Goal: Task Accomplishment & Management: Use online tool/utility

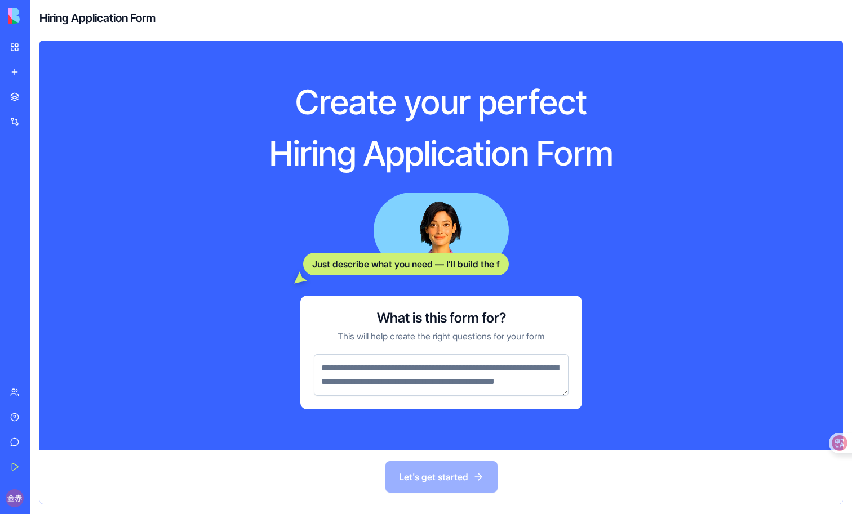
click at [463, 341] on div "What is this form for? This will help create the right questions for your form" at bounding box center [441, 353] width 282 height 114
click at [448, 330] on p "This will help create the right questions for your form" at bounding box center [441, 337] width 207 height 14
drag, startPoint x: 340, startPoint y: 361, endPoint x: 471, endPoint y: 377, distance: 131.2
click at [471, 378] on textarea at bounding box center [441, 375] width 255 height 42
click at [438, 375] on textarea at bounding box center [441, 375] width 255 height 42
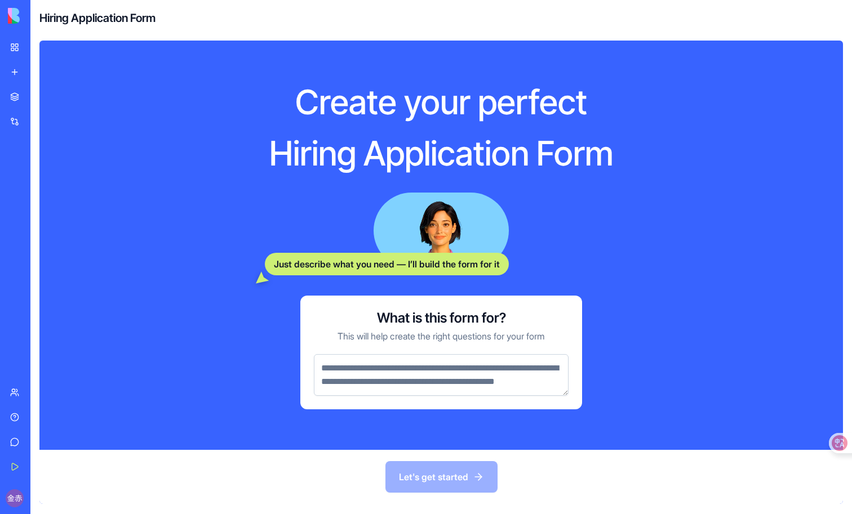
click at [453, 310] on h3 "What is this form for?" at bounding box center [441, 318] width 129 height 18
click at [424, 478] on div "Let's get started" at bounding box center [441, 477] width 804 height 54
drag, startPoint x: 268, startPoint y: 145, endPoint x: 678, endPoint y: 147, distance: 410.8
click at [678, 147] on div "Create your perfect Hiring Application Form Just describe what you need — I’ll …" at bounding box center [441, 246] width 505 height 374
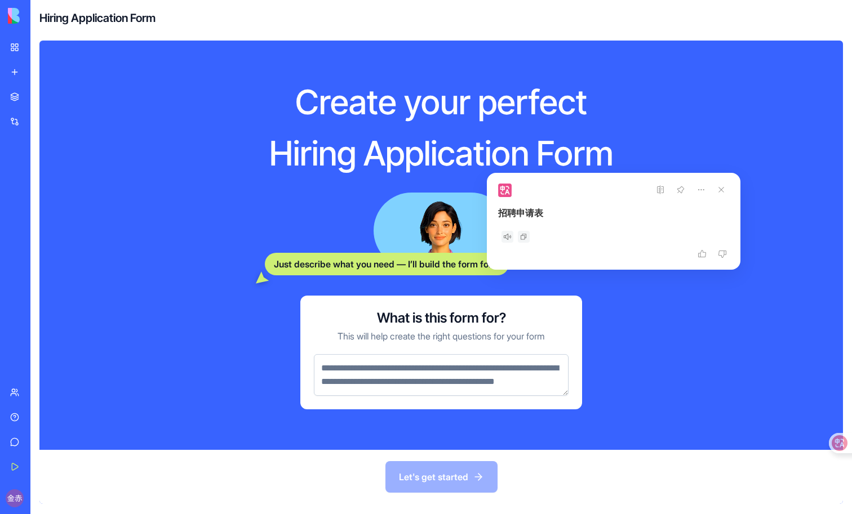
click at [645, 145] on h1 "Hiring Application Form" at bounding box center [441, 153] width 433 height 42
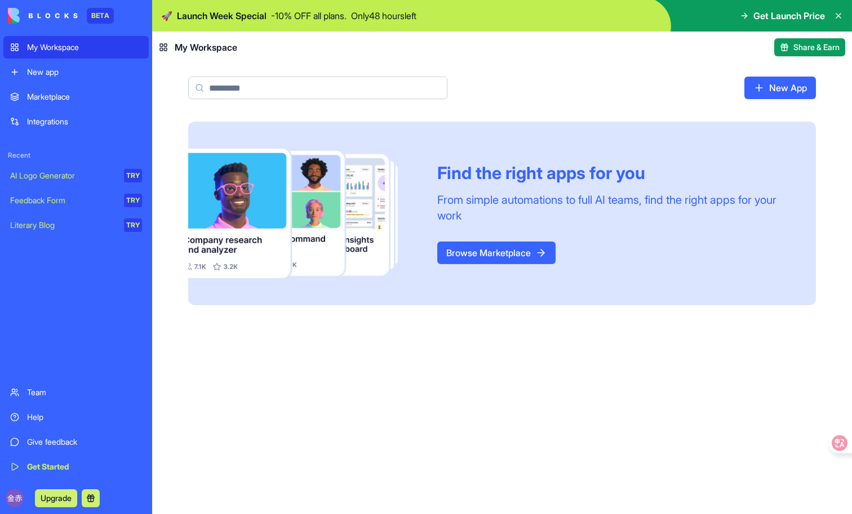
click at [77, 95] on div "Marketplace" at bounding box center [84, 96] width 115 height 11
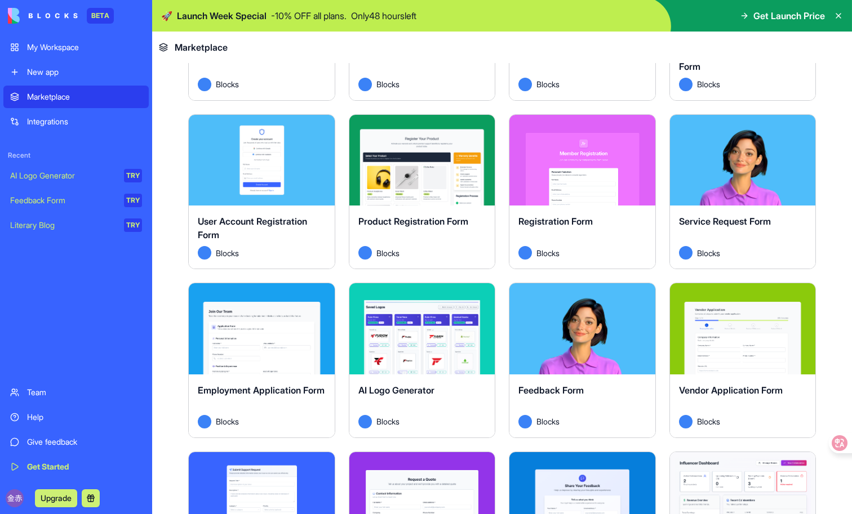
scroll to position [352, 0]
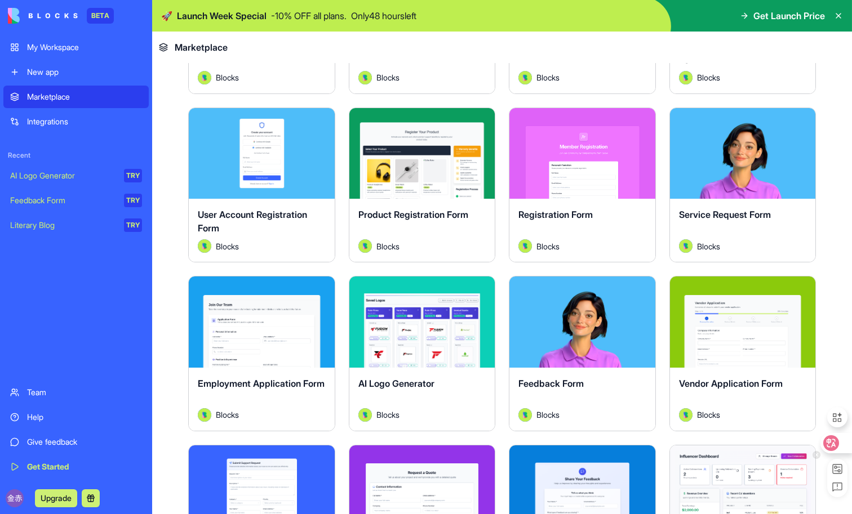
click at [832, 443] on icon at bounding box center [831, 443] width 11 height 11
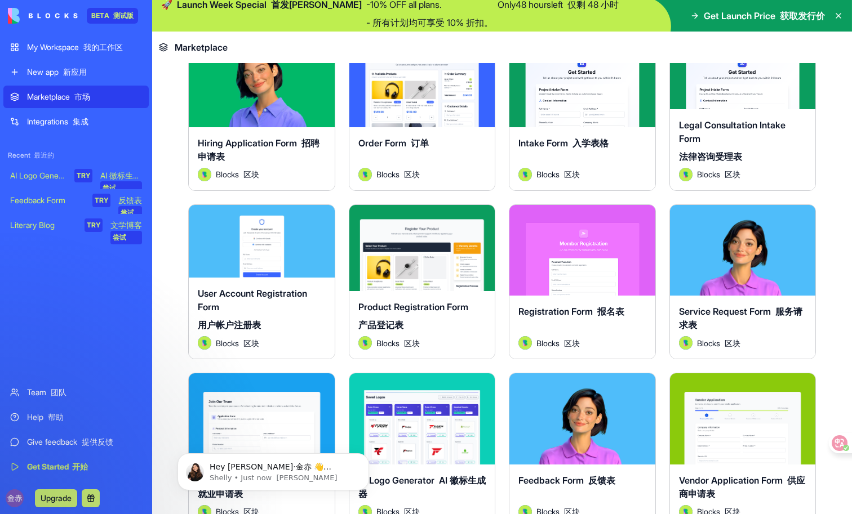
click at [829, 442] on icon at bounding box center [832, 443] width 10 height 9
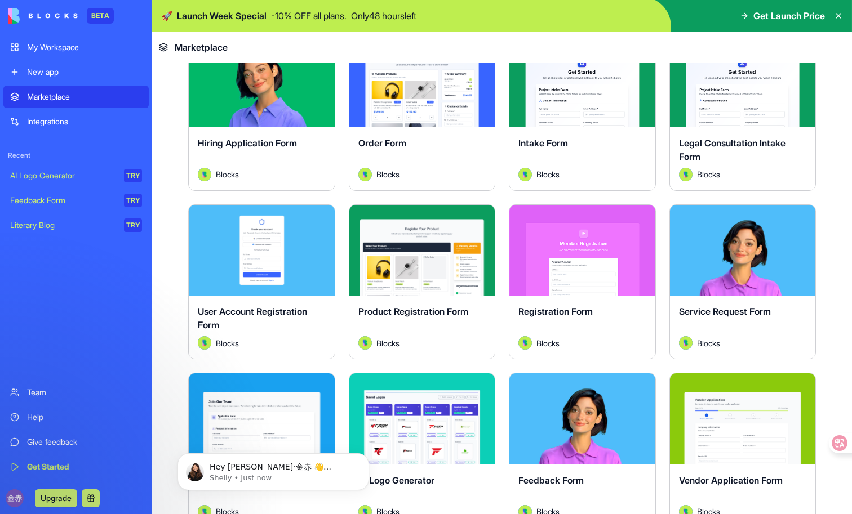
scroll to position [0, 0]
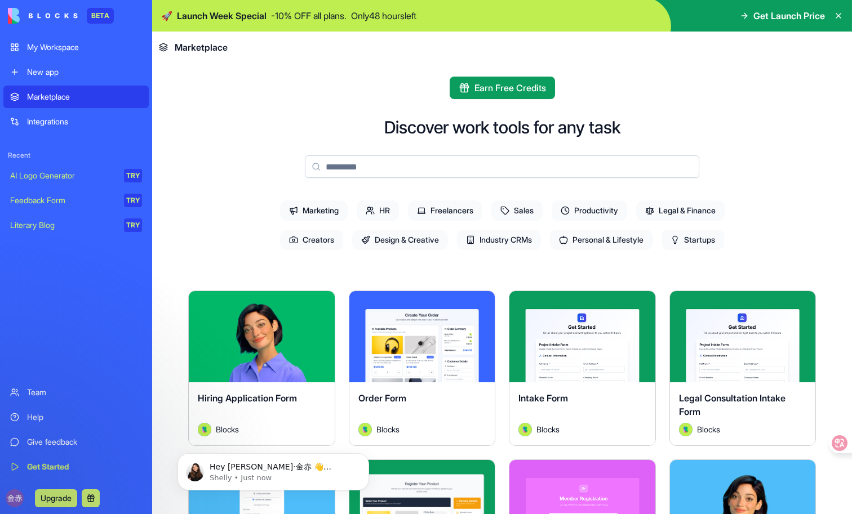
click at [417, 241] on span "Design & Creative" at bounding box center [400, 240] width 96 height 20
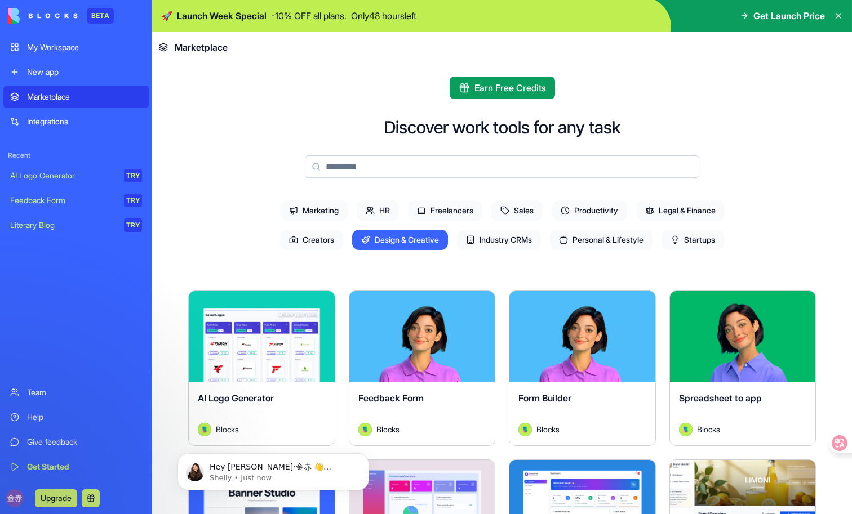
click at [273, 396] on span "AI Logo Generator" at bounding box center [236, 398] width 76 height 11
click at [283, 334] on button "Explore" at bounding box center [261, 337] width 85 height 23
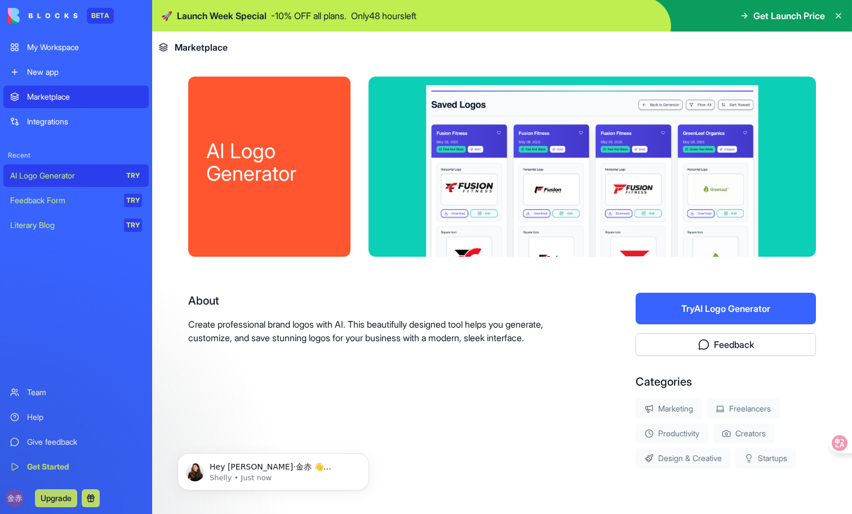
click at [698, 316] on button "Try AI Logo Generator" at bounding box center [726, 309] width 180 height 32
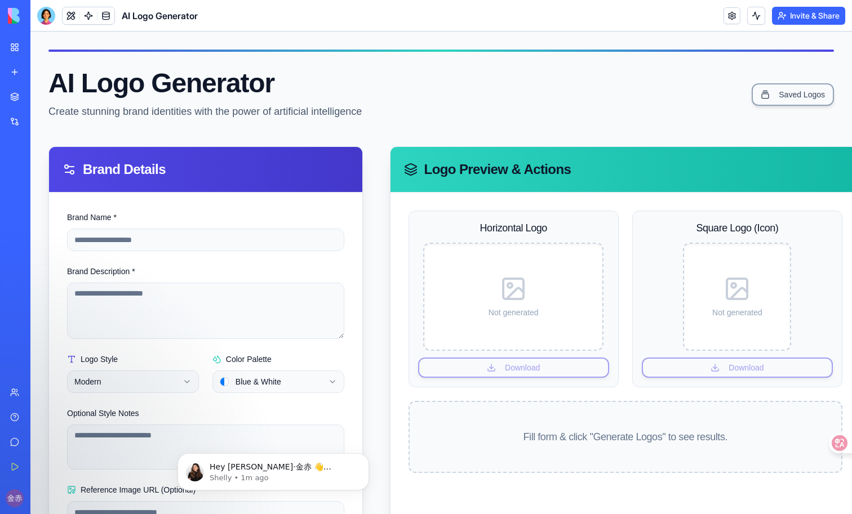
click at [256, 256] on form "**********" at bounding box center [205, 385] width 277 height 349
click at [259, 252] on form "**********" at bounding box center [205, 385] width 277 height 349
click at [260, 249] on input "Brand Name *" at bounding box center [205, 240] width 277 height 23
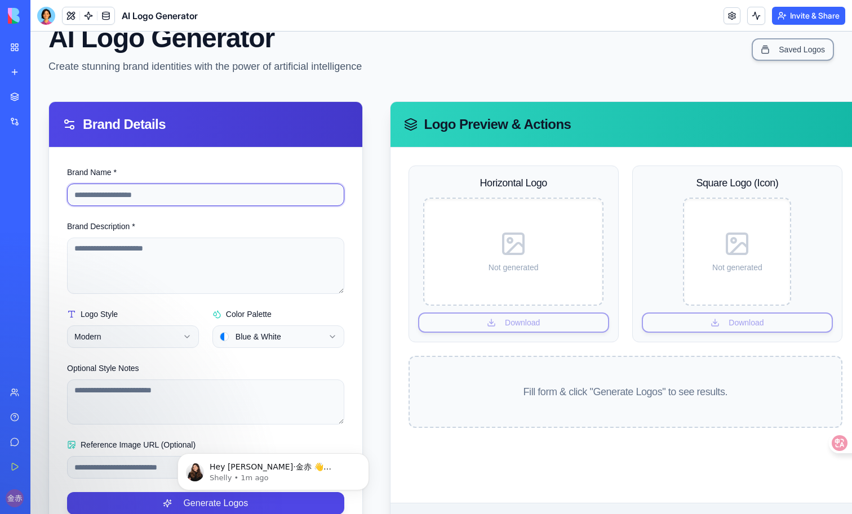
scroll to position [82, 0]
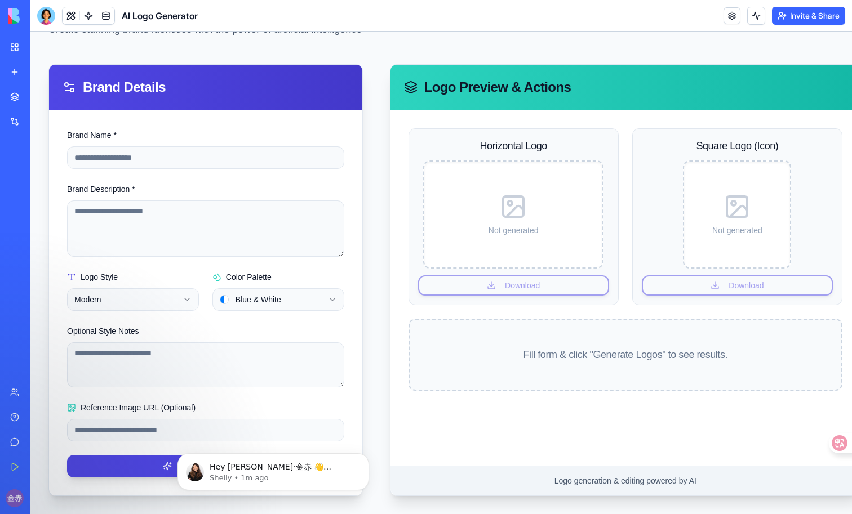
click at [263, 297] on html "**********" at bounding box center [441, 231] width 822 height 565
click at [153, 237] on html "**********" at bounding box center [441, 231] width 822 height 565
click at [162, 224] on textarea "Brand Description *" at bounding box center [205, 229] width 277 height 56
click at [179, 156] on input "Brand Name *" at bounding box center [205, 158] width 277 height 23
type input "*****"
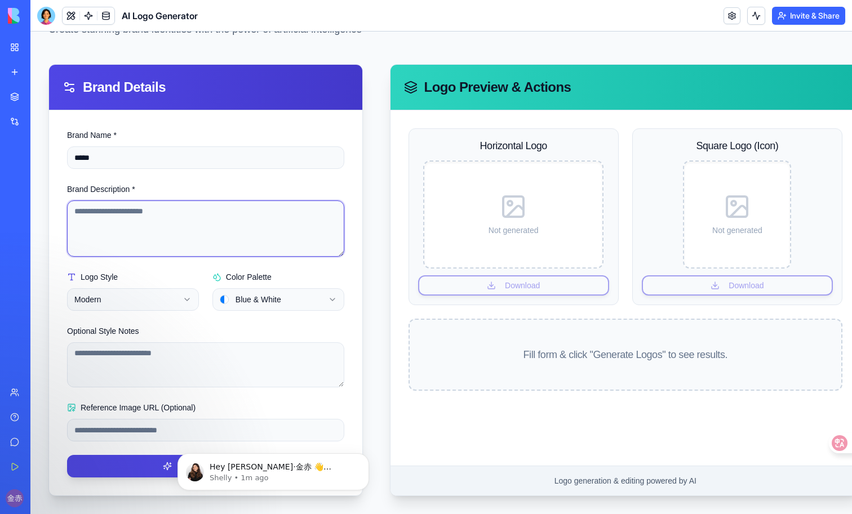
click at [183, 247] on textarea "Brand Description *" at bounding box center [205, 229] width 277 height 56
type textarea "**********"
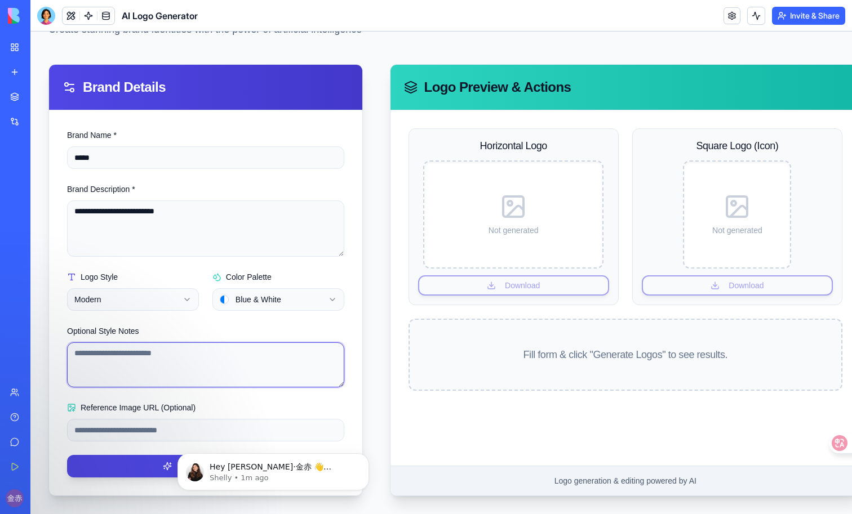
click at [184, 360] on textarea "Optional Style Notes" at bounding box center [205, 365] width 277 height 45
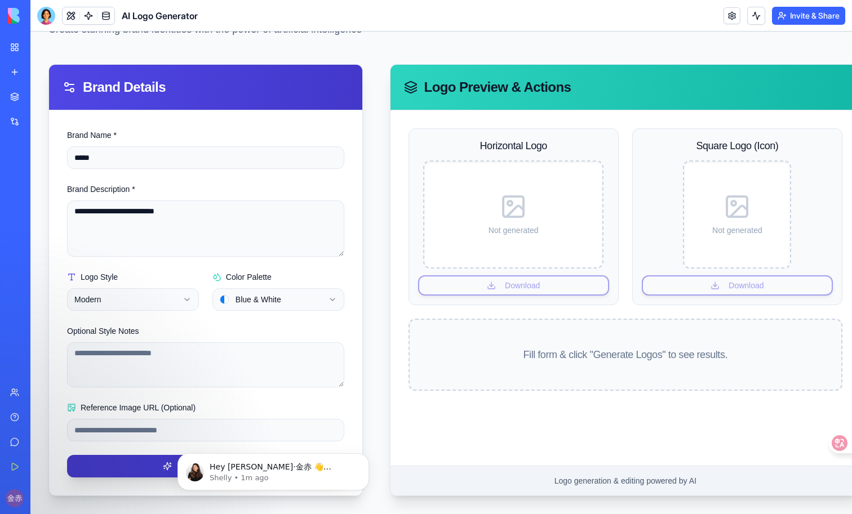
click at [148, 464] on button "Generate Logos" at bounding box center [205, 466] width 277 height 23
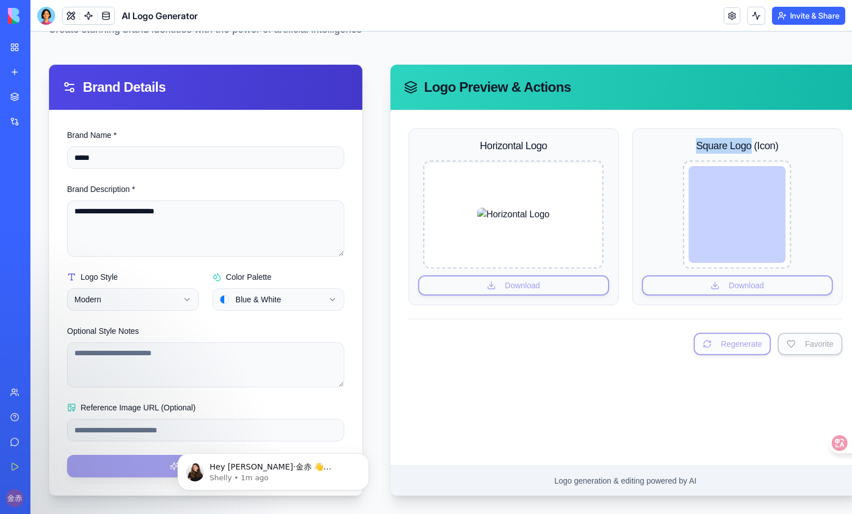
drag, startPoint x: 690, startPoint y: 145, endPoint x: 752, endPoint y: 149, distance: 62.1
click at [752, 149] on label "Square Logo (Icon)" at bounding box center [737, 146] width 191 height 16
click at [236, 436] on body "Hey [PERSON_NAME]·金赤 👋 Welcome to Blocks 🙌 I'm here if you have any questions! …" at bounding box center [273, 469] width 216 height 70
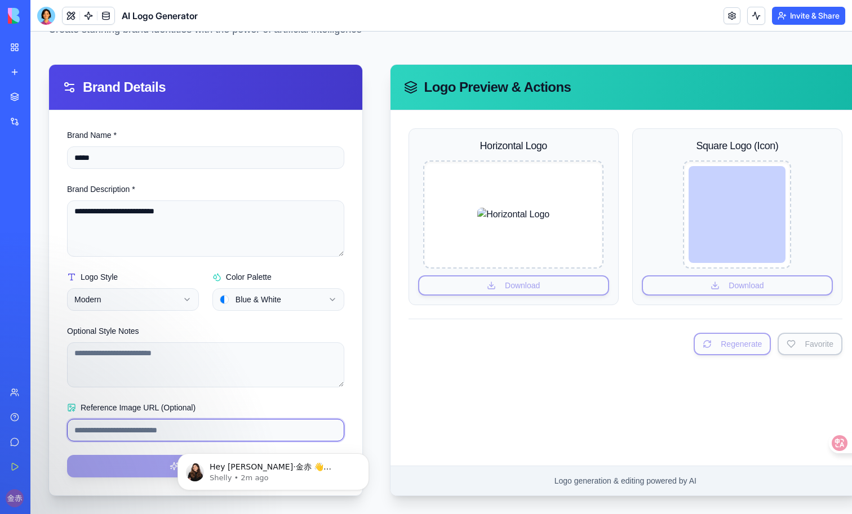
drag, startPoint x: 237, startPoint y: 429, endPoint x: 268, endPoint y: 461, distance: 43.8
click at [237, 429] on input "Reference Image URL (Optional)" at bounding box center [205, 430] width 277 height 23
click at [636, 258] on div "Square Logo (Icon) Download" at bounding box center [737, 216] width 210 height 177
click at [599, 482] on span "Logo generation & editing powered by AI" at bounding box center [626, 481] width 142 height 11
click at [735, 17] on link at bounding box center [732, 15] width 17 height 17
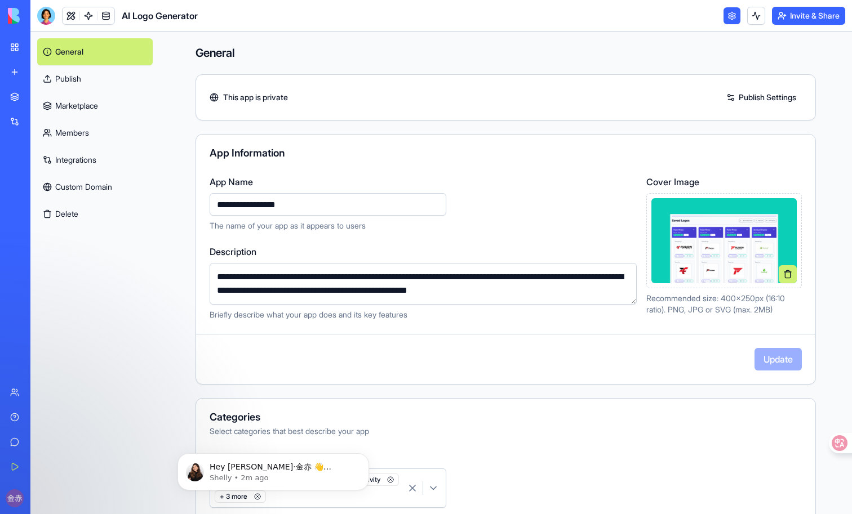
click at [730, 19] on link at bounding box center [732, 15] width 17 height 17
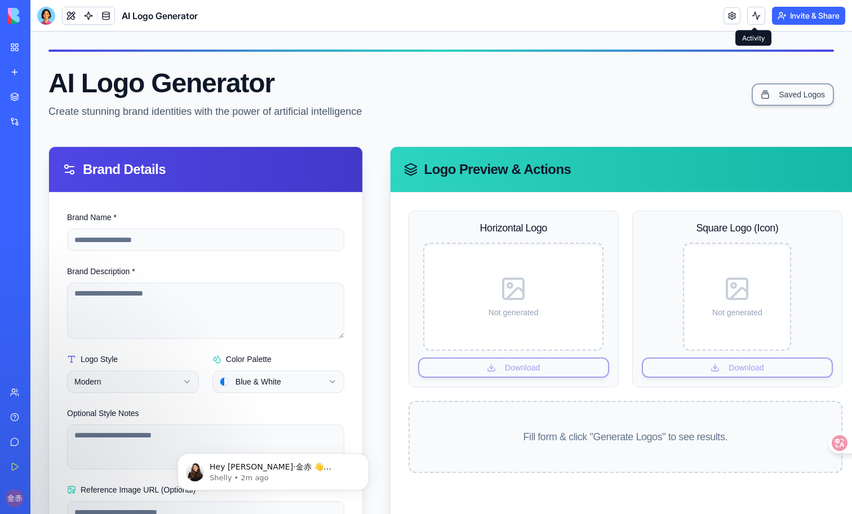
click at [750, 19] on button at bounding box center [756, 16] width 18 height 18
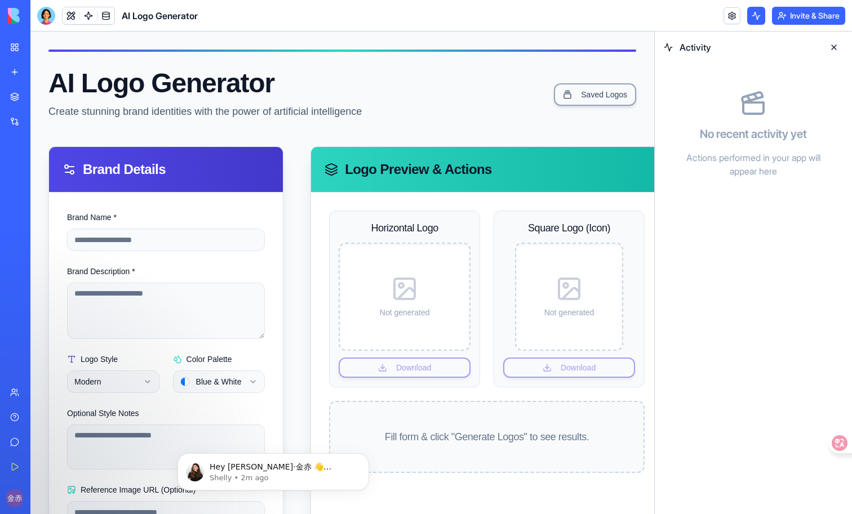
click at [837, 48] on button at bounding box center [834, 47] width 18 height 18
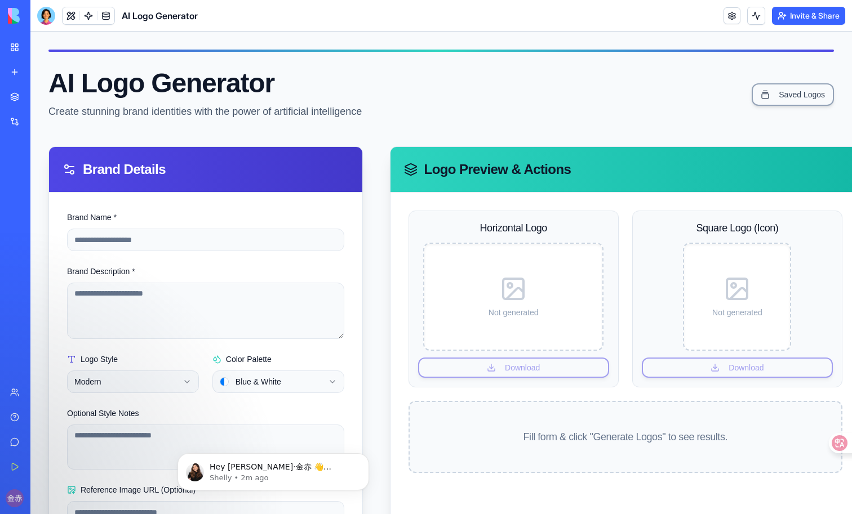
click at [42, 126] on div "Integrations" at bounding box center [34, 121] width 15 height 11
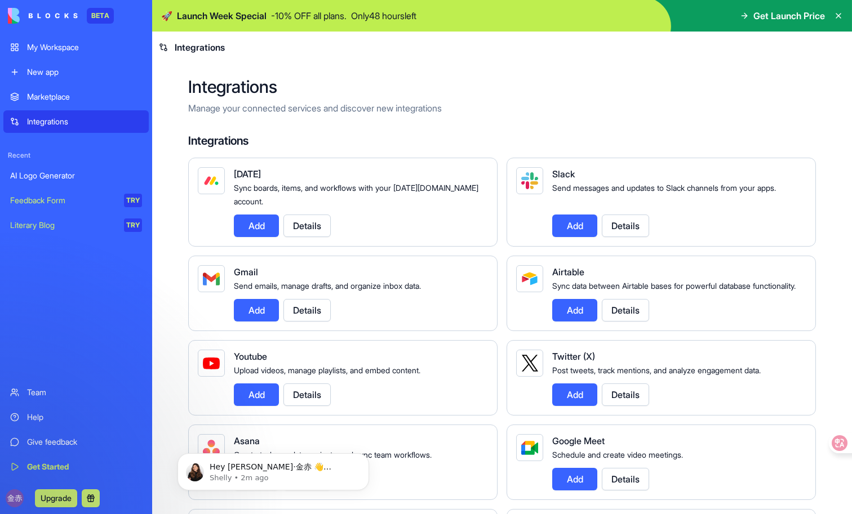
click at [259, 217] on button "Add" at bounding box center [256, 226] width 45 height 23
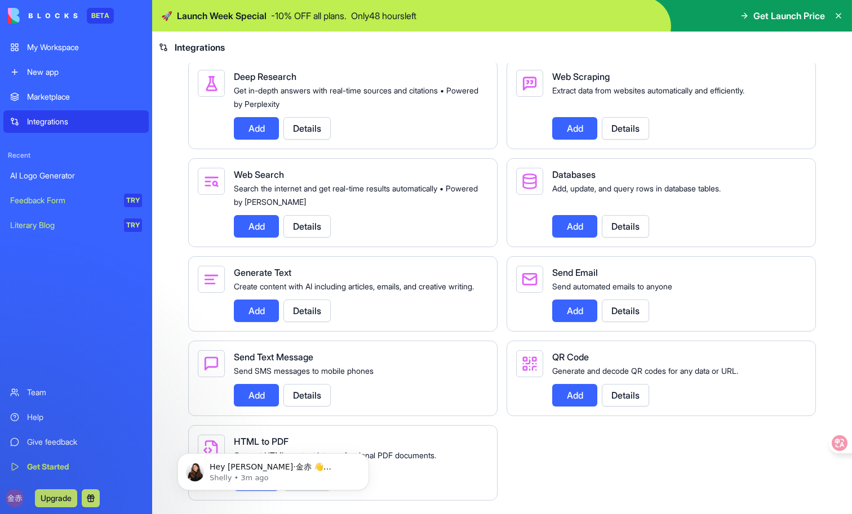
scroll to position [1378, 0]
click at [469, 236] on div "Speech To Text Convert audio and voice recordings into accurate text. Add Detai…" at bounding box center [502, 196] width 628 height 610
click at [366, 458] on icon "Dismiss notification" at bounding box center [366, 457] width 6 height 6
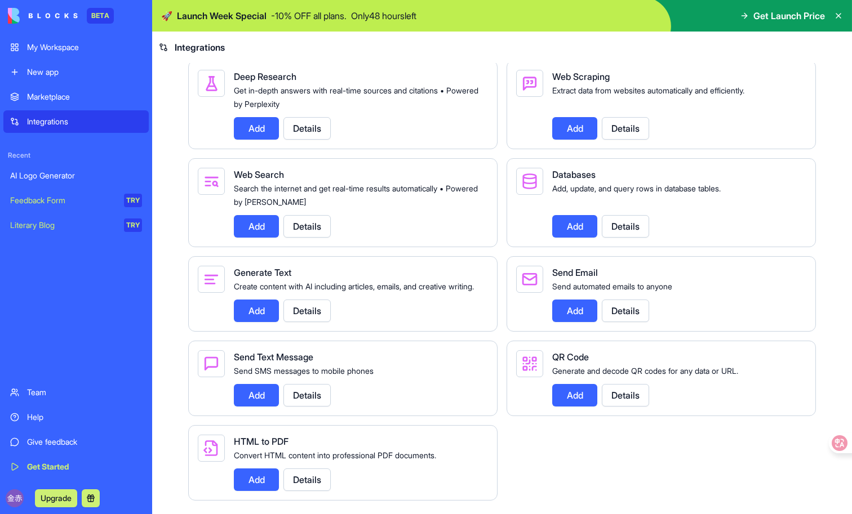
click at [314, 309] on button "Details" at bounding box center [306, 311] width 47 height 23
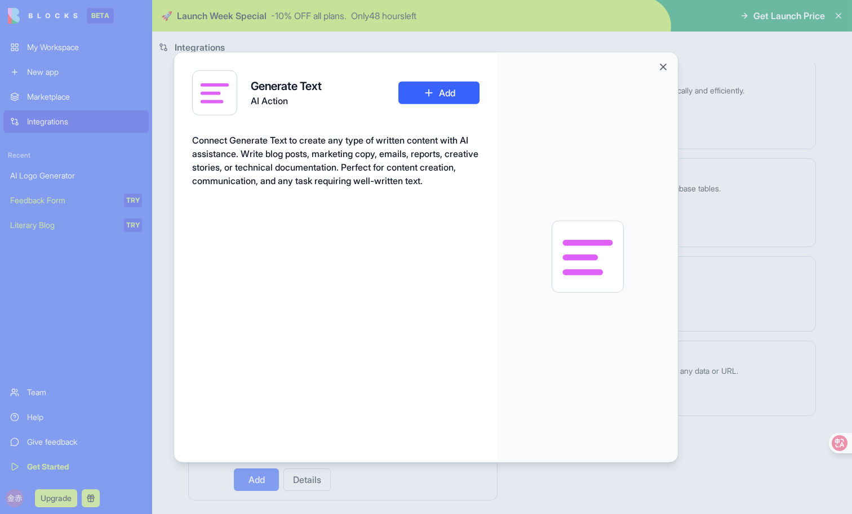
click at [650, 71] on div at bounding box center [588, 257] width 180 height 410
click at [651, 71] on div at bounding box center [588, 257] width 180 height 410
click at [667, 67] on button "Close" at bounding box center [663, 66] width 11 height 11
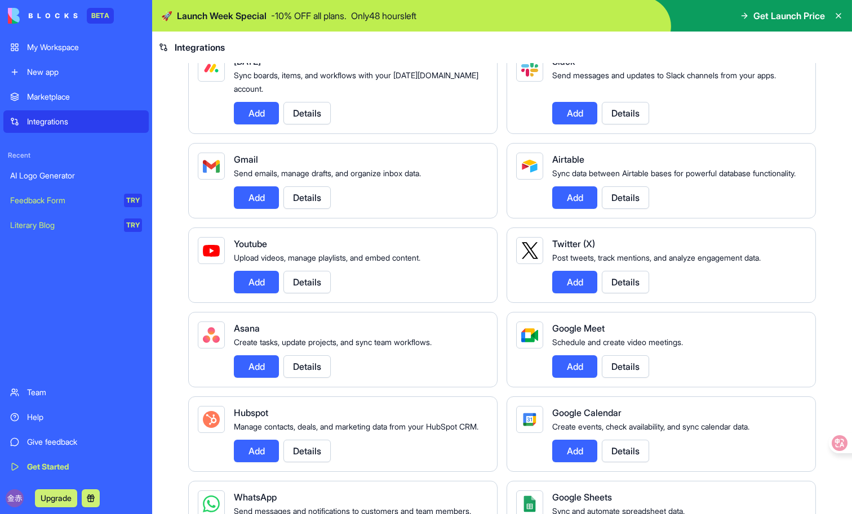
scroll to position [112, 0]
click at [313, 210] on button "Details" at bounding box center [306, 198] width 47 height 23
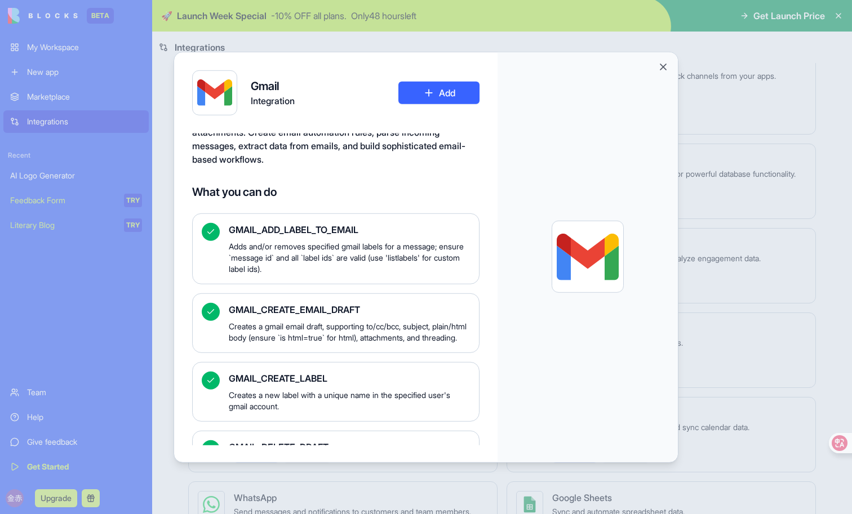
scroll to position [0, 0]
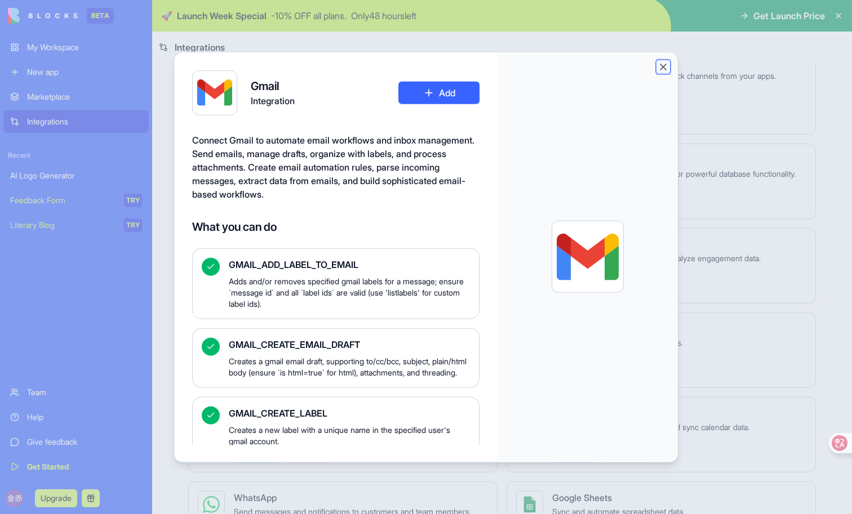
click at [661, 65] on button "Close" at bounding box center [663, 66] width 11 height 11
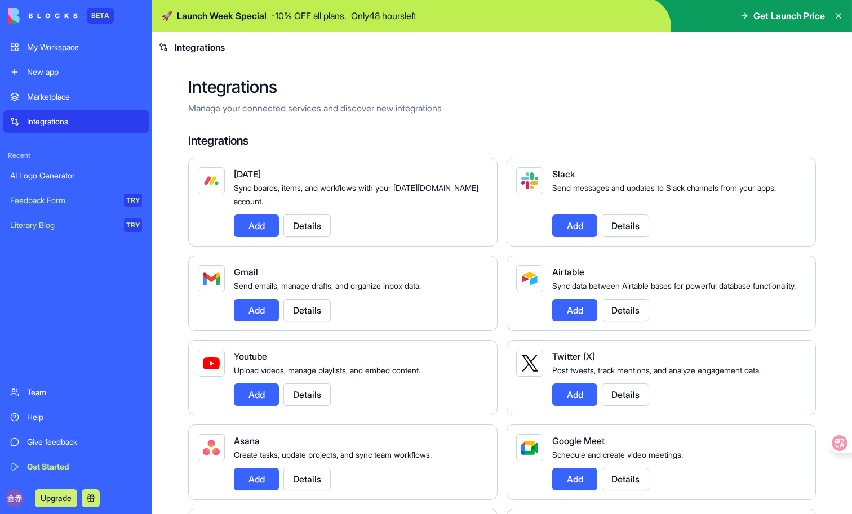
click at [73, 201] on div "Feedback Form" at bounding box center [63, 200] width 106 height 11
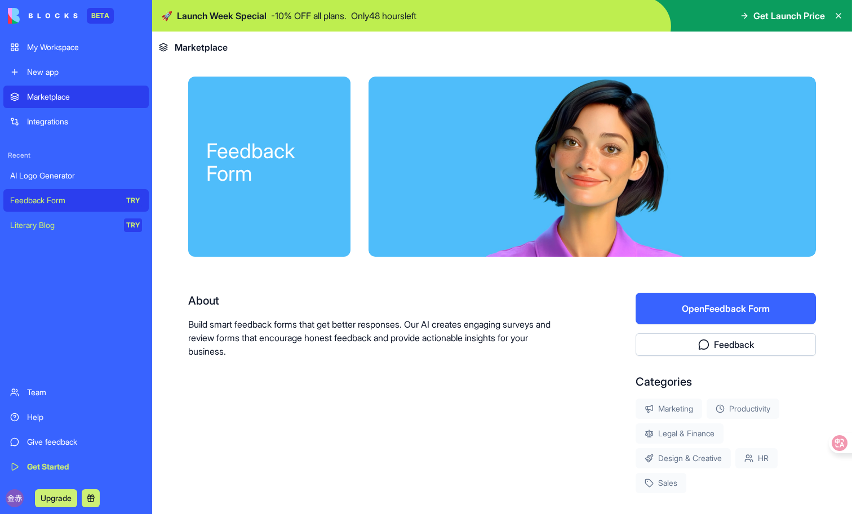
click at [65, 232] on link "Literary Blog TRY" at bounding box center [75, 225] width 145 height 23
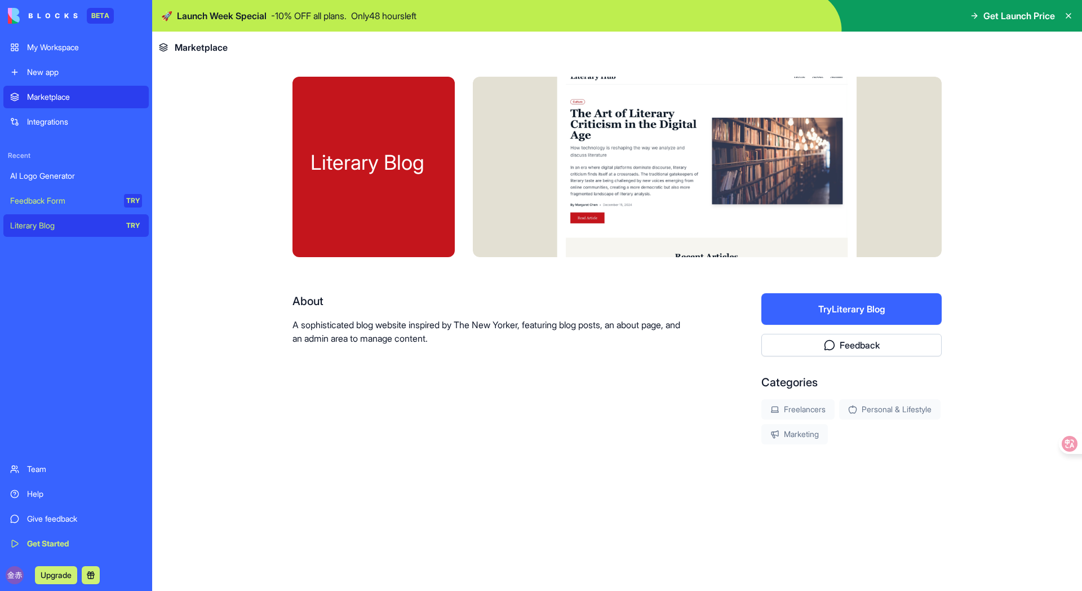
click at [79, 201] on div "Feedback Form" at bounding box center [63, 200] width 106 height 11
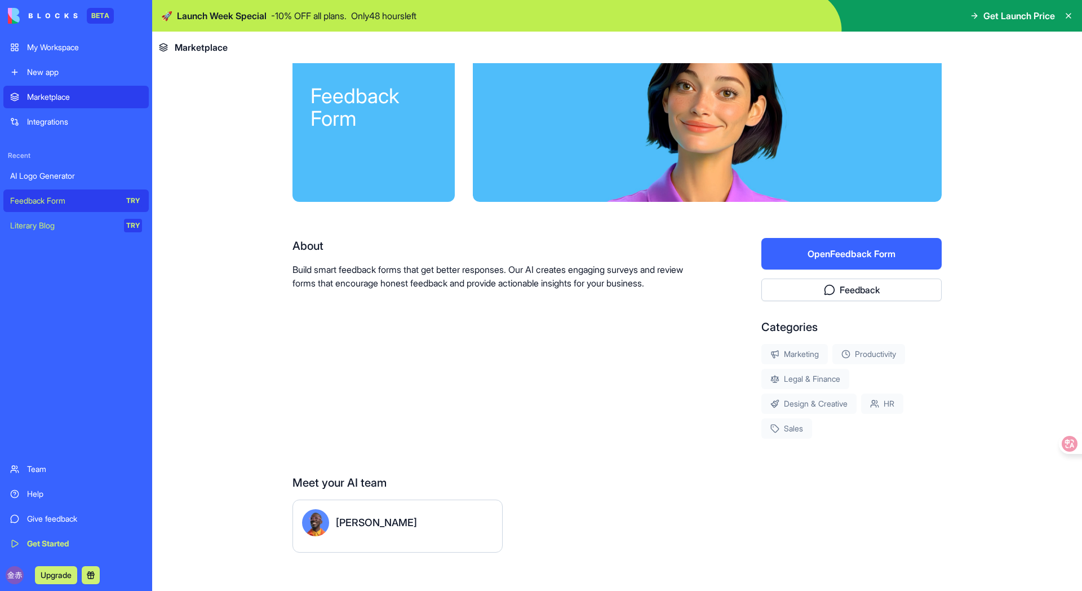
scroll to position [66, 0]
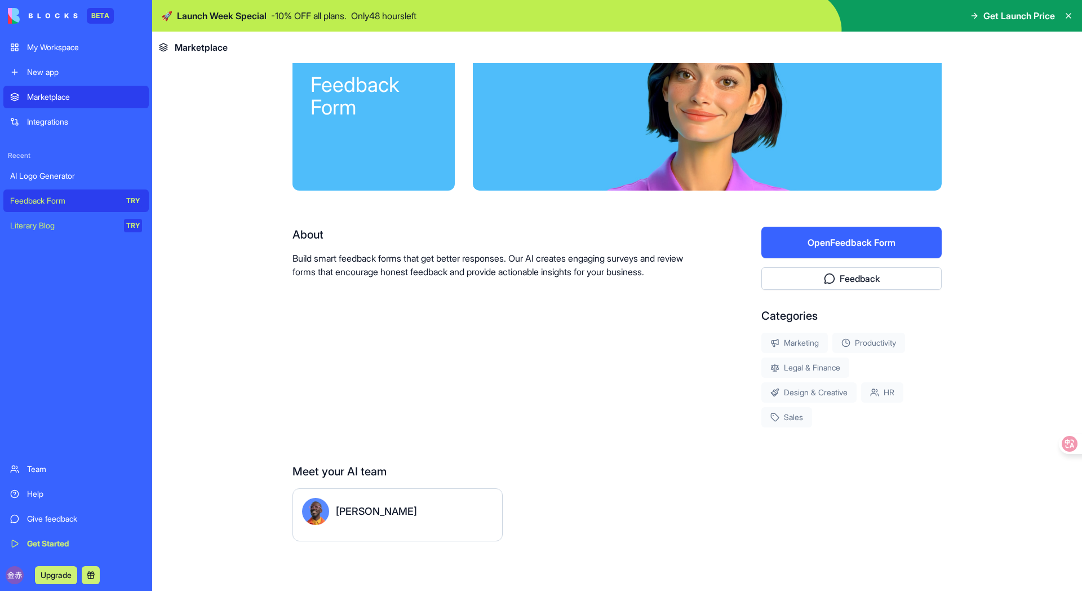
click at [785, 238] on button "Open Feedback Form" at bounding box center [851, 243] width 180 height 32
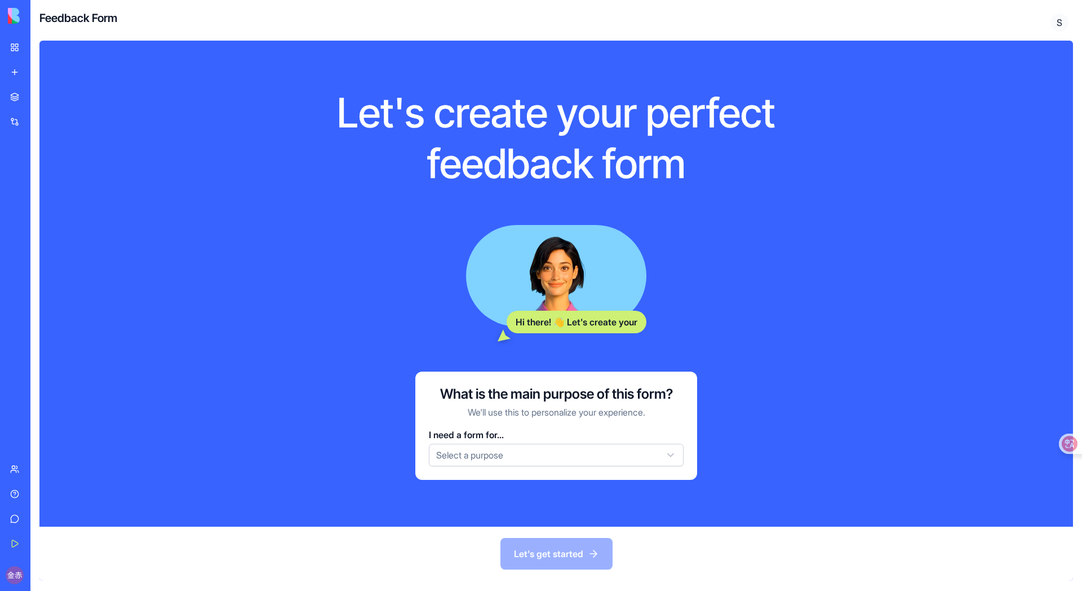
click at [620, 454] on html "BETA My Workspace New app Marketplace Integrations Recent AI Logo Generator Fee…" at bounding box center [541, 295] width 1082 height 591
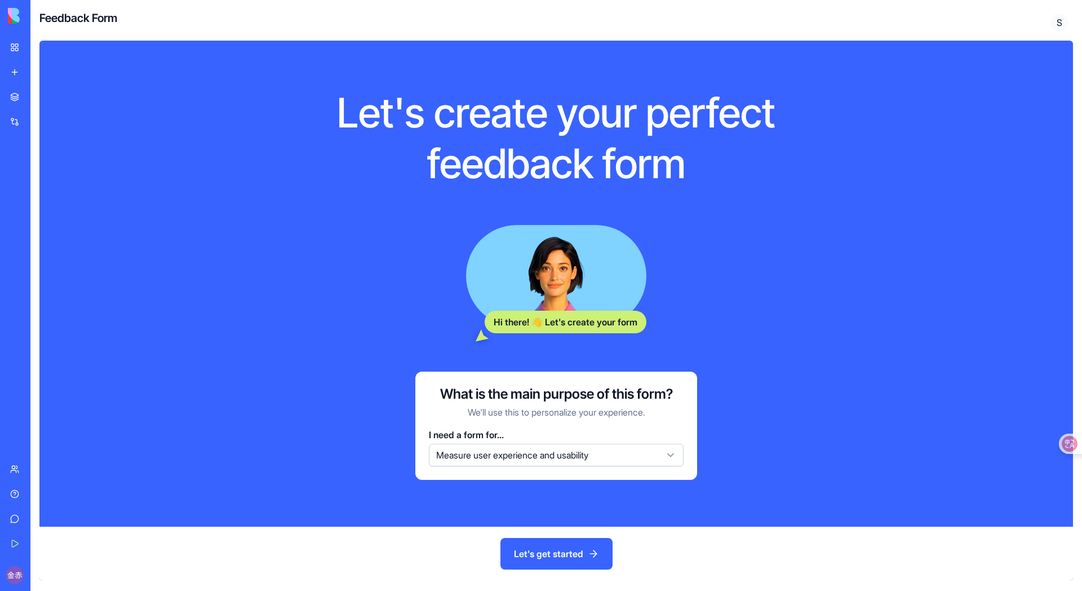
click at [581, 514] on button "Let's get started" at bounding box center [556, 554] width 112 height 32
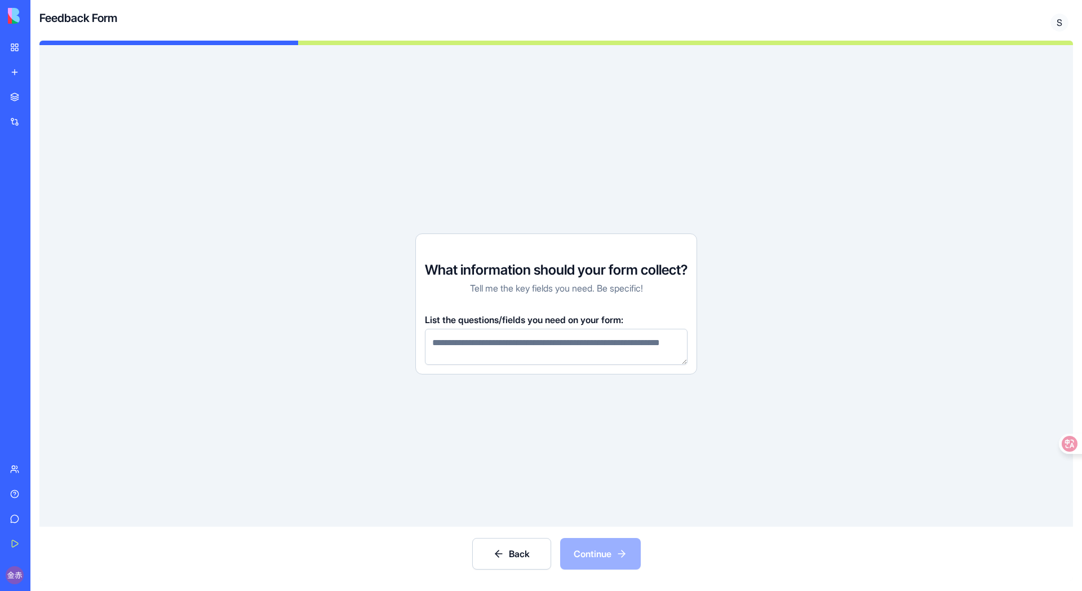
click at [576, 349] on textarea at bounding box center [556, 347] width 263 height 36
click at [566, 347] on textarea at bounding box center [556, 347] width 263 height 36
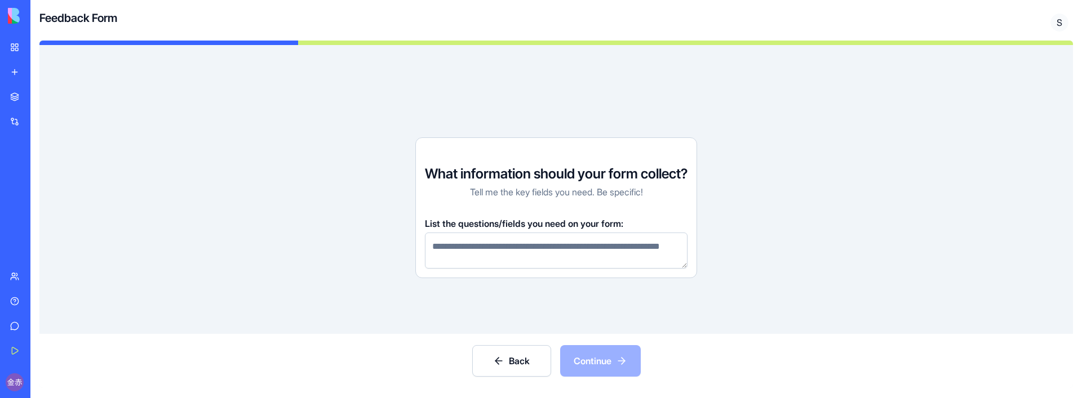
click at [503, 335] on div "Back Continue" at bounding box center [555, 361] width 1033 height 54
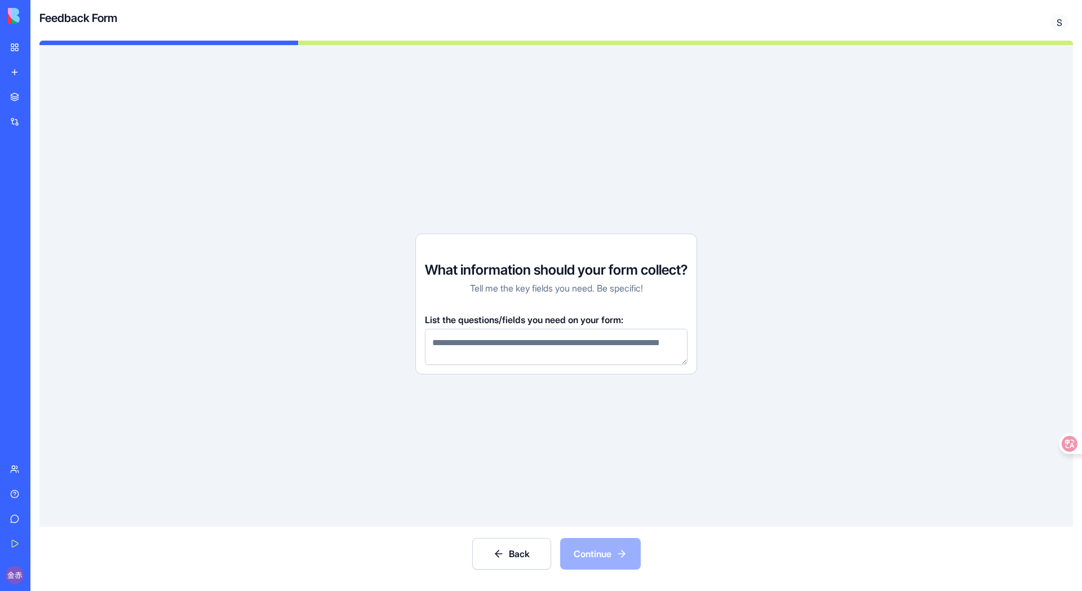
click at [640, 354] on textarea at bounding box center [556, 347] width 263 height 36
type textarea "**********"
click at [625, 514] on button "Continue" at bounding box center [600, 554] width 81 height 32
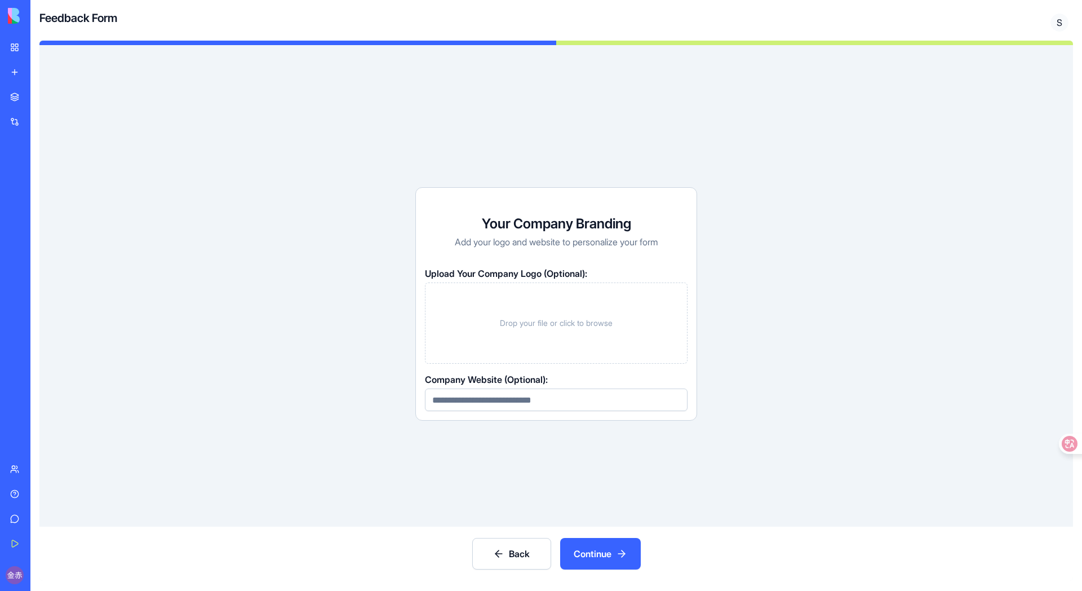
click at [612, 514] on button "Continue" at bounding box center [600, 554] width 81 height 32
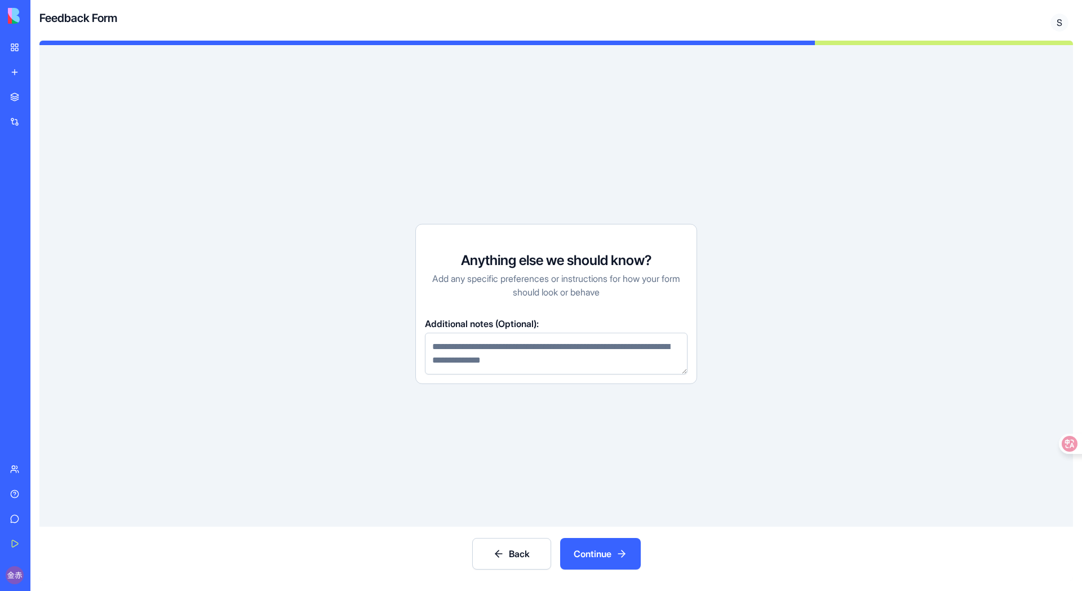
click at [583, 358] on textarea at bounding box center [556, 353] width 263 height 42
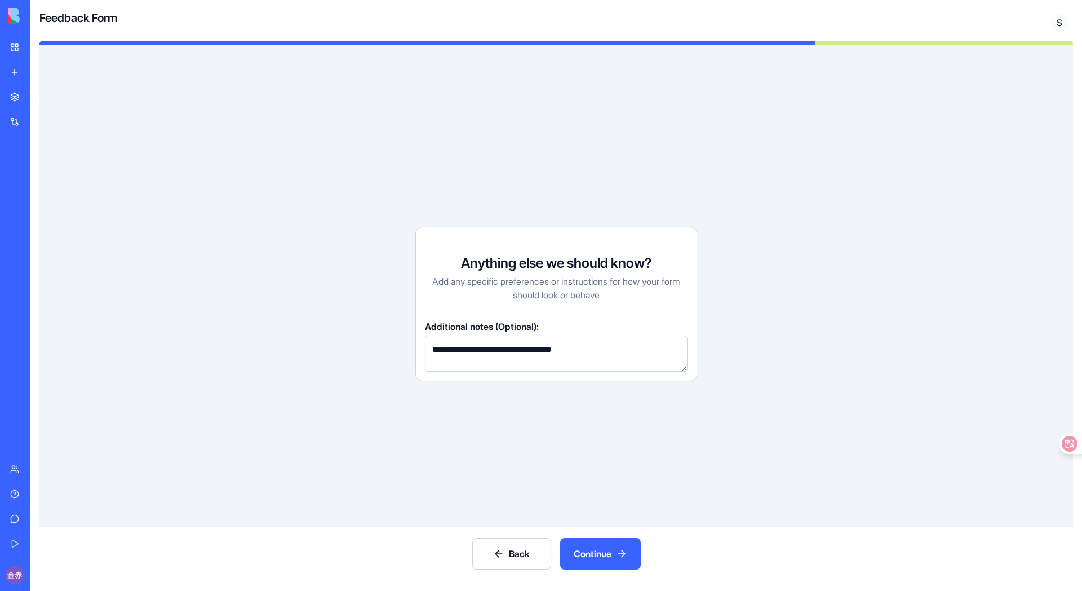
type textarea "**********"
click at [587, 514] on button "Continue" at bounding box center [600, 554] width 81 height 32
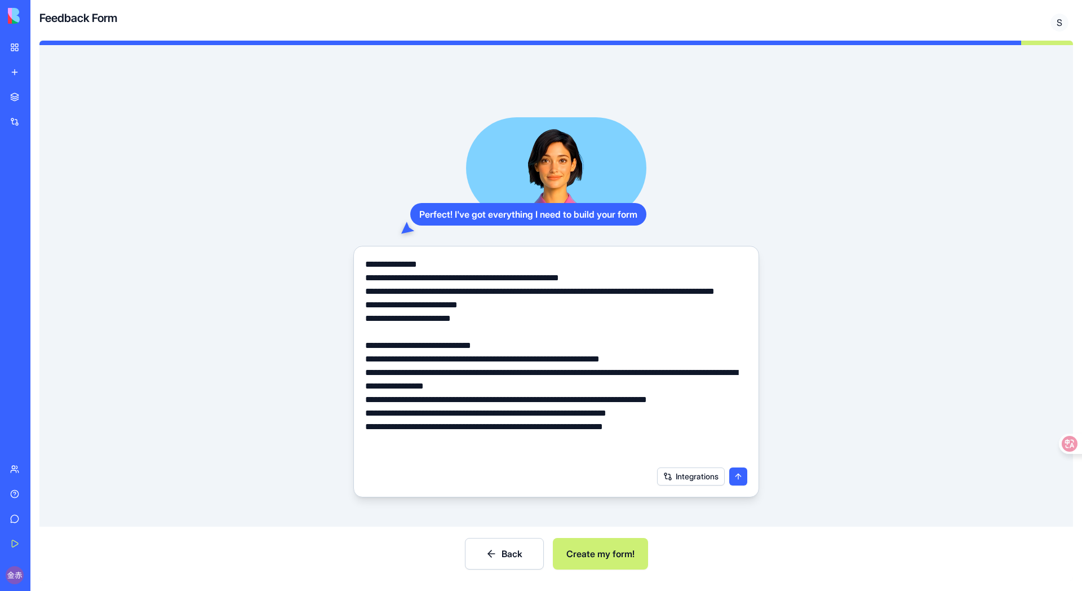
drag, startPoint x: 397, startPoint y: 374, endPoint x: 660, endPoint y: 371, distance: 263.7
click at [660, 371] on textarea "**********" at bounding box center [556, 359] width 382 height 203
click at [686, 393] on textarea "**********" at bounding box center [556, 359] width 382 height 203
click at [678, 476] on button "Integrations" at bounding box center [691, 476] width 68 height 18
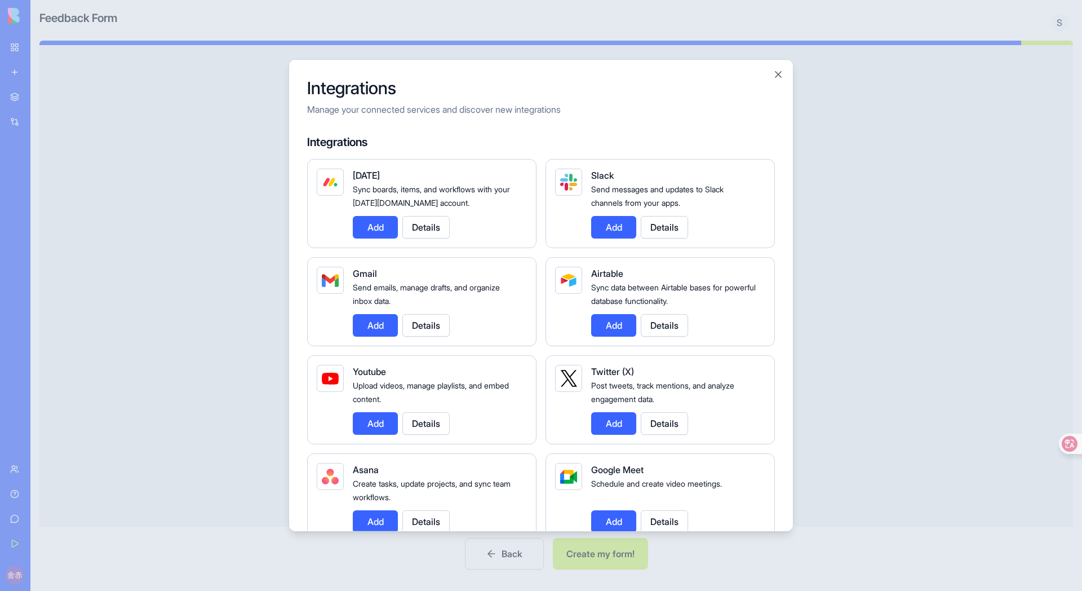
click at [620, 236] on button "Add" at bounding box center [613, 227] width 45 height 23
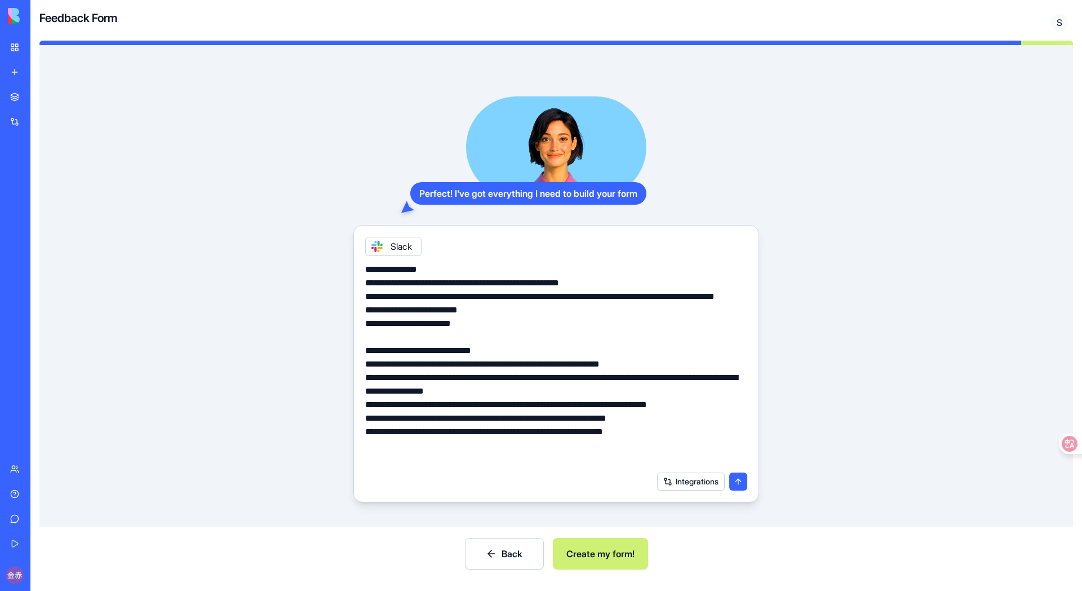
scroll to position [17, 0]
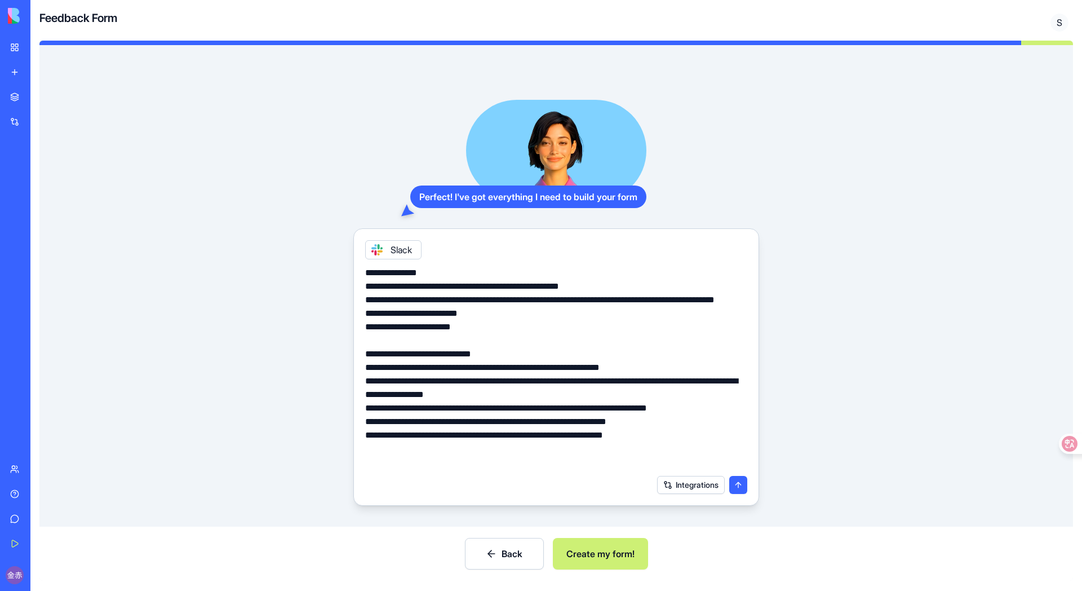
click at [378, 249] on icon at bounding box center [376, 249] width 9 height 9
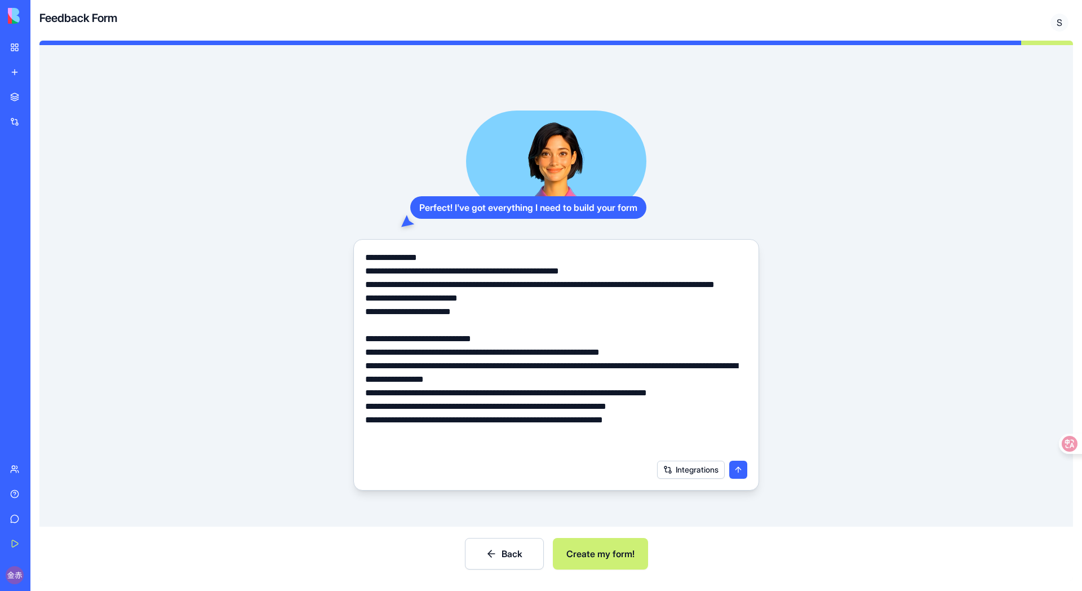
click at [601, 514] on button "Create my form!" at bounding box center [600, 554] width 95 height 32
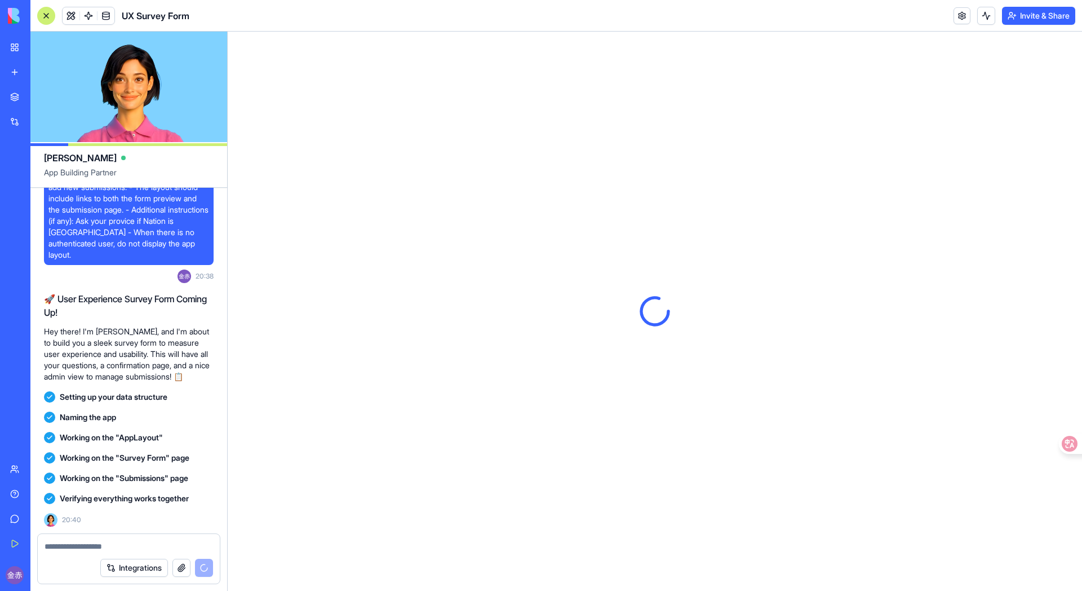
scroll to position [245, 0]
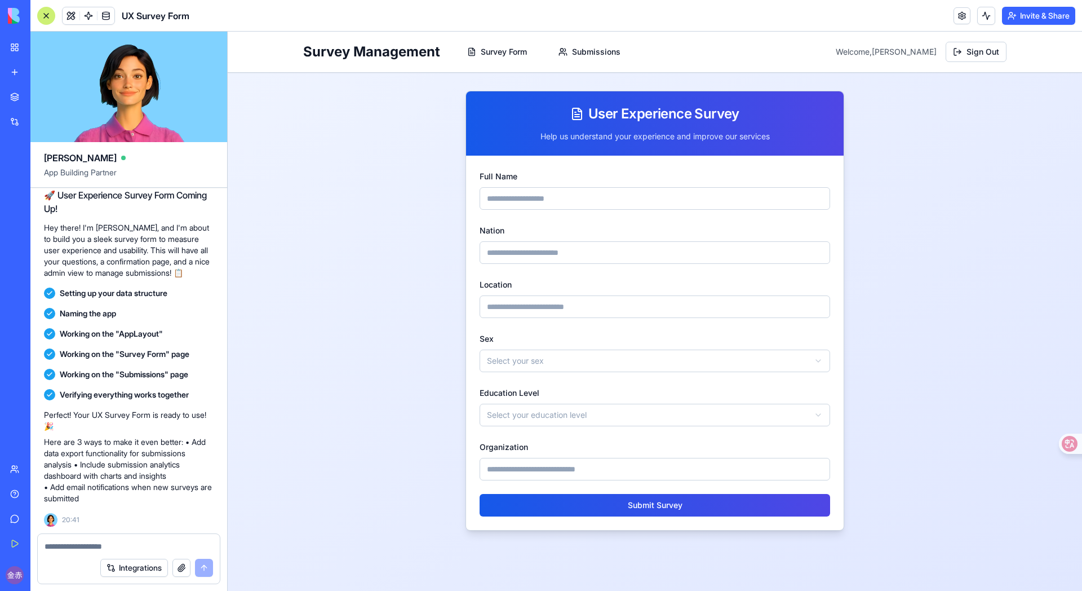
click at [620, 199] on input "Full Name" at bounding box center [655, 198] width 351 height 23
type input "***"
click at [566, 252] on input "Nation" at bounding box center [655, 252] width 351 height 23
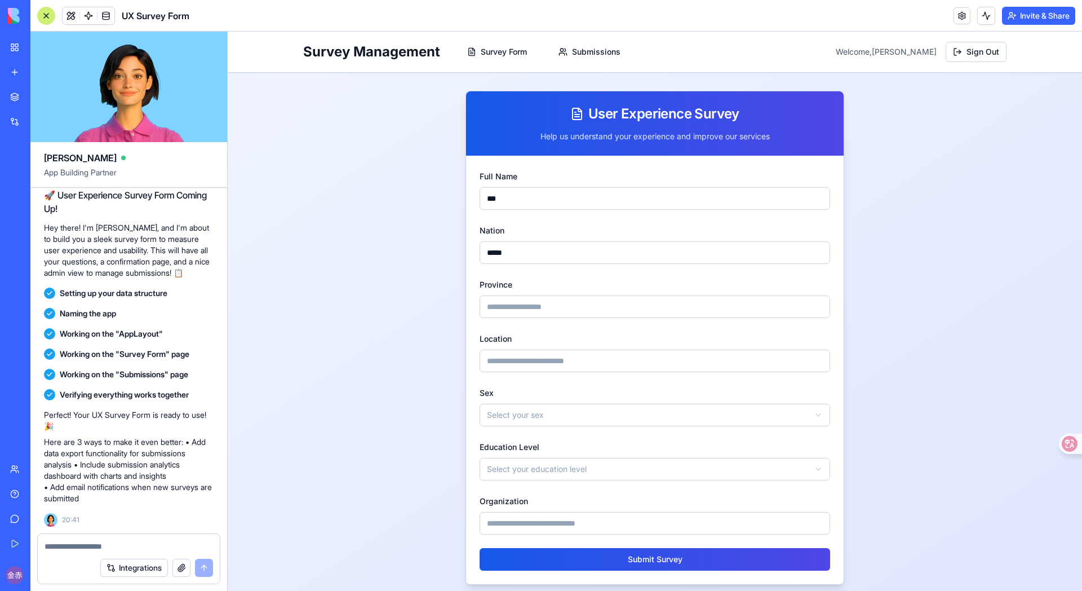
type input "*****"
click at [477, 319] on div "**********" at bounding box center [655, 370] width 378 height 428
click at [524, 304] on input "Province" at bounding box center [655, 306] width 351 height 23
type input "***"
click at [552, 358] on input "Location" at bounding box center [655, 360] width 351 height 23
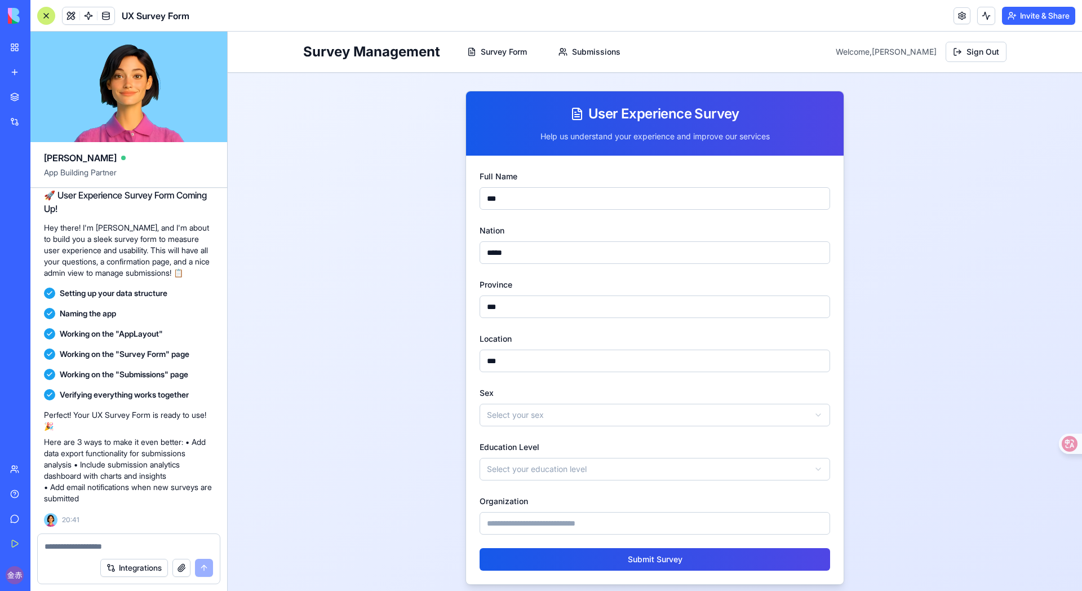
type input "***"
click at [565, 410] on html "**********" at bounding box center [655, 317] width 854 height 571
select select "**********"
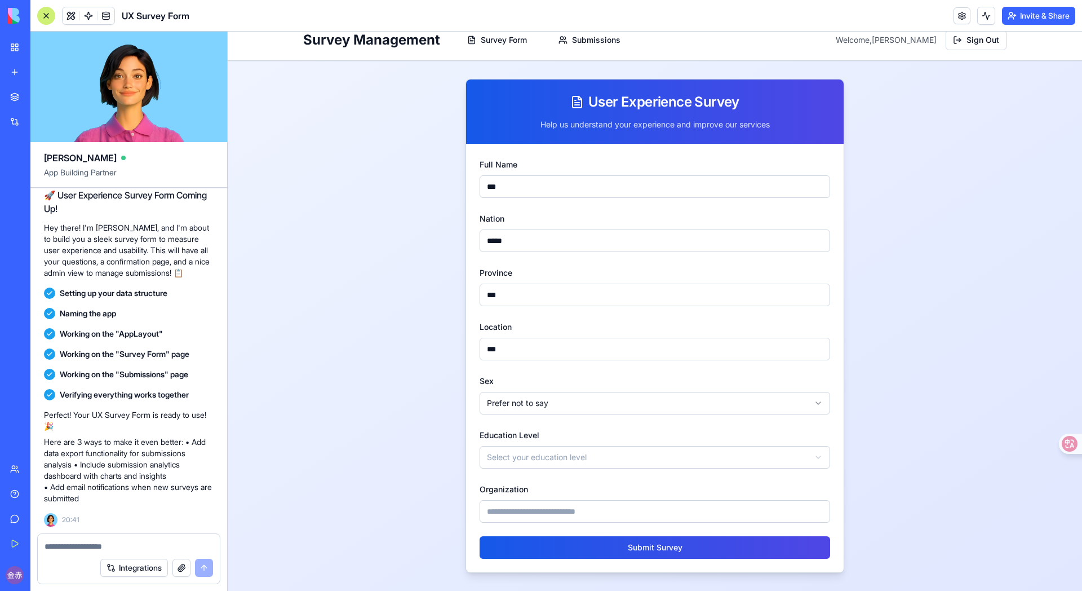
click at [564, 453] on html "**********" at bounding box center [655, 305] width 854 height 571
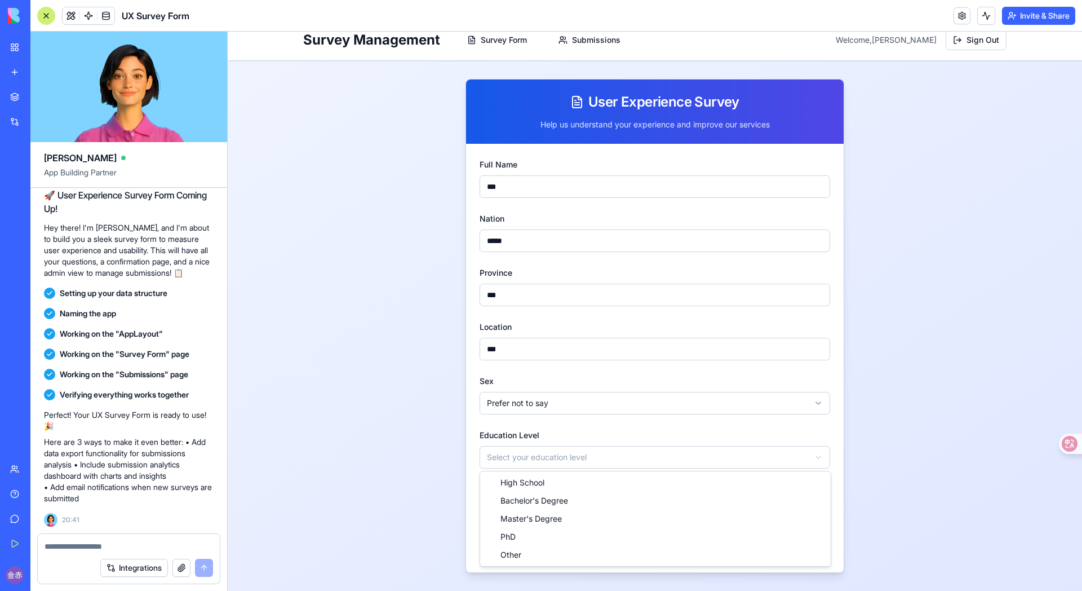
select select "**********"
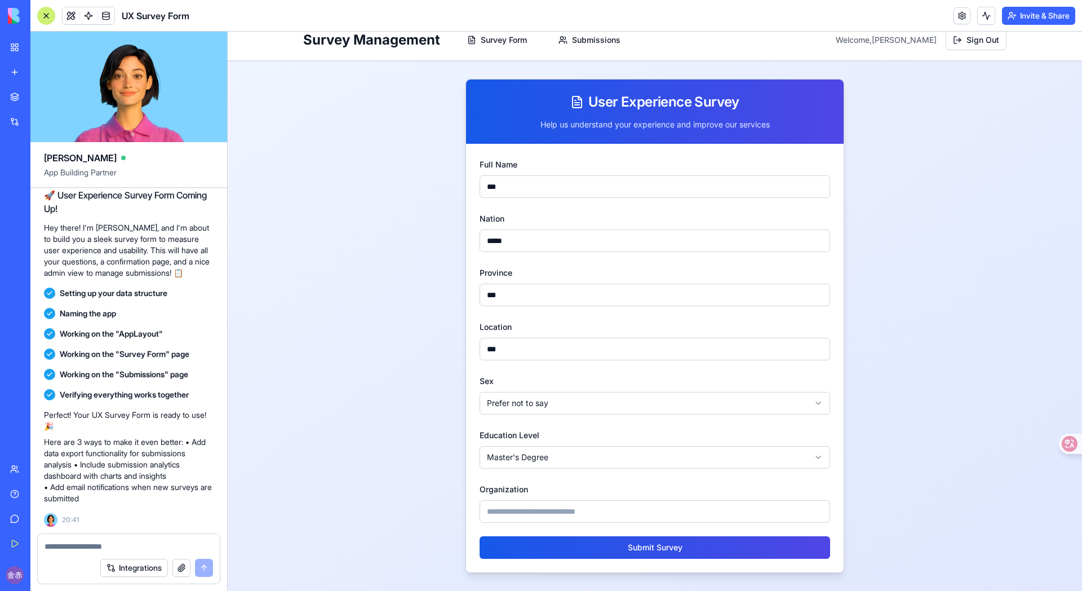
click at [566, 505] on input "Organization" at bounding box center [655, 511] width 351 height 23
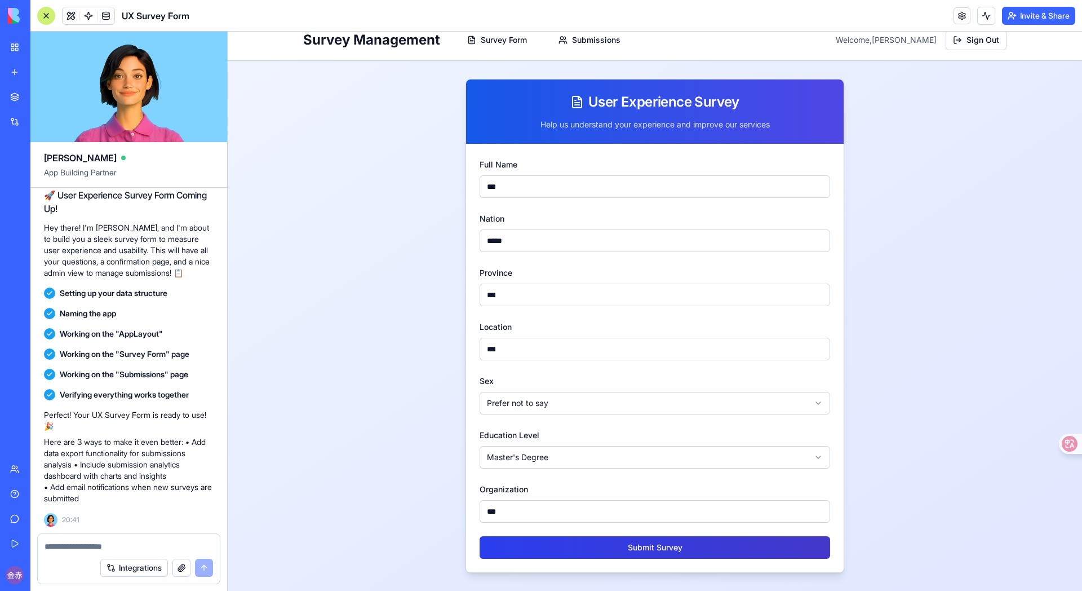
type input "***"
click at [623, 514] on button "Submit Survey" at bounding box center [655, 547] width 351 height 23
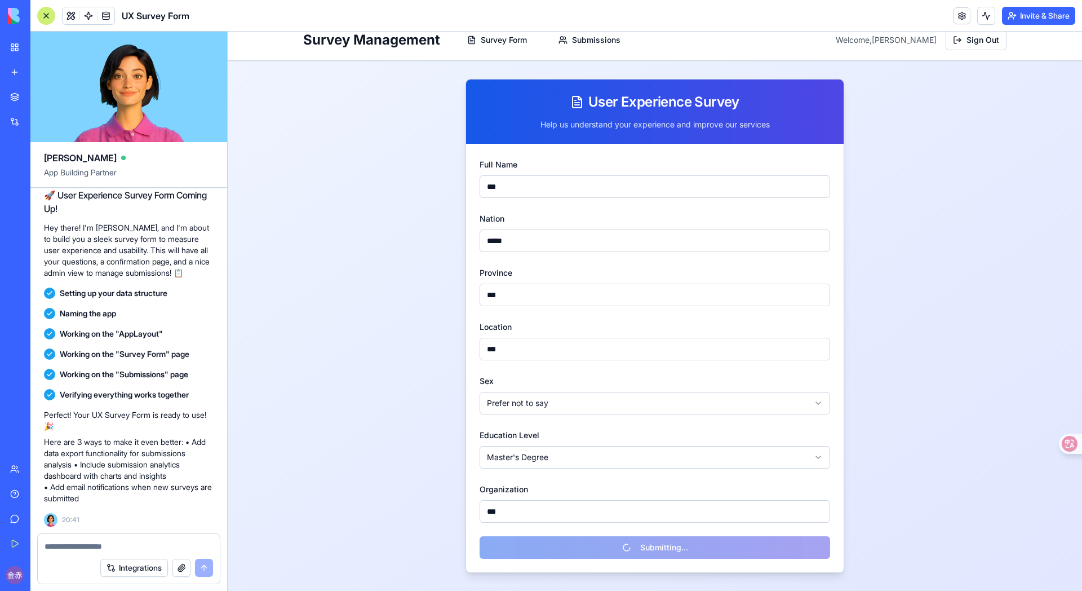
scroll to position [0, 0]
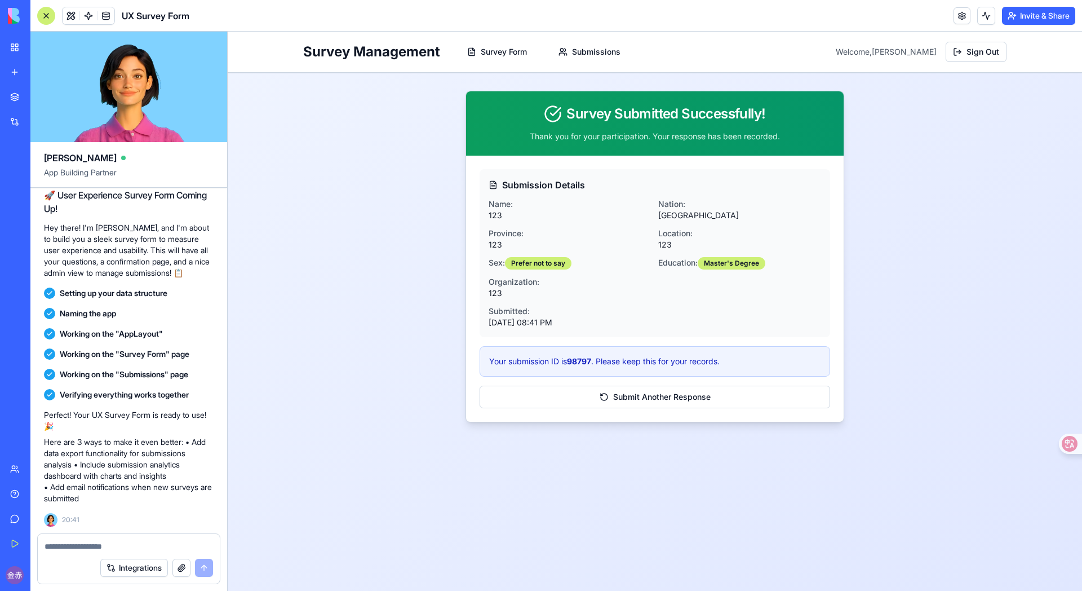
click at [579, 354] on div "Your submission ID is 98797 . Please keep this for your records." at bounding box center [655, 361] width 351 height 30
click at [555, 367] on div "Your submission ID is 98797 . Please keep this for your records." at bounding box center [655, 361] width 351 height 30
click at [616, 391] on button "Submit Another Response" at bounding box center [655, 396] width 351 height 23
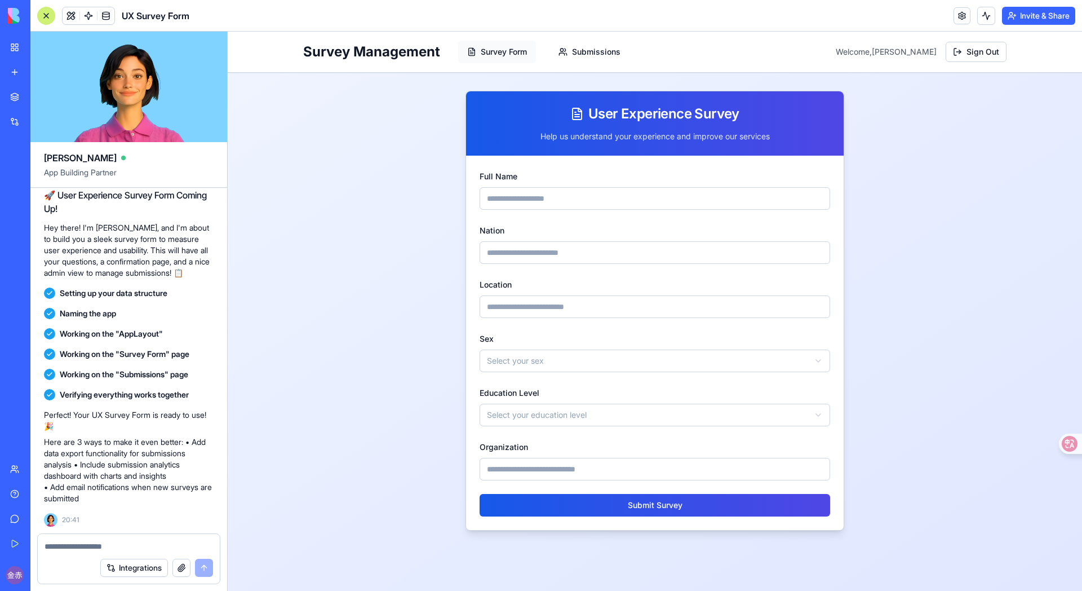
click at [495, 54] on button "Survey Form" at bounding box center [497, 52] width 78 height 23
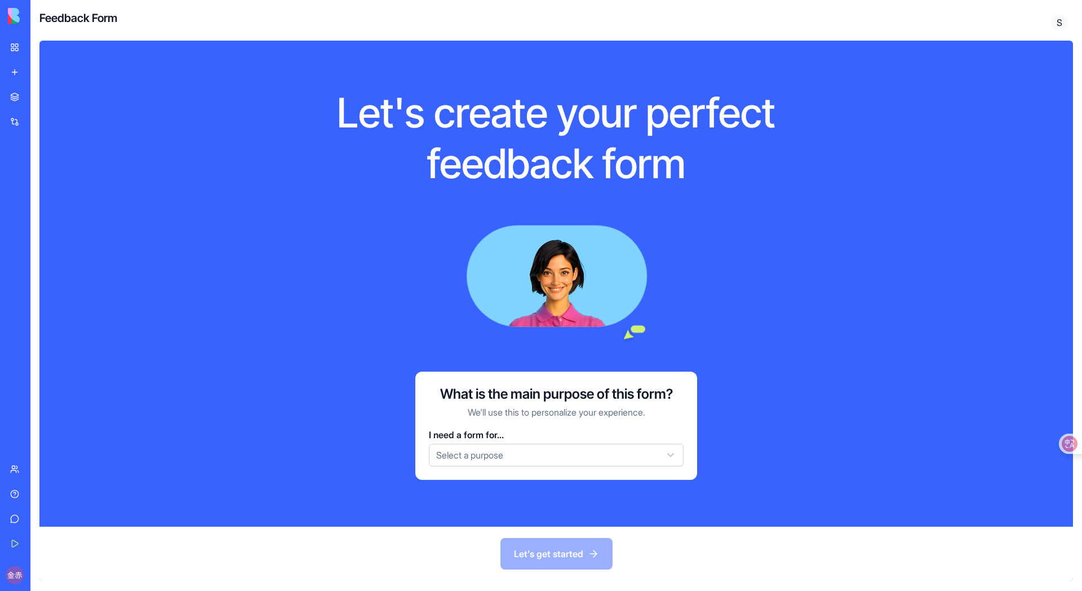
click at [595, 48] on div "Let's create your perfect feedback form What is the main purpose of this form? …" at bounding box center [555, 284] width 1033 height 486
click at [595, 459] on html "BETA My Workspace New app Marketplace Integrations Recent AI Logo Generator UX …" at bounding box center [541, 295] width 1082 height 591
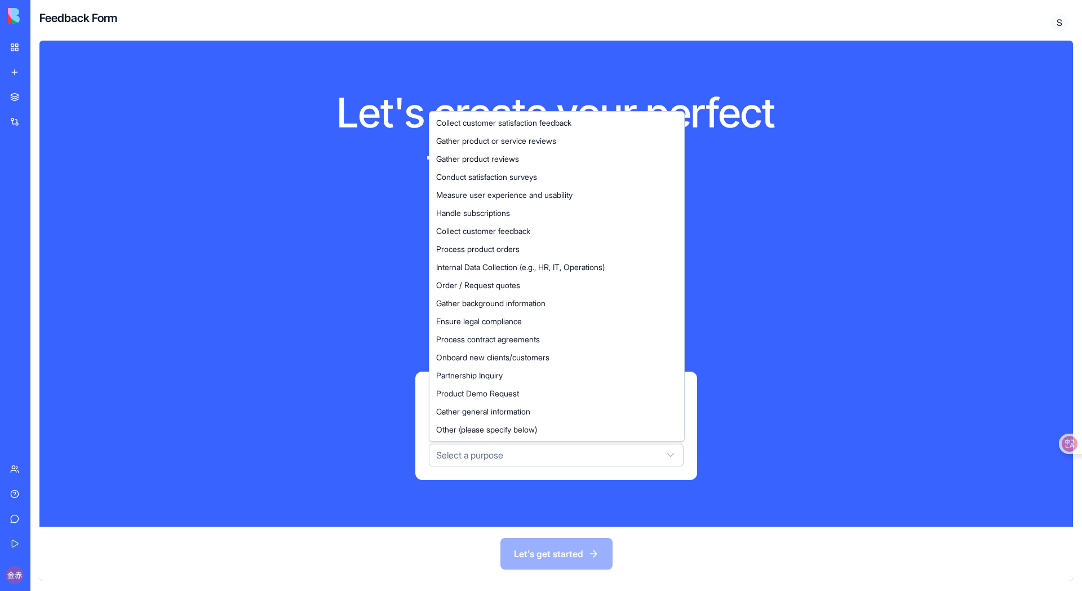
click at [783, 296] on html "BETA My Workspace New app Marketplace Integrations Recent AI Logo Generator UX …" at bounding box center [541, 295] width 1082 height 591
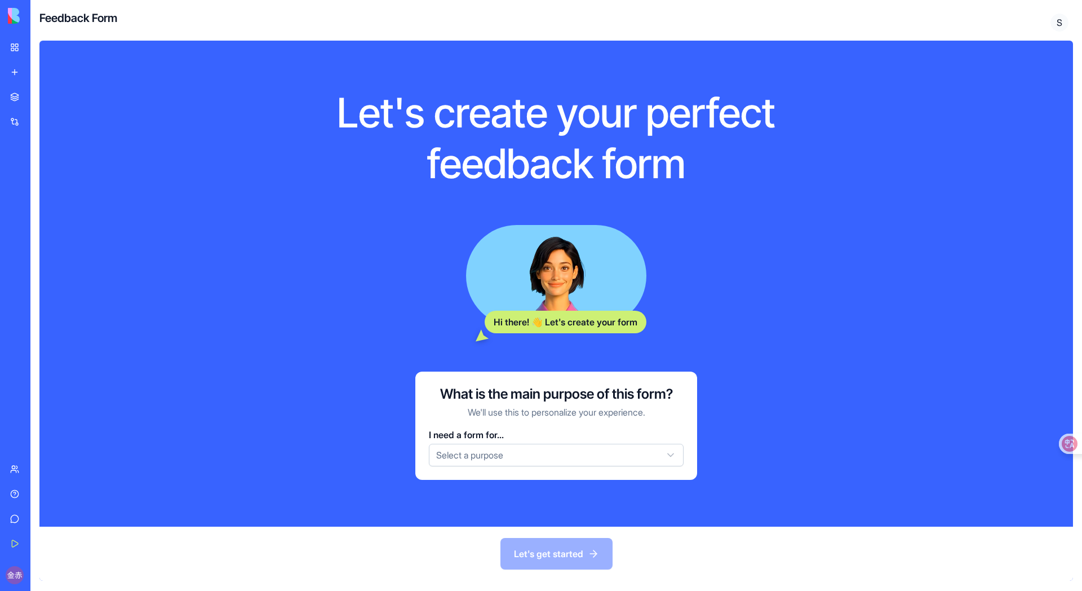
click at [10, 48] on link "My Workspace" at bounding box center [25, 47] width 45 height 23
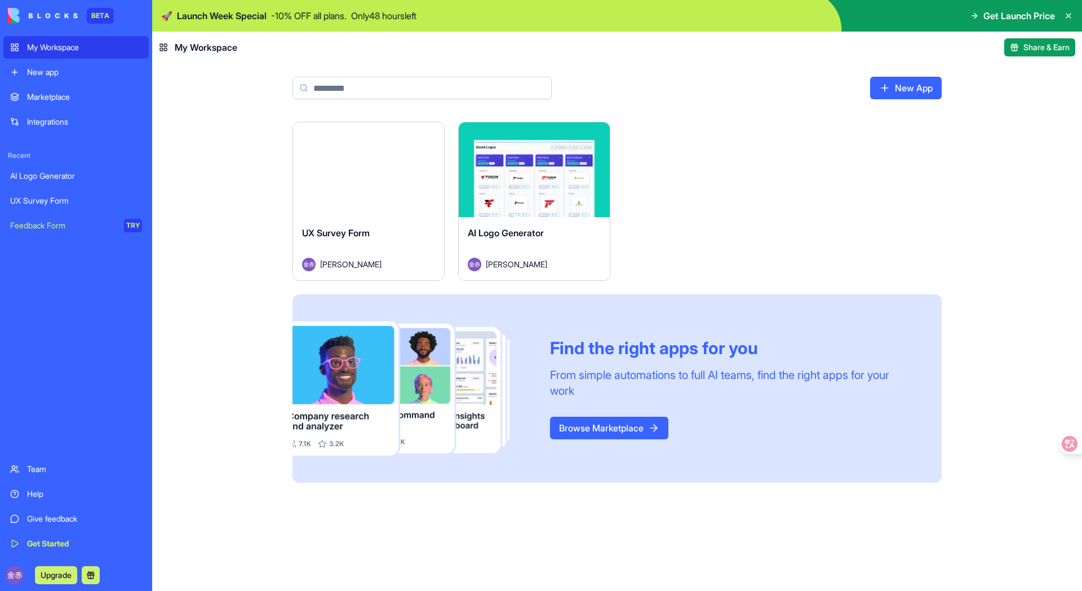
click at [82, 206] on link "UX Survey Form" at bounding box center [75, 200] width 145 height 23
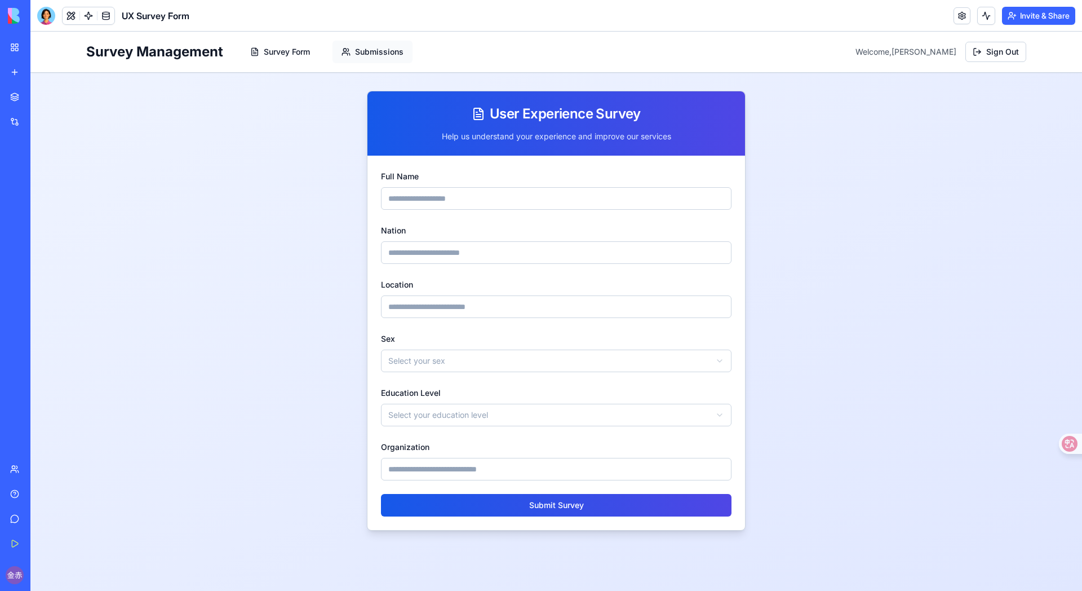
click at [371, 43] on button "Submissions" at bounding box center [372, 52] width 80 height 23
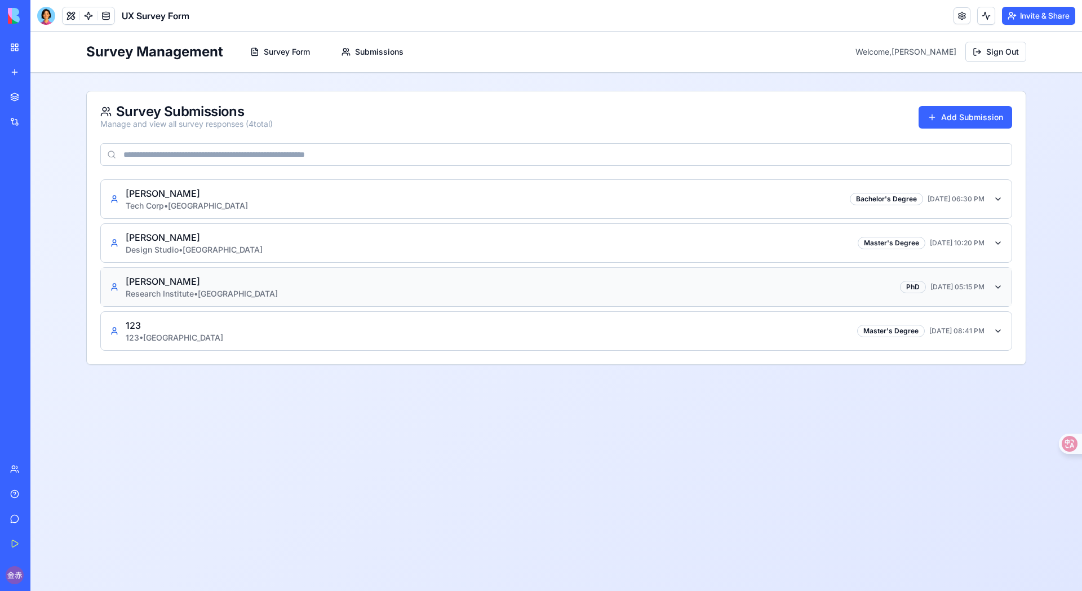
click at [220, 294] on p "Research Institute • [GEOGRAPHIC_DATA]" at bounding box center [202, 293] width 152 height 11
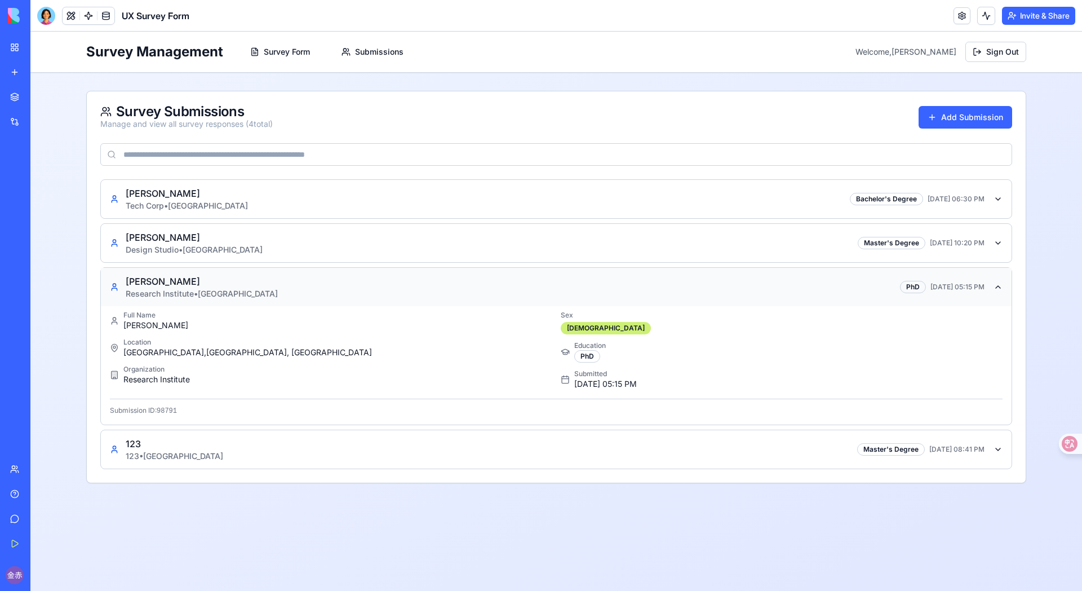
click at [220, 292] on p "Research Institute • [GEOGRAPHIC_DATA]" at bounding box center [202, 293] width 152 height 11
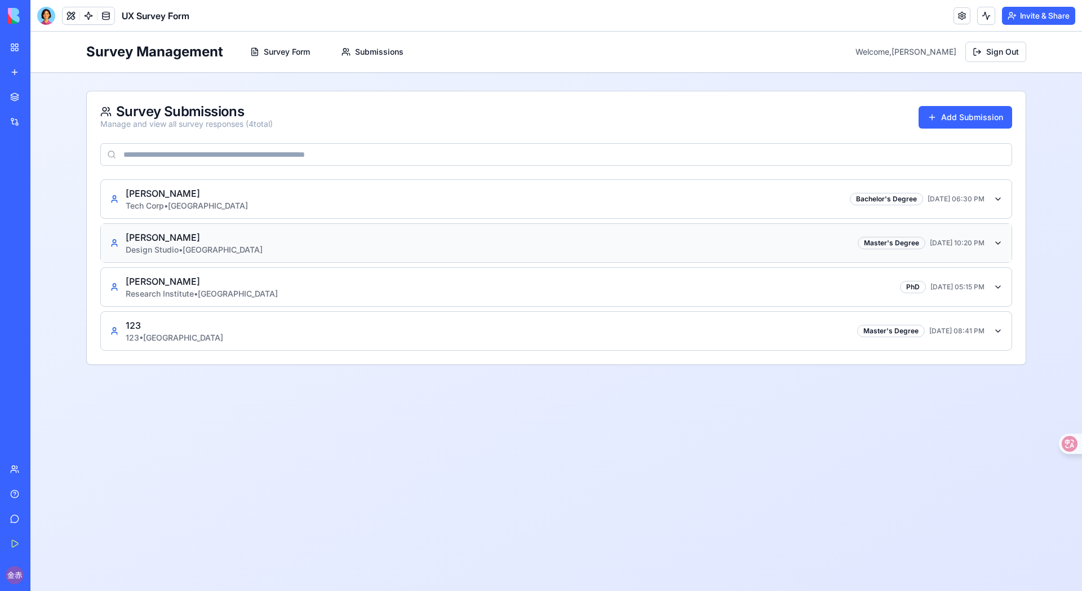
click at [241, 254] on div "[PERSON_NAME] Design Studio • Spain Master's Degree [DATE] 10:20 PM" at bounding box center [547, 242] width 875 height 25
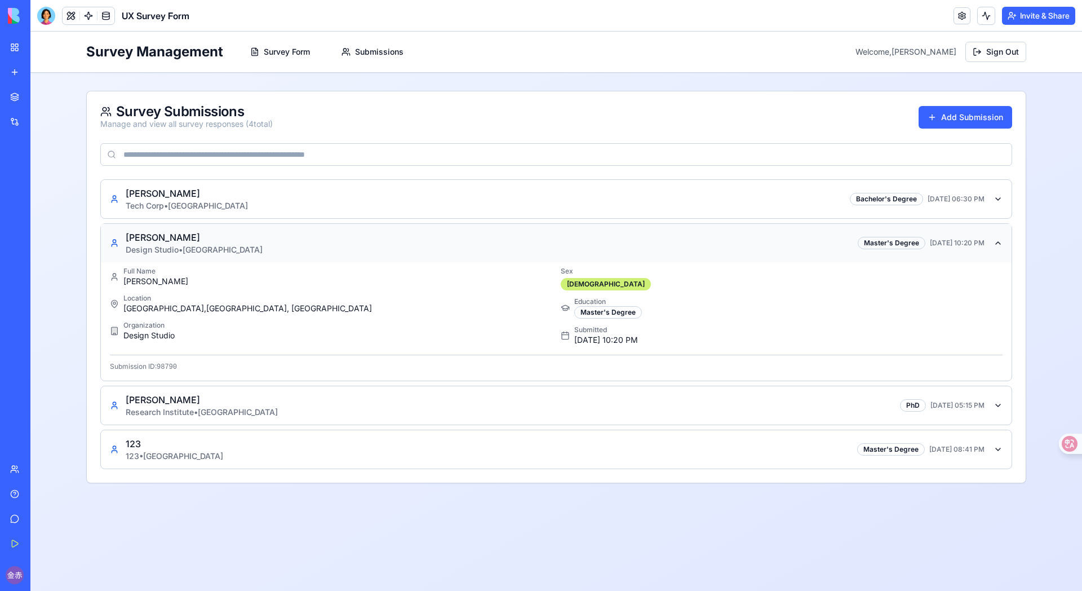
click at [241, 254] on div "[PERSON_NAME] Design Studio • Spain Master's Degree [DATE] 10:20 PM" at bounding box center [547, 242] width 875 height 25
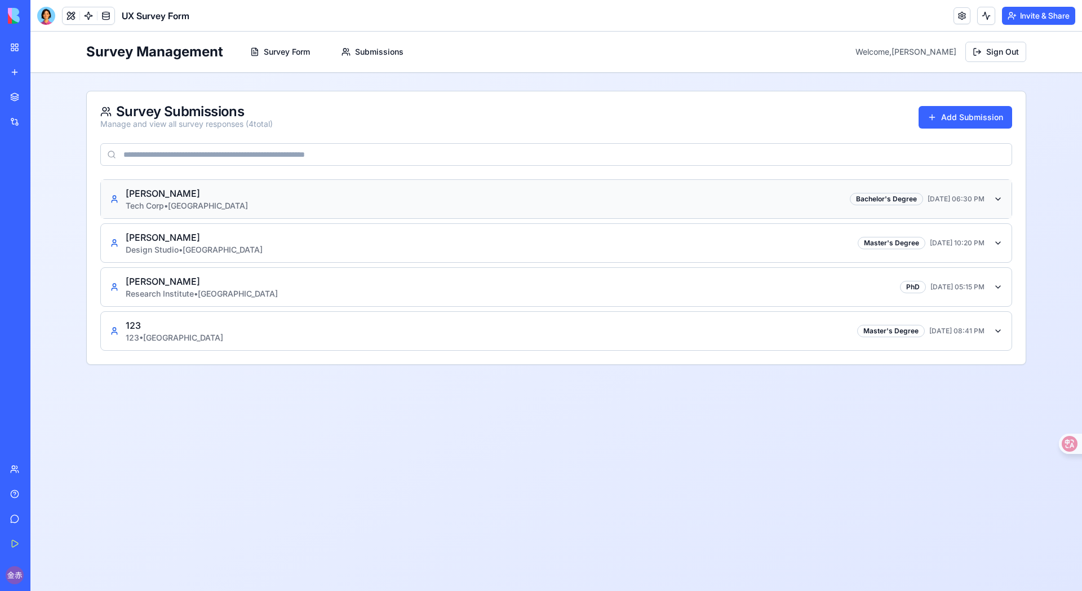
click at [246, 209] on div "[PERSON_NAME] Tech Corp • [GEOGRAPHIC_DATA] Bachelor's Degree [DATE] 06:30 PM" at bounding box center [547, 199] width 875 height 25
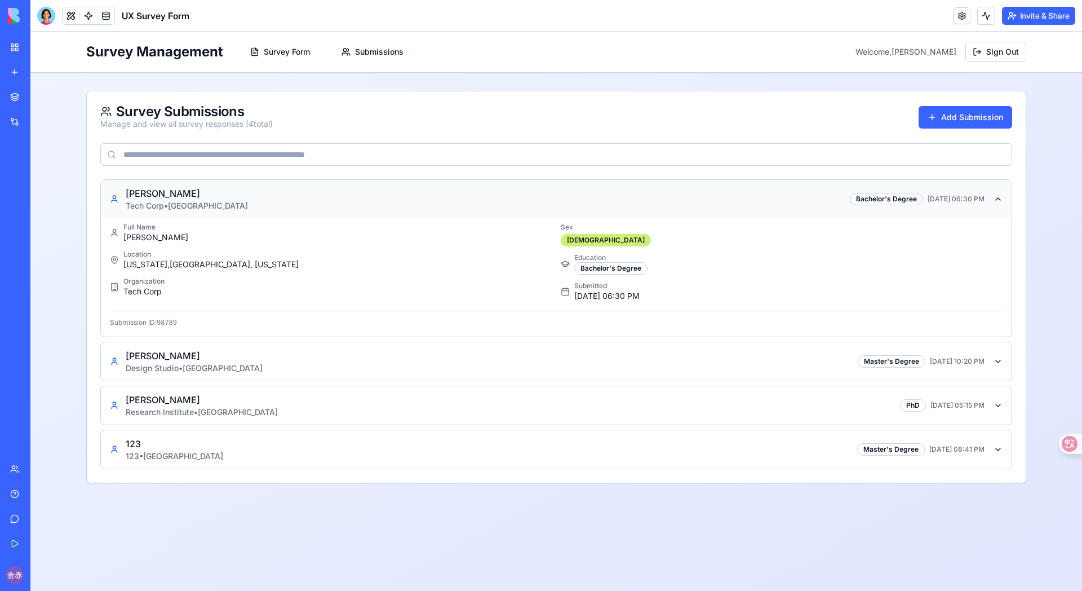
click at [246, 202] on div "[PERSON_NAME] Tech Corp • [GEOGRAPHIC_DATA] Bachelor's Degree [DATE] 06:30 PM" at bounding box center [547, 199] width 875 height 25
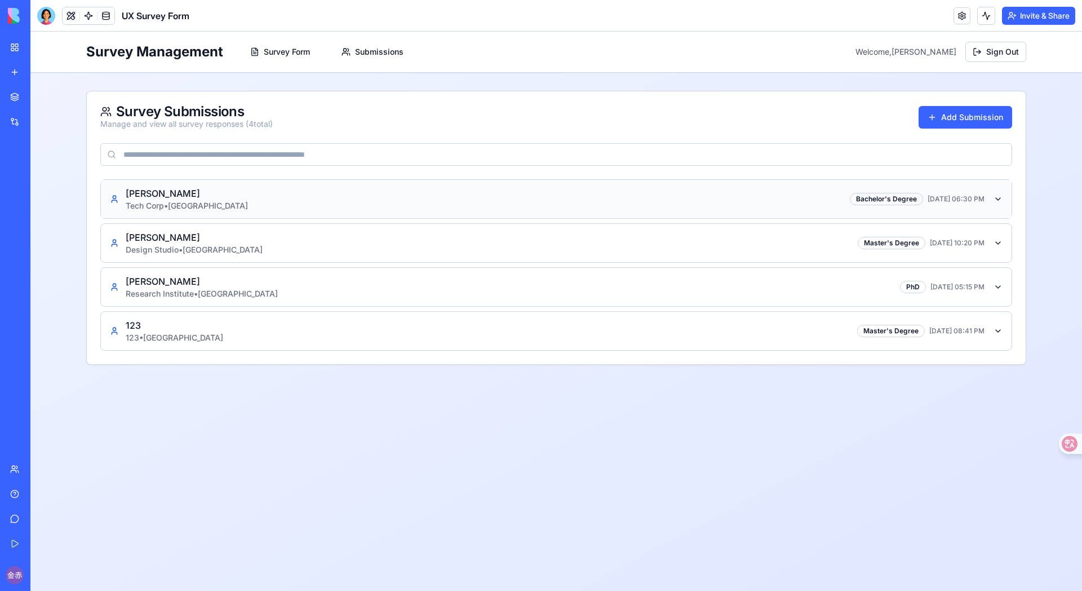
click at [246, 205] on div "[PERSON_NAME] Tech Corp • [GEOGRAPHIC_DATA] Bachelor's Degree [DATE] 06:30 PM" at bounding box center [547, 199] width 875 height 25
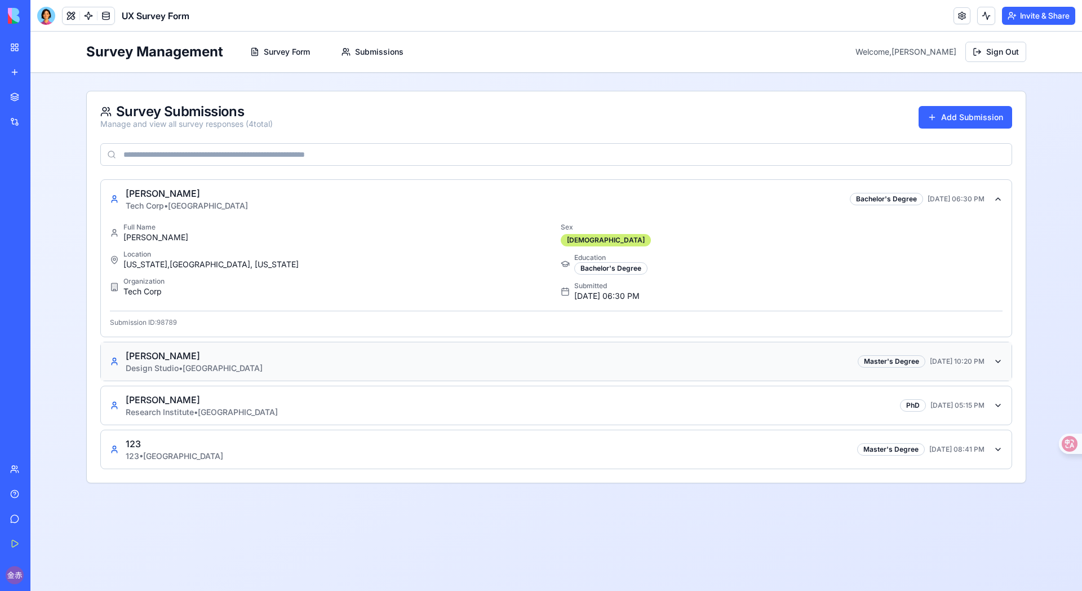
click at [243, 357] on div "[PERSON_NAME] Design Studio • Spain Master's Degree [DATE] 10:20 PM" at bounding box center [547, 361] width 875 height 25
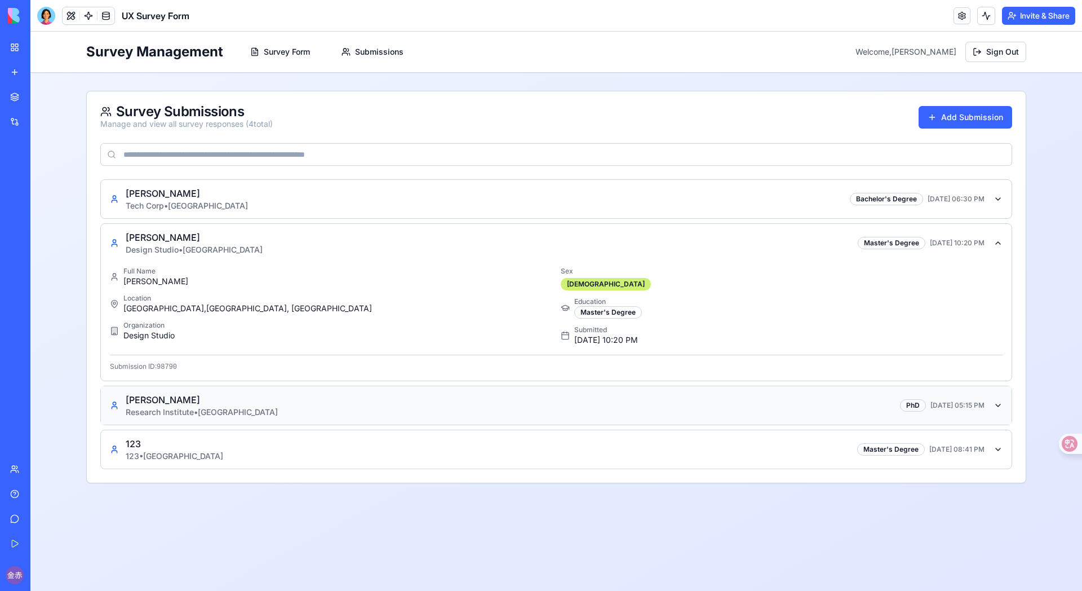
click at [273, 405] on div "[PERSON_NAME] Research Institute • China PhD [DATE] 05:15 PM" at bounding box center [547, 405] width 875 height 25
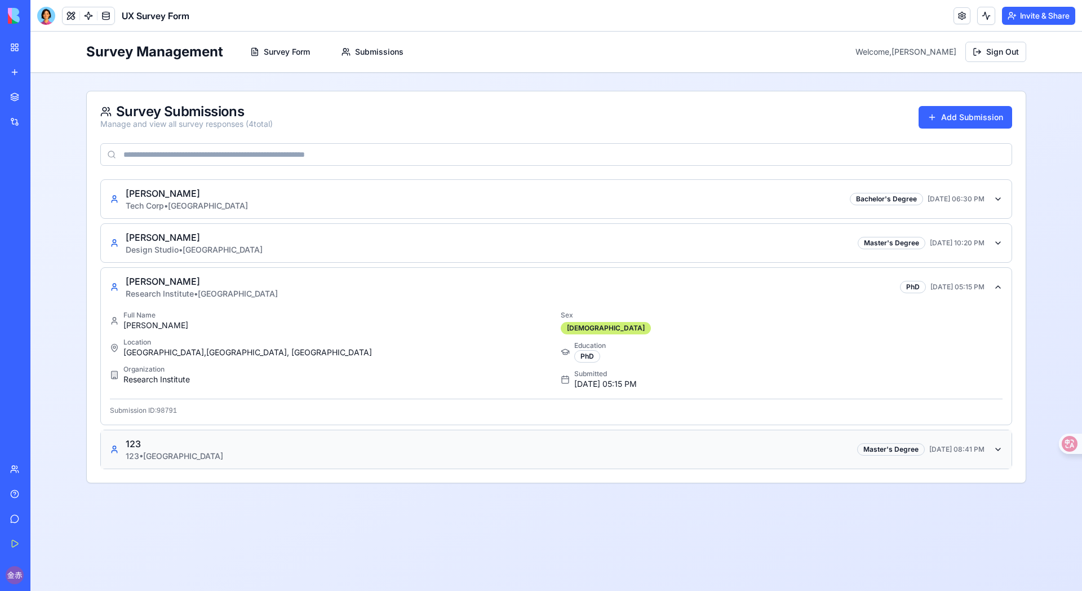
click at [273, 455] on div "123 123 • China Master's Degree [DATE] 08:41 PM" at bounding box center [547, 449] width 875 height 25
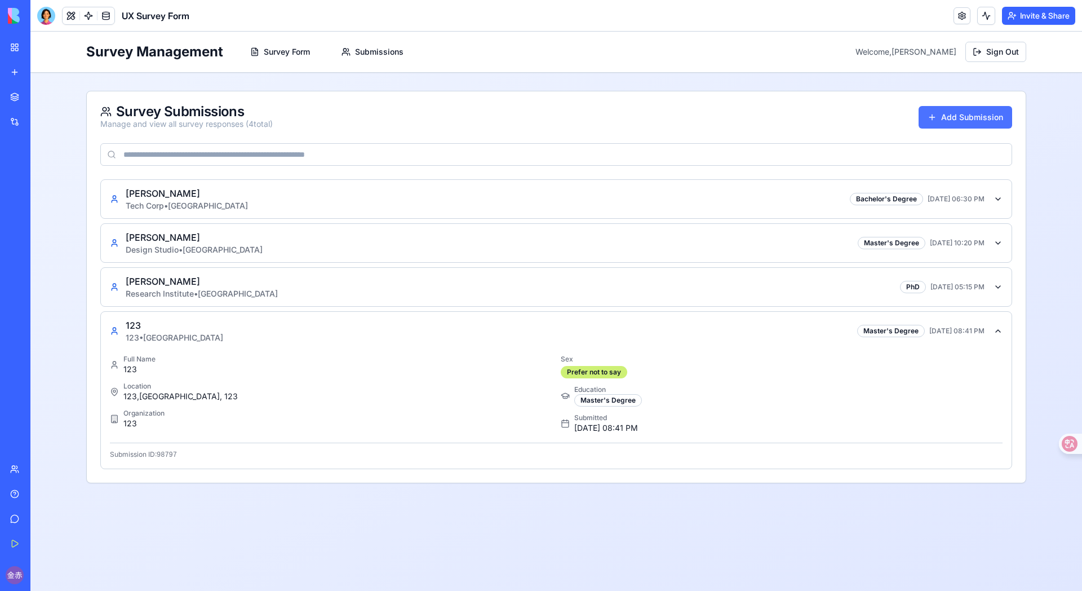
click at [851, 110] on button "Add Submission" at bounding box center [966, 117] width 94 height 23
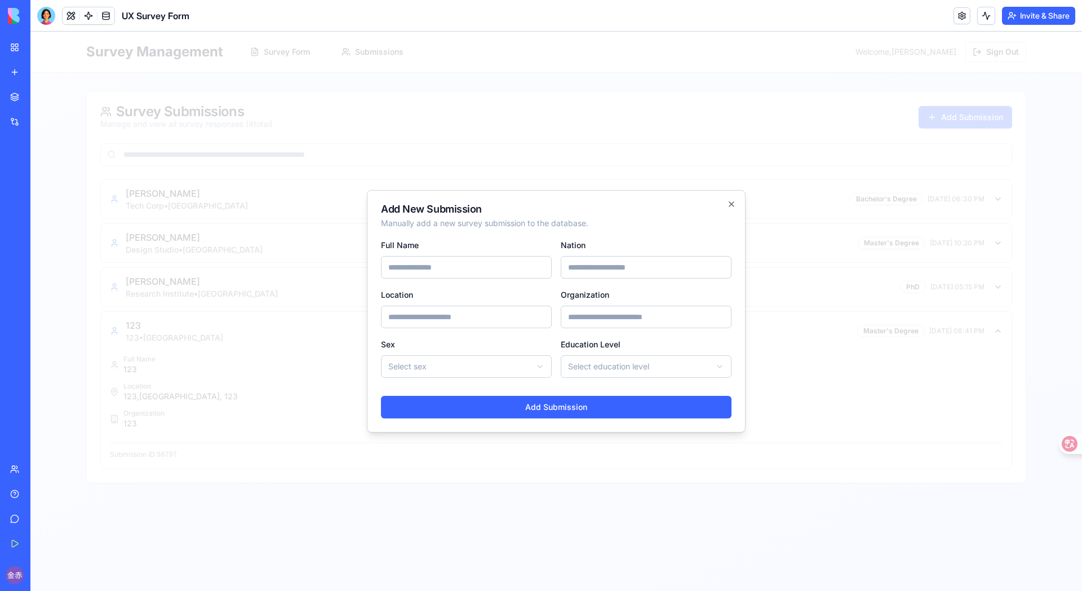
click at [455, 211] on h2 "Add New Submission" at bounding box center [556, 209] width 351 height 10
click at [523, 201] on div "**********" at bounding box center [556, 311] width 379 height 242
click at [526, 199] on div "**********" at bounding box center [556, 311] width 379 height 242
click at [524, 206] on h2 "Add New Submission" at bounding box center [556, 209] width 351 height 10
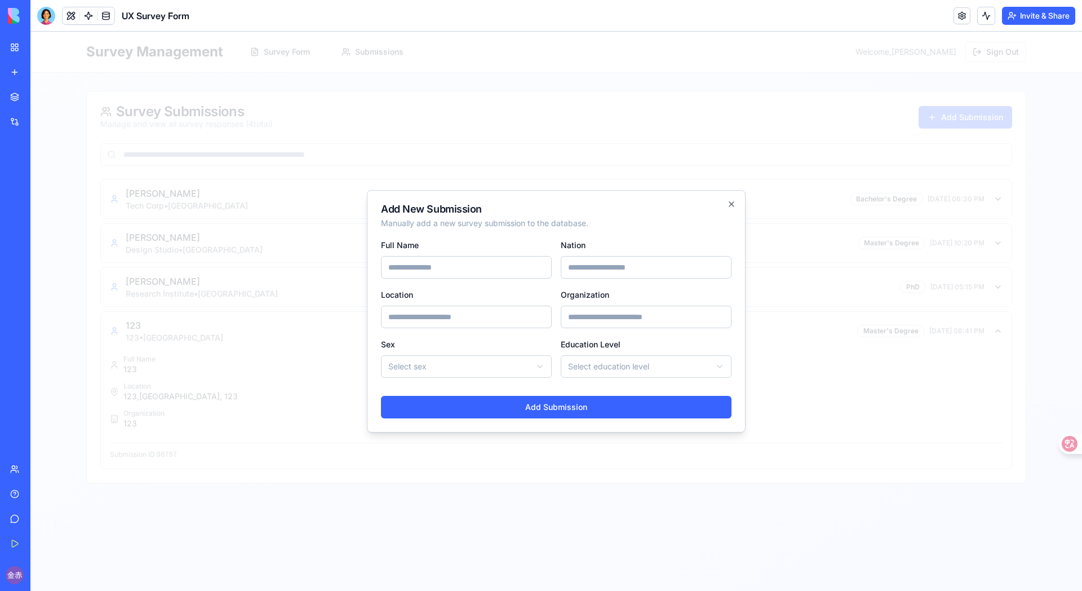
click at [524, 206] on h2 "Add New Submission" at bounding box center [556, 209] width 351 height 10
click at [739, 206] on div "**********" at bounding box center [556, 311] width 379 height 242
click at [732, 206] on icon "button" at bounding box center [731, 203] width 9 height 9
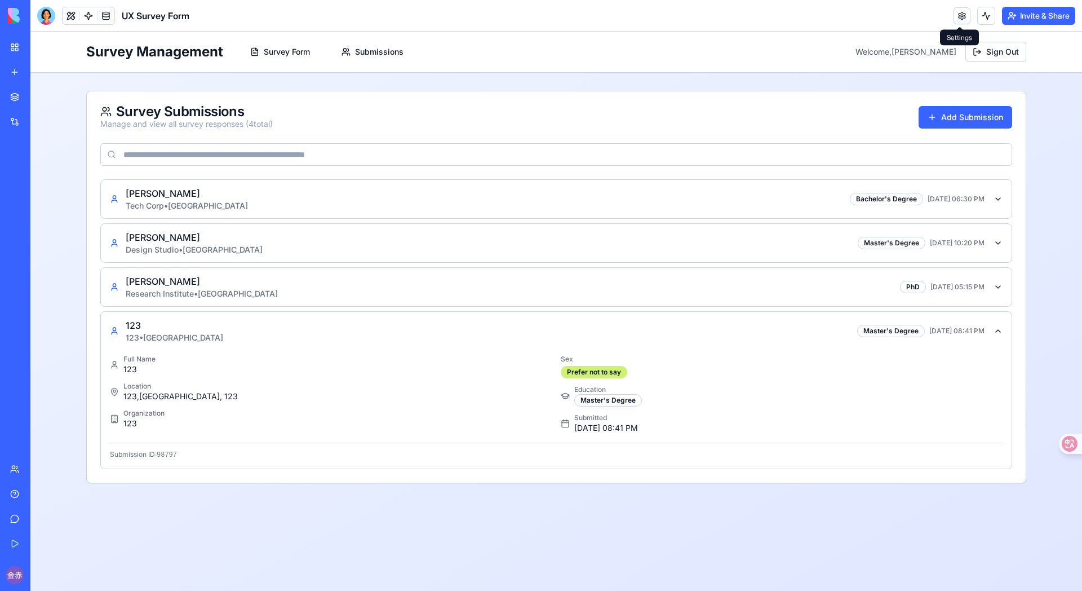
click at [851, 16] on link at bounding box center [961, 15] width 17 height 17
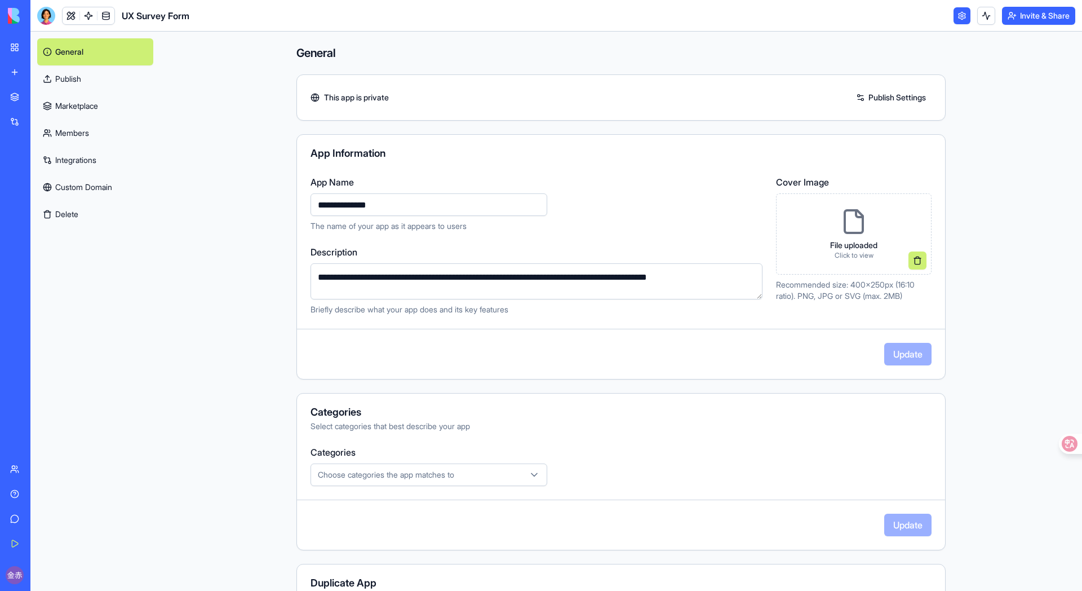
click at [90, 82] on link "Publish" at bounding box center [95, 78] width 116 height 27
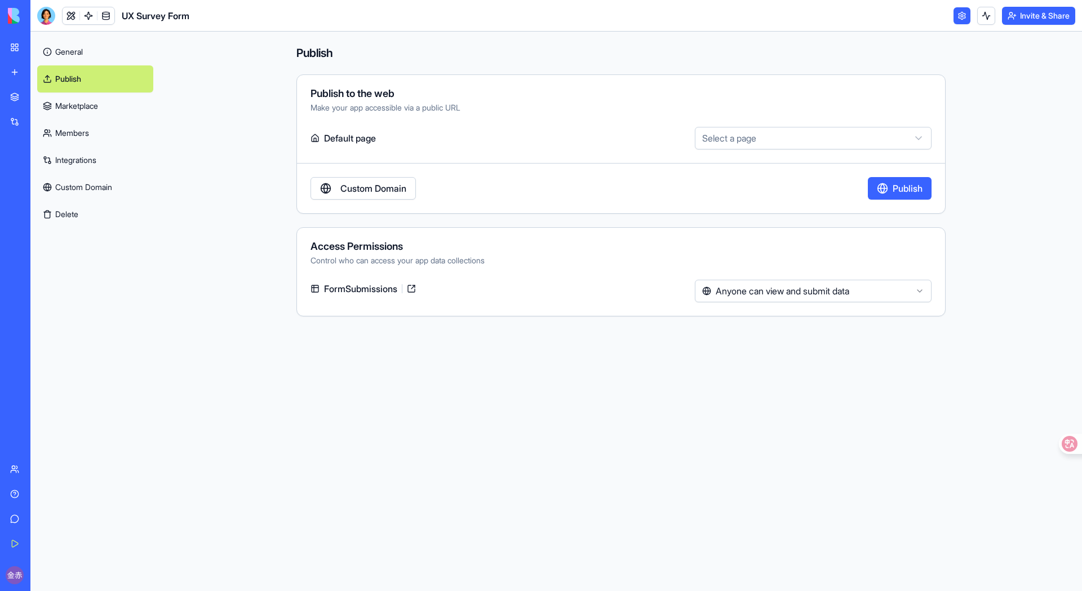
click at [70, 109] on link "Marketplace" at bounding box center [95, 105] width 116 height 27
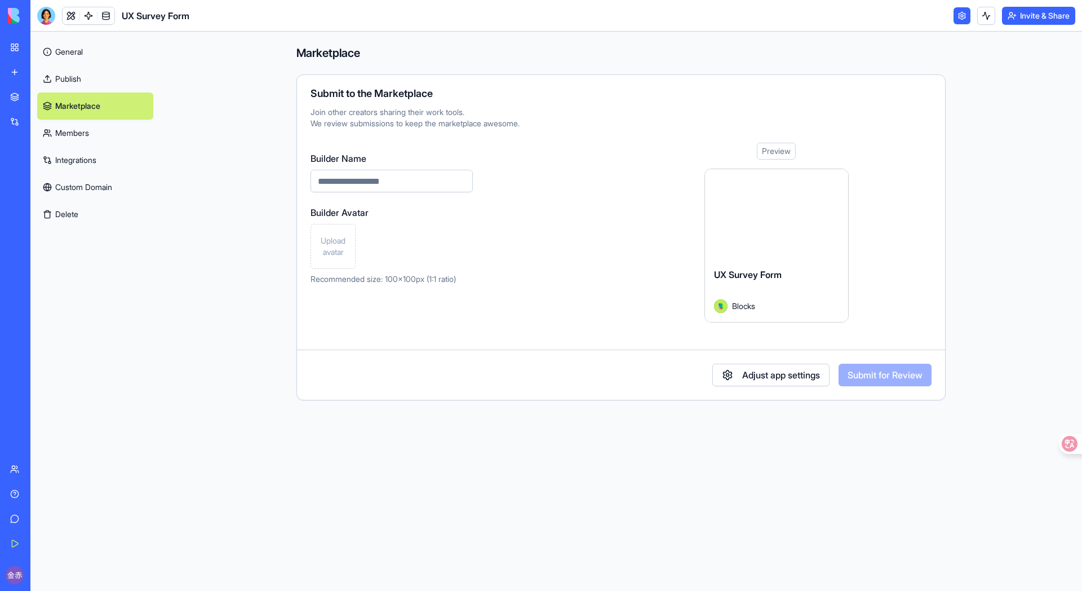
click at [66, 132] on link "Members" at bounding box center [95, 132] width 116 height 27
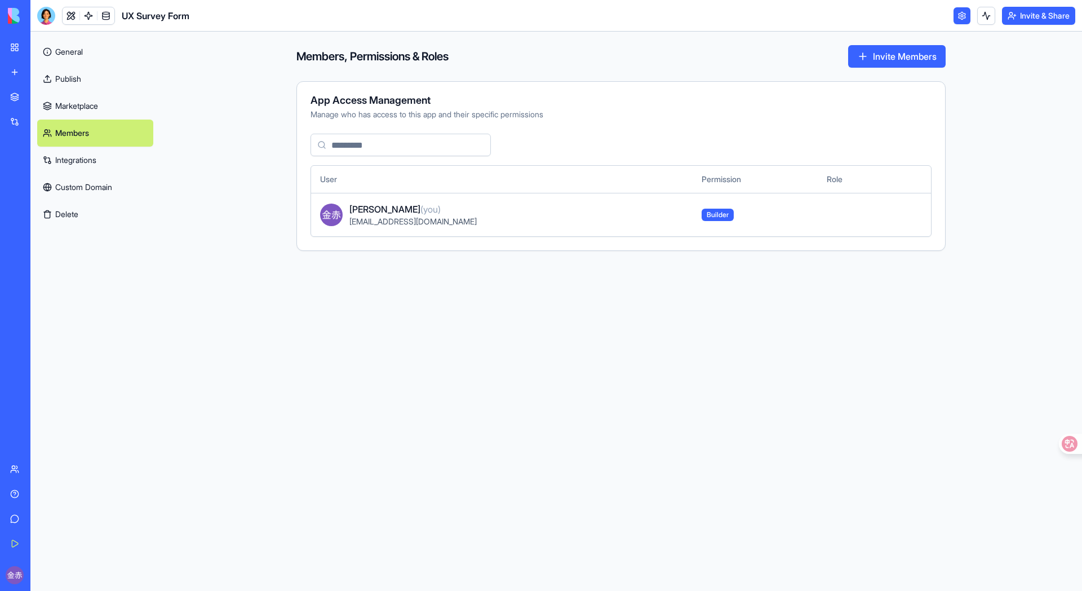
click at [85, 162] on link "Integrations" at bounding box center [95, 160] width 116 height 27
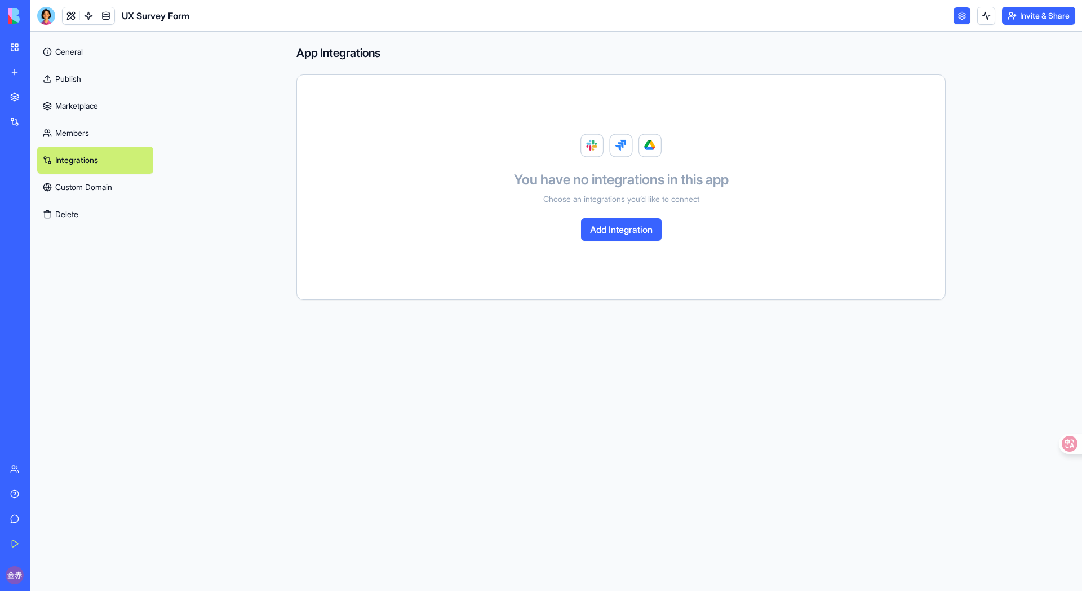
click at [616, 232] on button "Add Integration" at bounding box center [621, 229] width 81 height 23
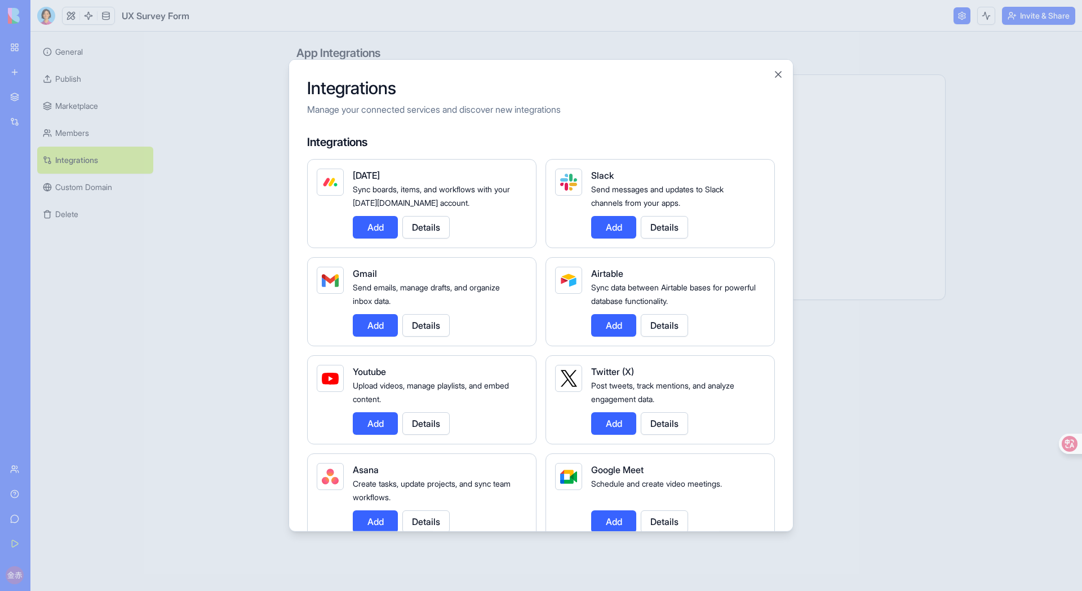
click at [374, 318] on button "Add" at bounding box center [375, 325] width 45 height 23
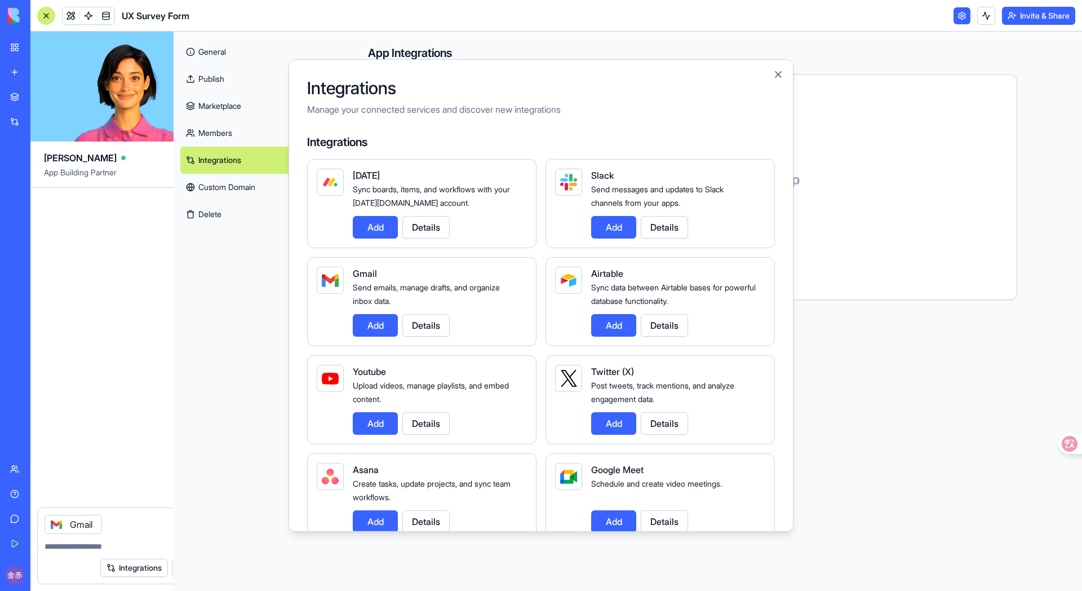
scroll to position [271, 0]
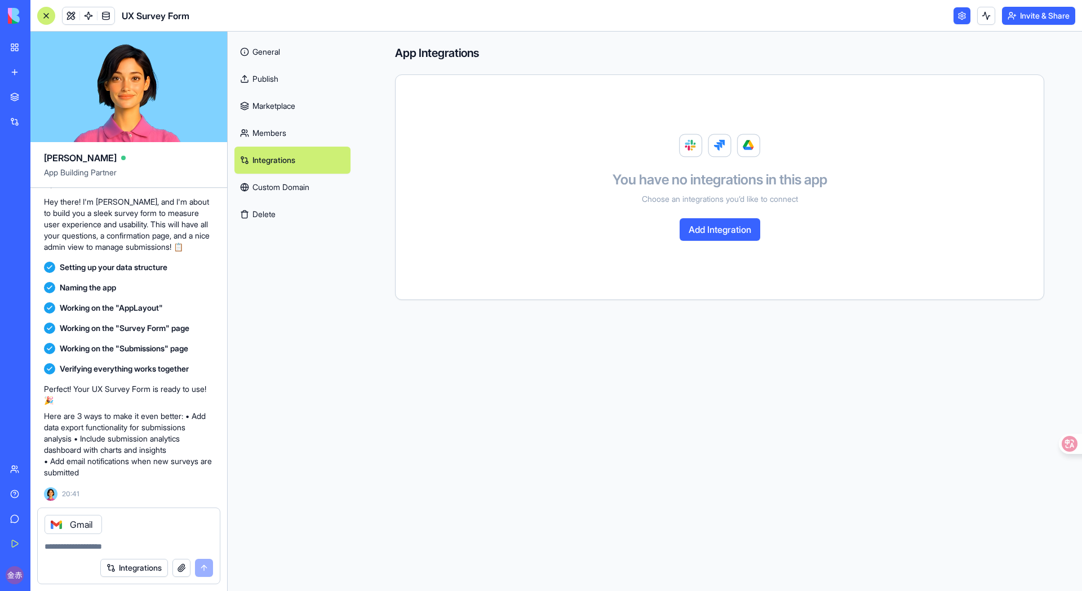
click at [139, 514] on textarea at bounding box center [129, 545] width 168 height 11
click at [141, 514] on button "Integrations" at bounding box center [134, 567] width 68 height 18
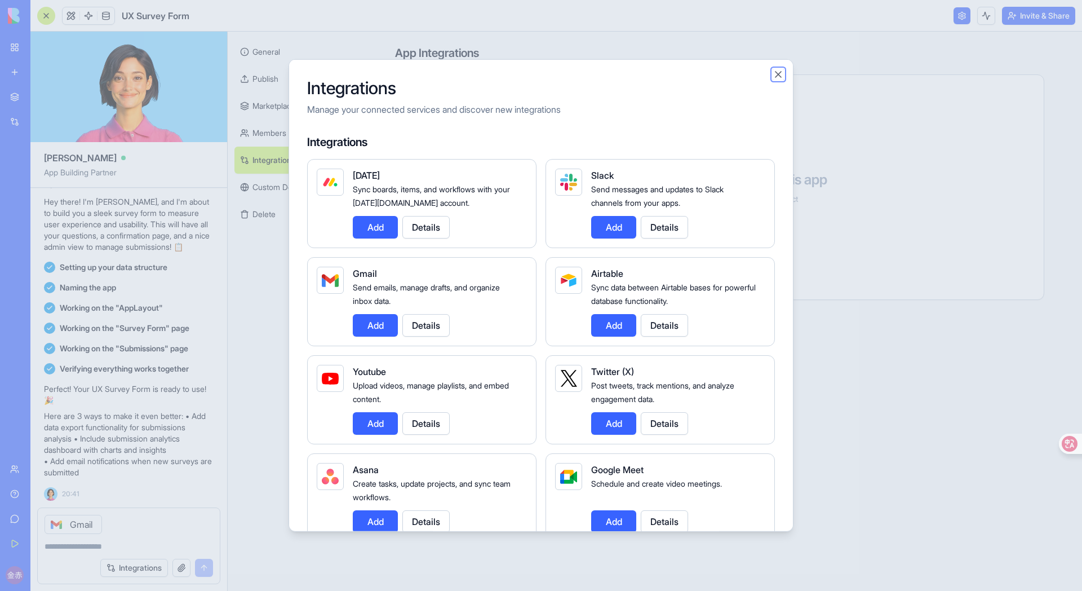
click at [779, 77] on button "Close" at bounding box center [778, 74] width 11 height 11
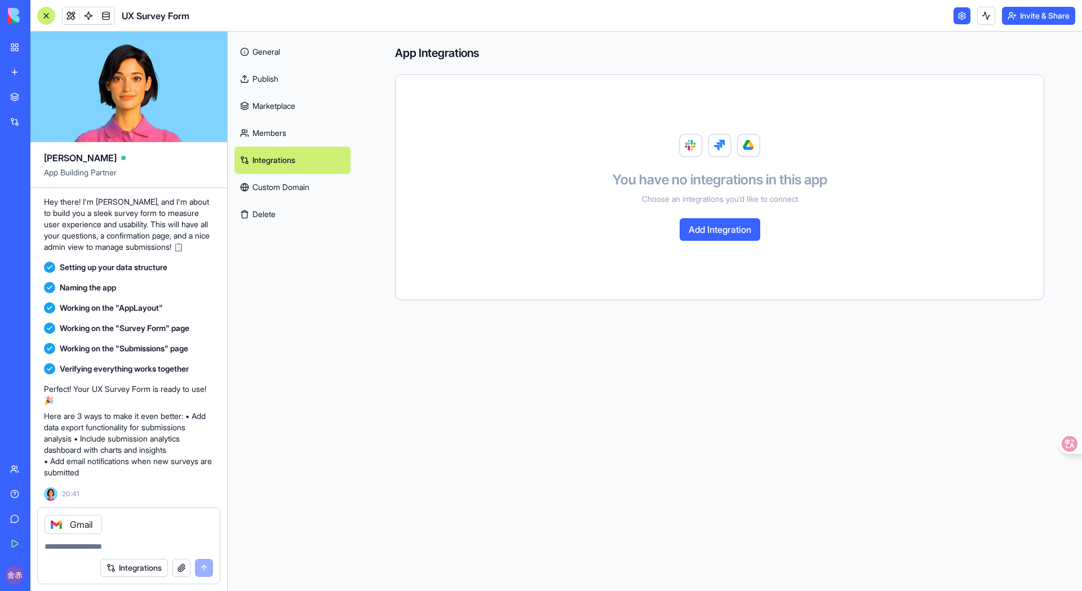
click at [135, 514] on div at bounding box center [129, 543] width 182 height 18
click at [131, 514] on div "Gmail" at bounding box center [129, 521] width 182 height 26
click at [57, 514] on icon at bounding box center [56, 524] width 9 height 9
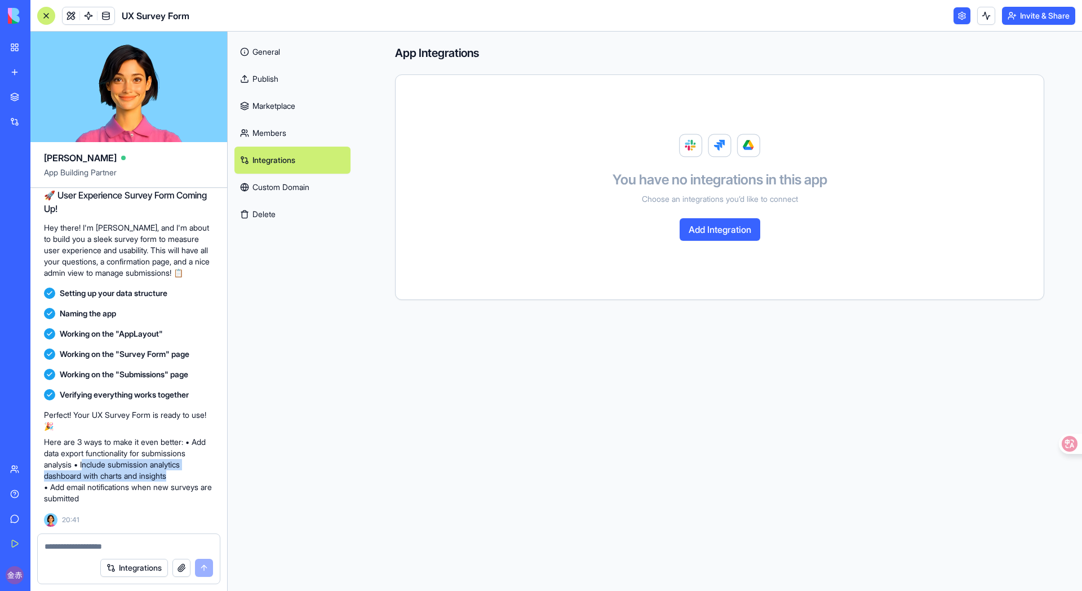
drag, startPoint x: 85, startPoint y: 465, endPoint x: 174, endPoint y: 476, distance: 90.2
click at [174, 476] on p "Here are 3 ways to make it even better: • Add data export functionality for sub…" at bounding box center [129, 470] width 170 height 68
copy p "nclude submission analytics dashboard with charts and insights"
click at [126, 514] on div at bounding box center [129, 543] width 182 height 18
click at [118, 514] on textarea at bounding box center [129, 545] width 168 height 11
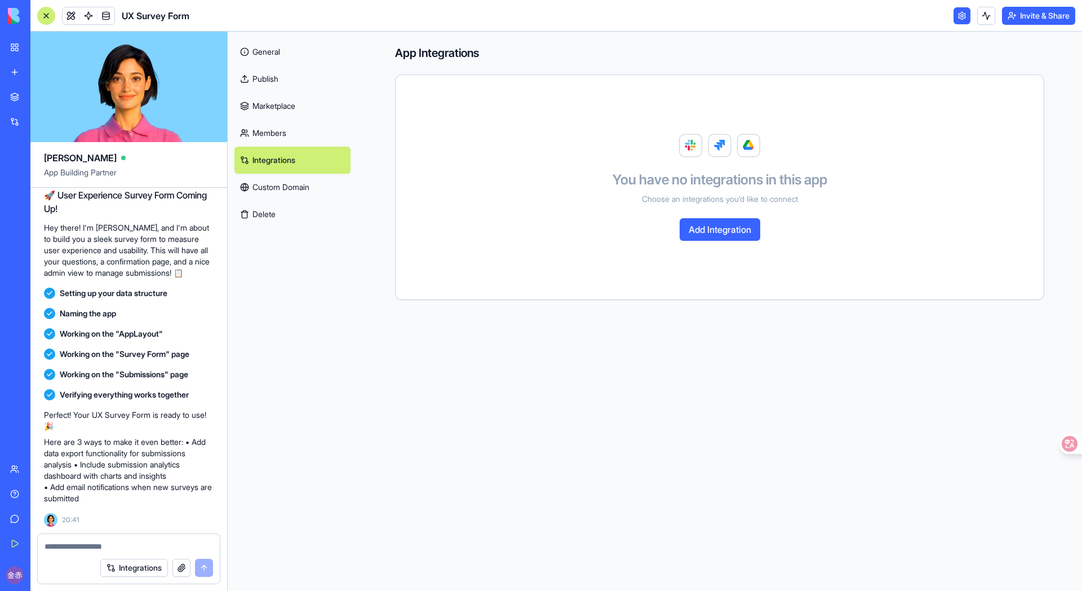
paste textarea "**********"
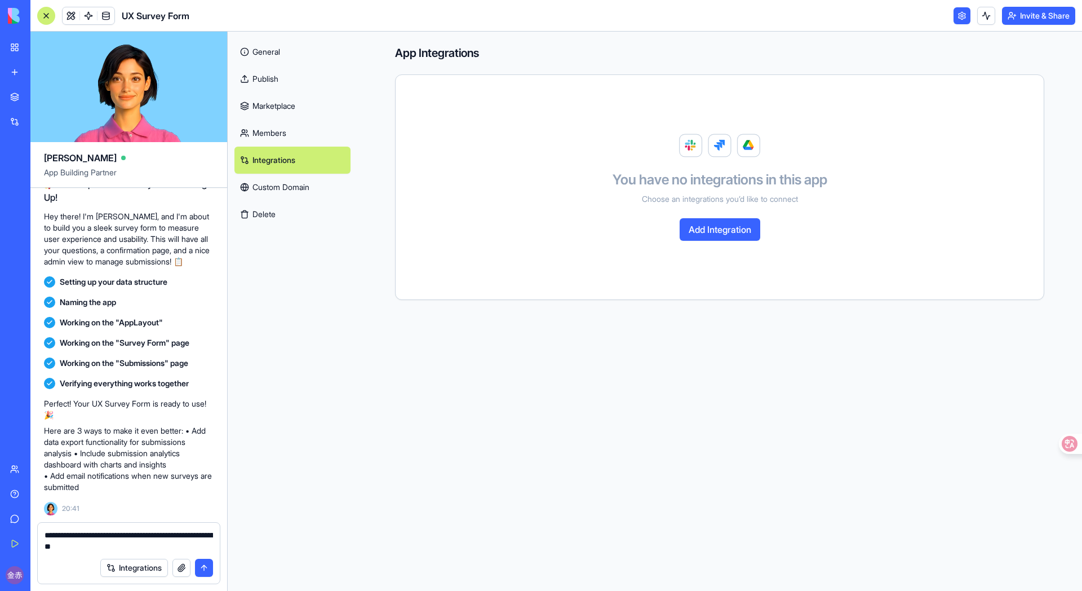
drag, startPoint x: 70, startPoint y: 534, endPoint x: 19, endPoint y: 536, distance: 51.3
click at [19, 514] on div "BETA My Workspace New app Marketplace Integrations Recent AI Logo Generator UX …" at bounding box center [541, 295] width 1082 height 591
type textarea "**********"
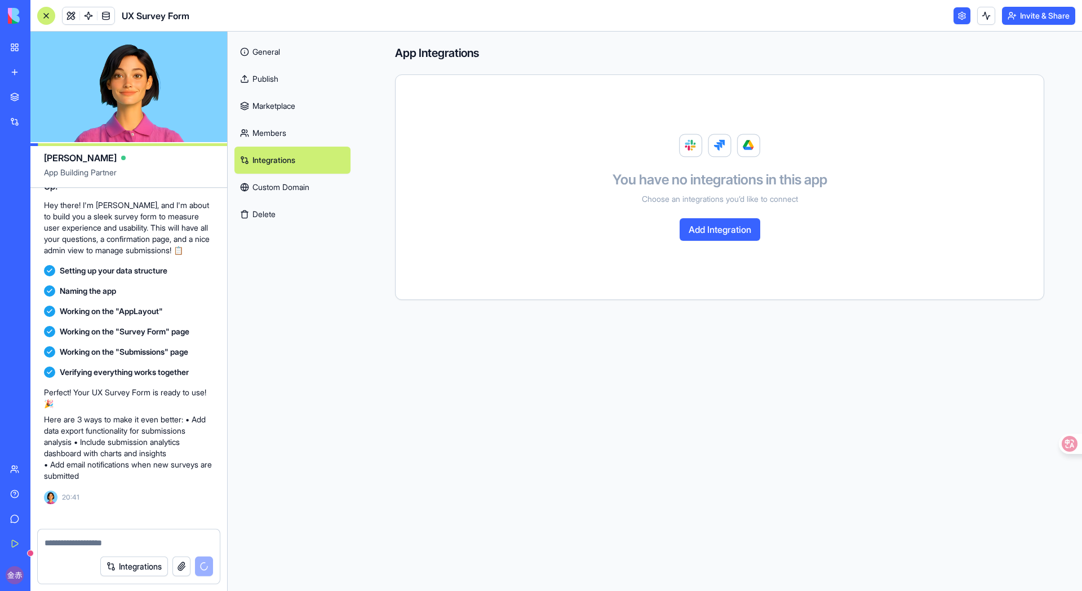
scroll to position [299, 0]
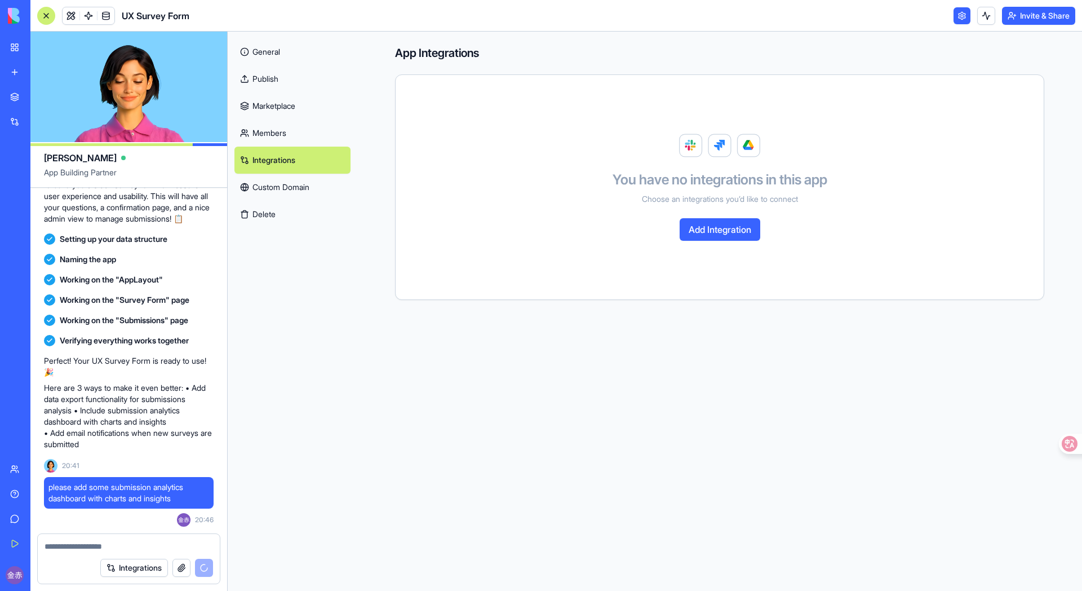
click at [316, 187] on link "Custom Domain" at bounding box center [292, 187] width 116 height 27
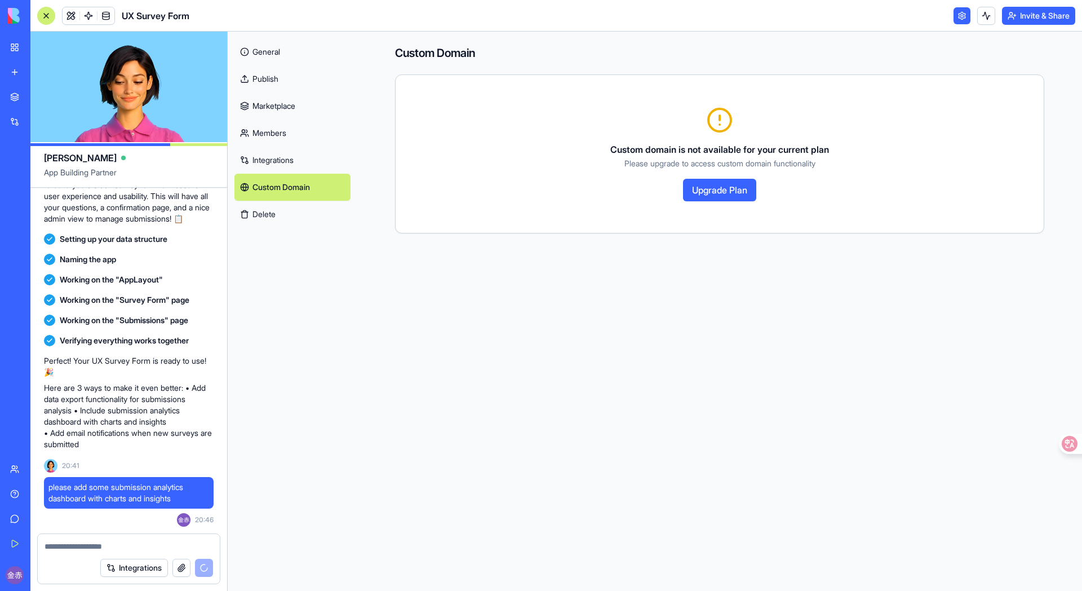
click at [313, 193] on link "Custom Domain" at bounding box center [292, 187] width 116 height 27
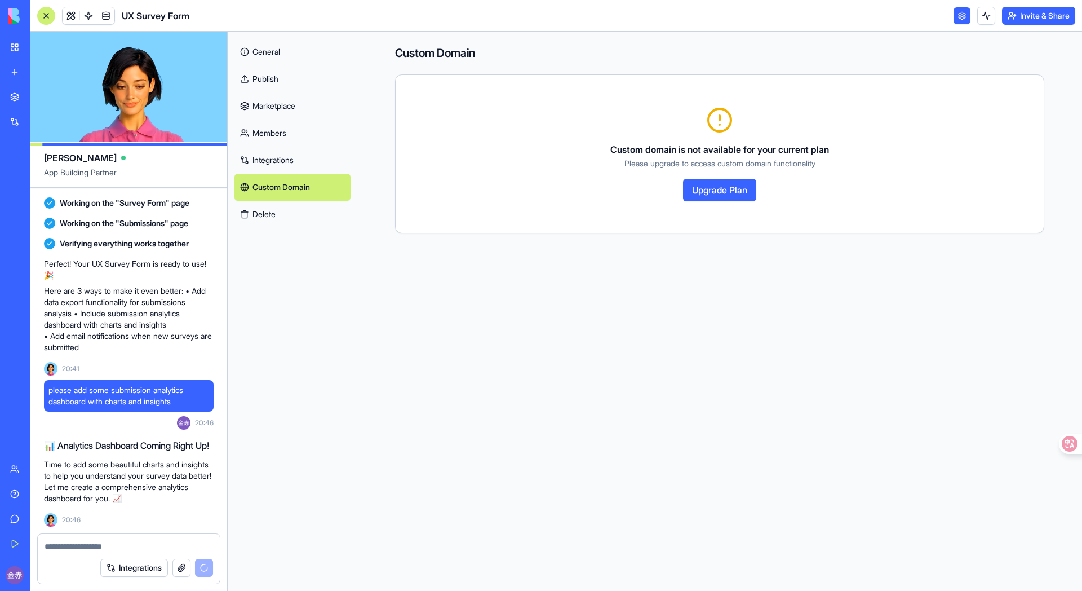
scroll to position [437, 0]
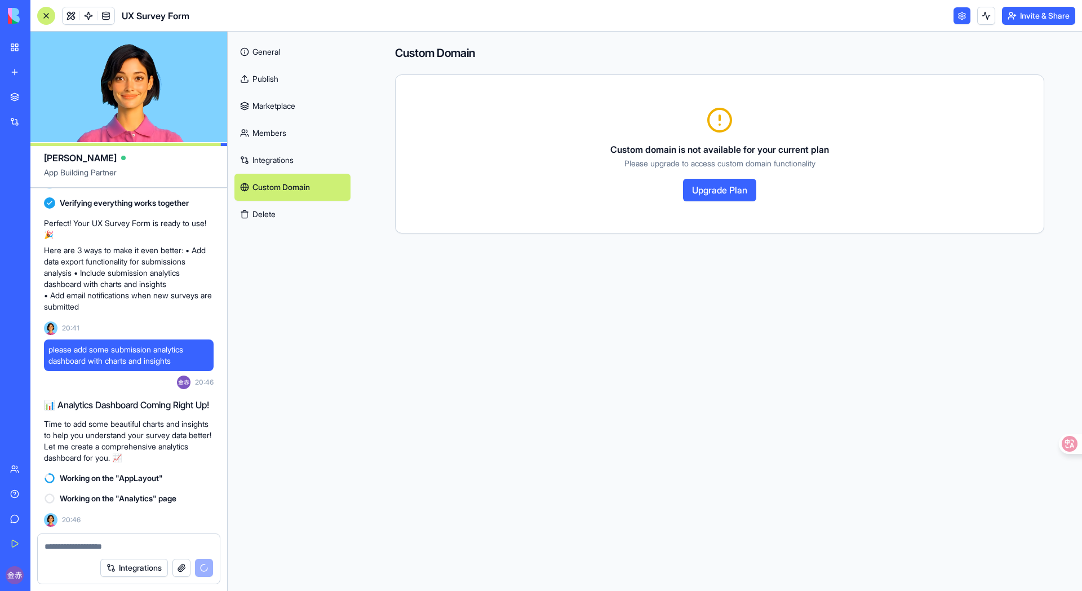
click at [277, 53] on link "General" at bounding box center [292, 51] width 116 height 27
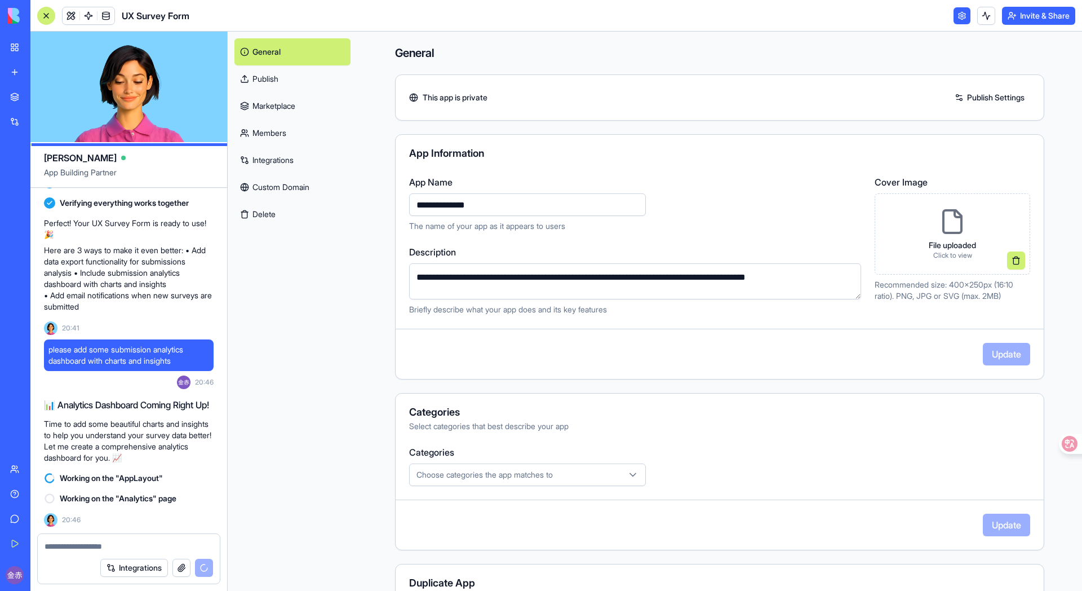
click at [851, 18] on link at bounding box center [961, 15] width 17 height 17
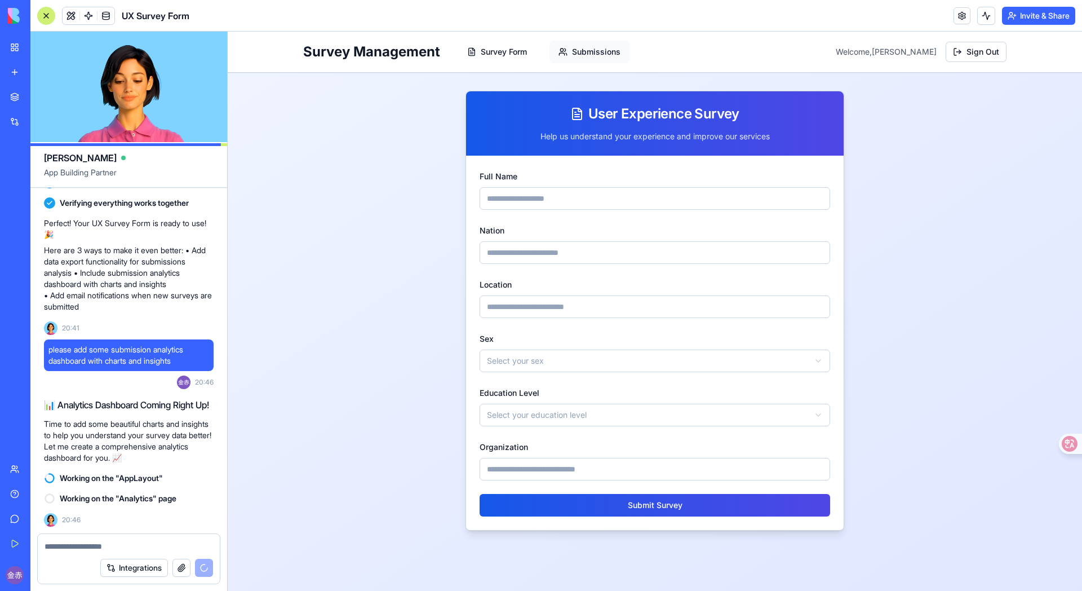
click at [595, 51] on button "Submissions" at bounding box center [589, 52] width 80 height 23
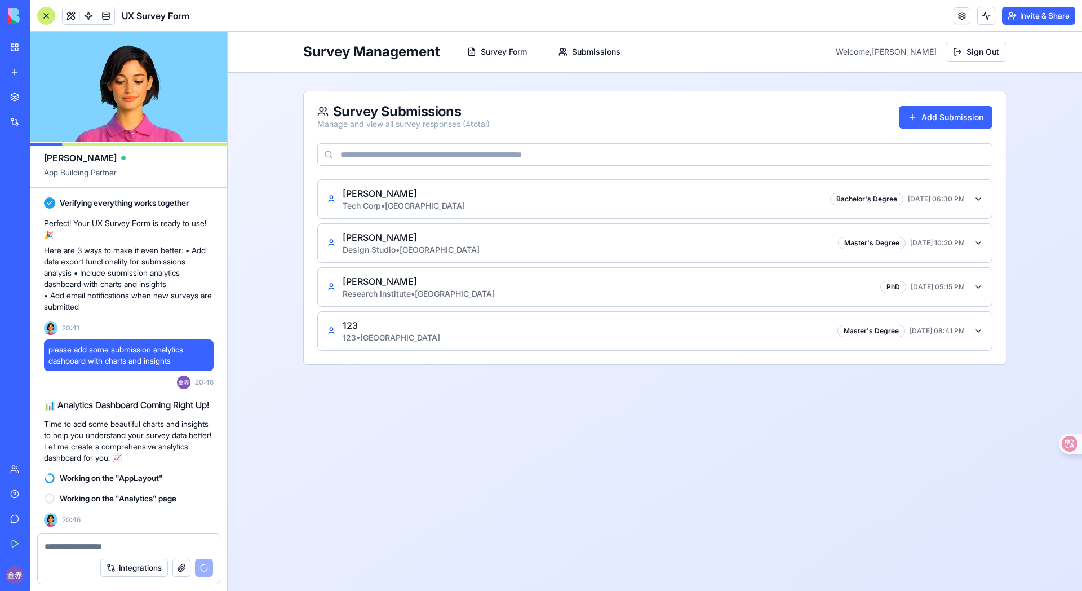
click at [137, 480] on span "Working on the "AppLayout"" at bounding box center [111, 477] width 103 height 11
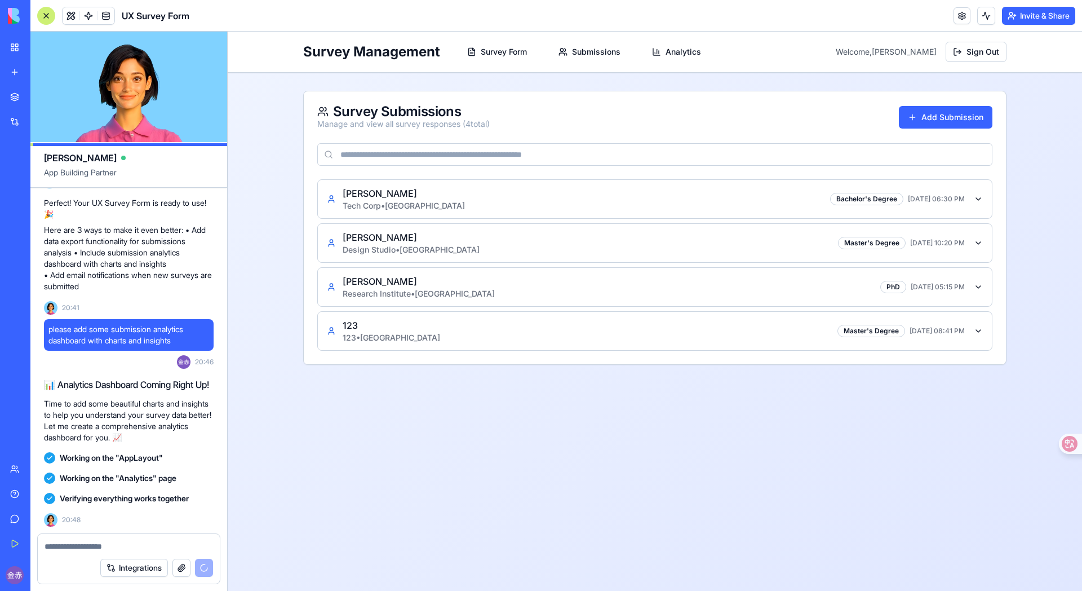
scroll to position [610, 0]
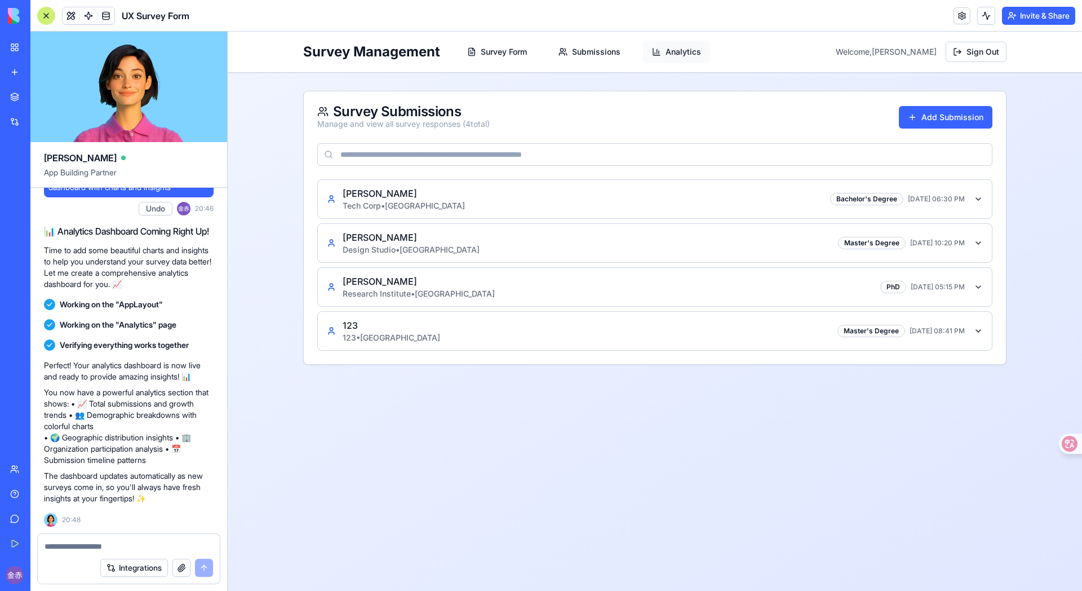
click at [682, 51] on button "Analytics" at bounding box center [676, 52] width 67 height 23
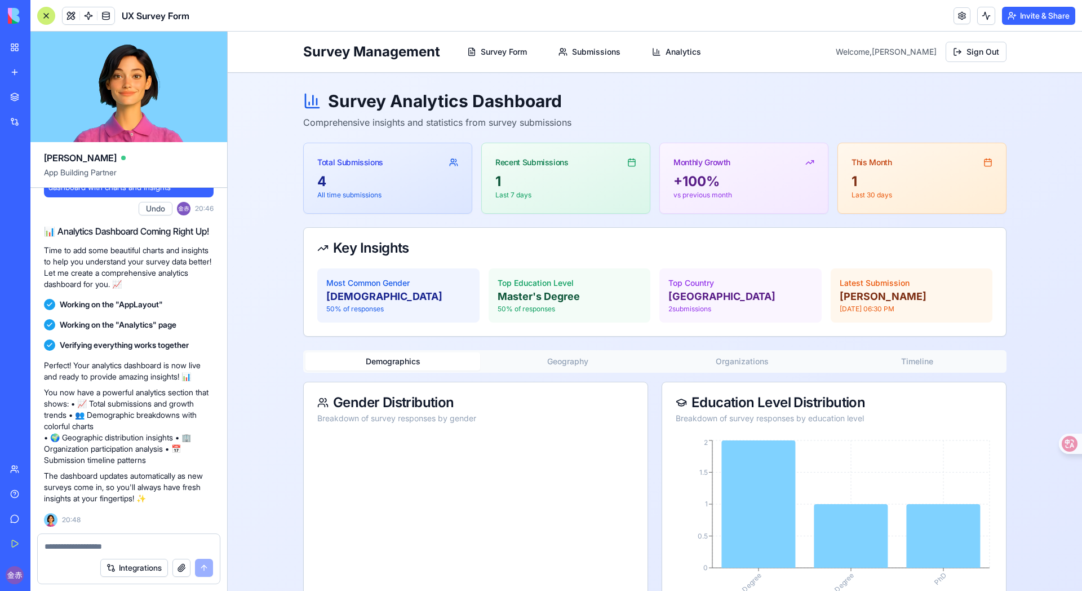
click at [379, 188] on div "4" at bounding box center [387, 181] width 141 height 18
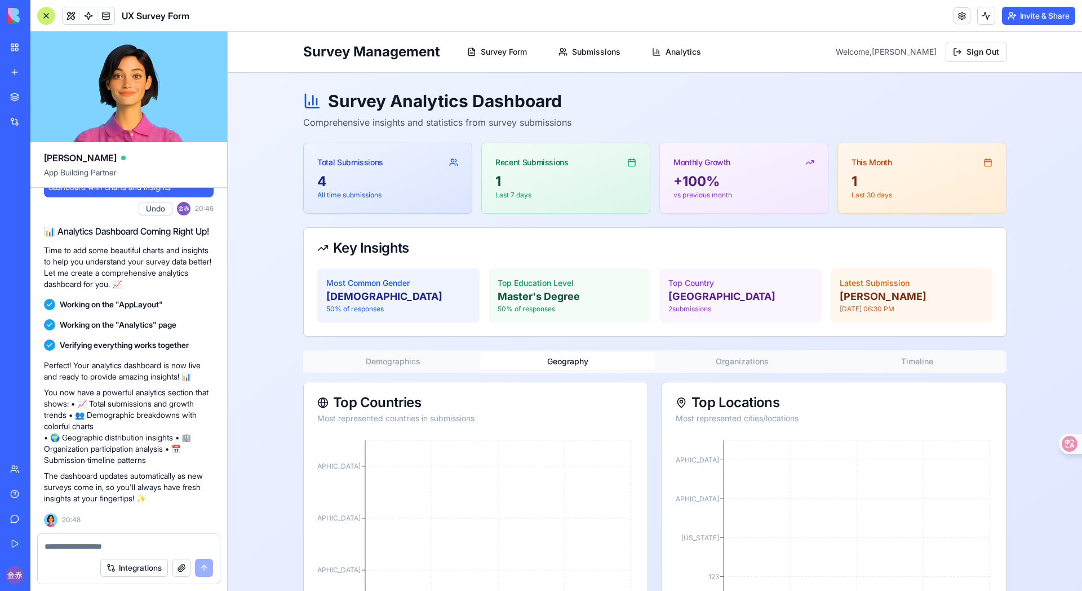
click at [611, 370] on button "Geography" at bounding box center [567, 361] width 175 height 18
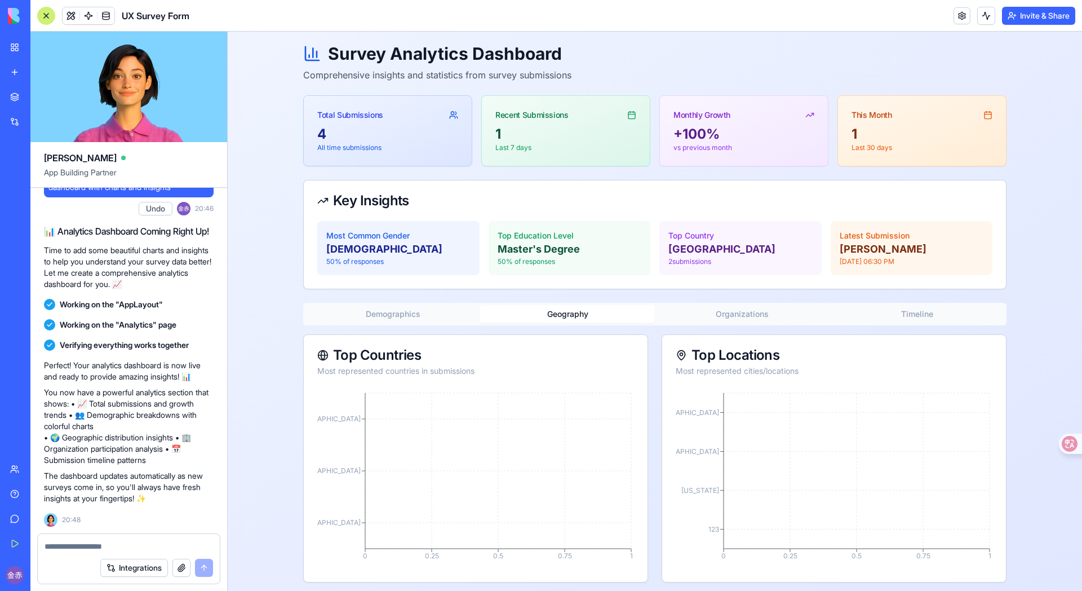
scroll to position [46, 0]
click at [743, 314] on button "Organizations" at bounding box center [742, 316] width 175 height 18
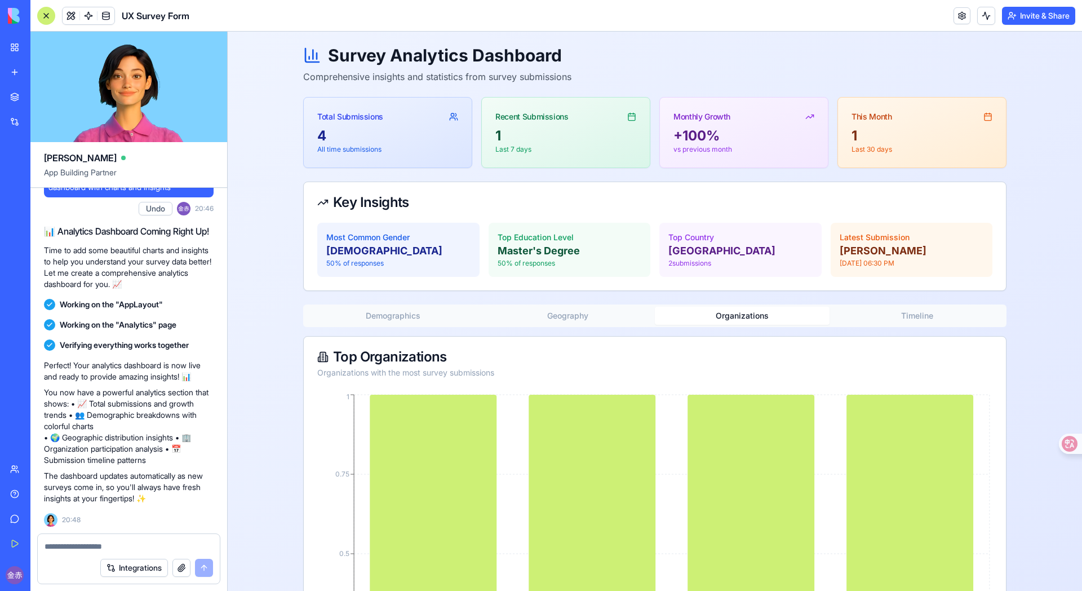
click at [696, 249] on p "[GEOGRAPHIC_DATA]" at bounding box center [740, 251] width 144 height 16
click at [685, 243] on p "[GEOGRAPHIC_DATA]" at bounding box center [740, 251] width 144 height 16
click at [515, 254] on p "Master's Degree" at bounding box center [570, 251] width 144 height 16
click at [374, 254] on p "[DEMOGRAPHIC_DATA]" at bounding box center [398, 251] width 144 height 16
drag, startPoint x: 378, startPoint y: 235, endPoint x: 410, endPoint y: 248, distance: 34.6
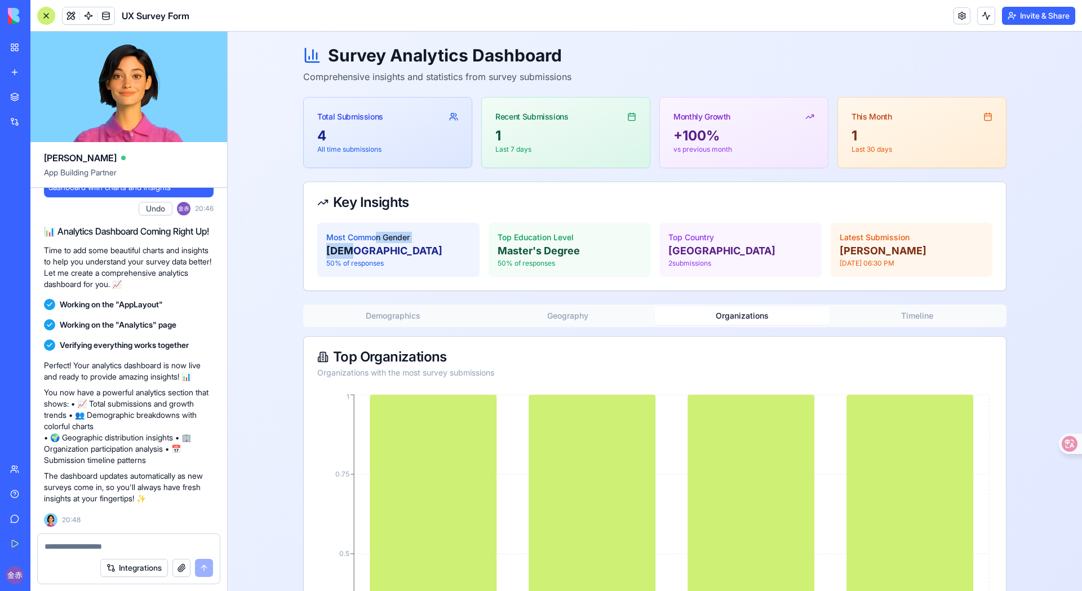
click at [410, 248] on div "Most Common Gender [DEMOGRAPHIC_DATA] 50 % of responses" at bounding box center [398, 250] width 162 height 54
click at [618, 241] on p "Top Education Level" at bounding box center [570, 237] width 144 height 11
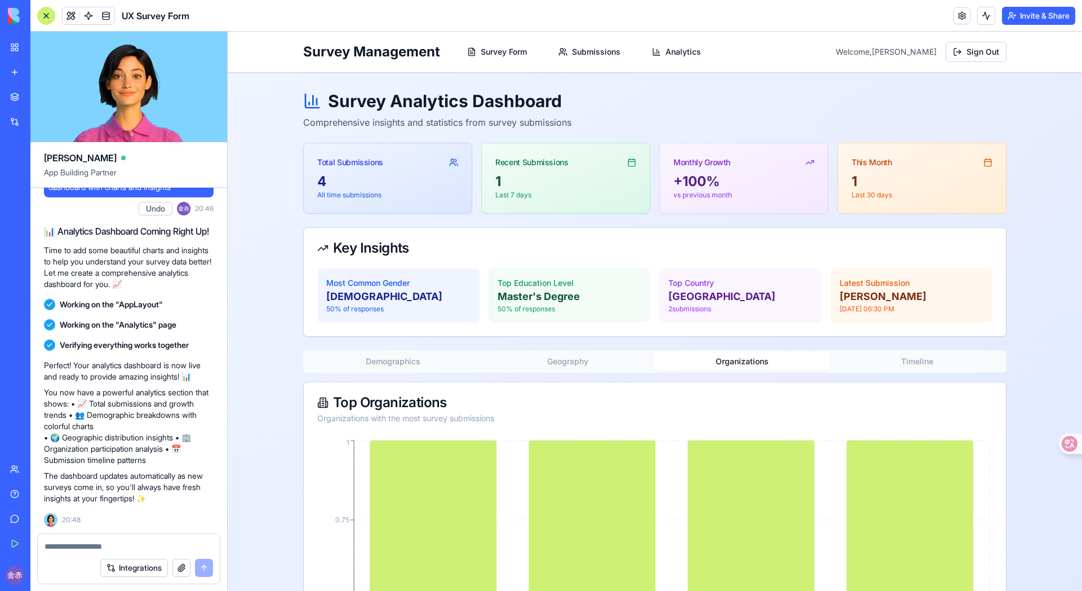
click at [585, 37] on div "Survey Management Survey Form Submissions Analytics Welcome, [PERSON_NAME]赤 Sig…" at bounding box center [654, 52] width 721 height 41
click at [587, 52] on button "Submissions" at bounding box center [589, 52] width 80 height 23
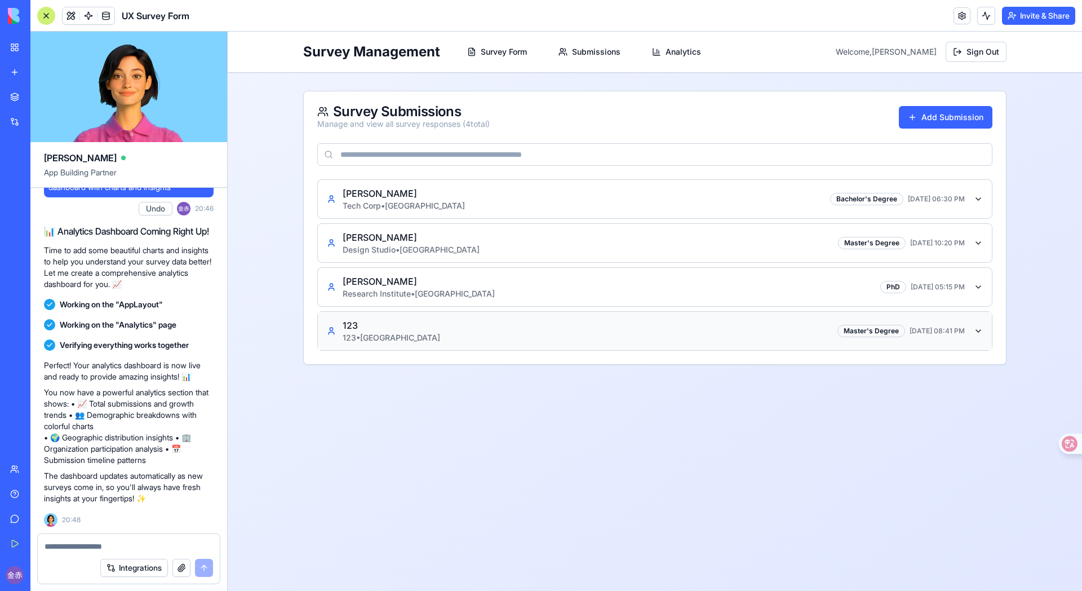
click at [851, 327] on icon "button" at bounding box center [978, 330] width 9 height 9
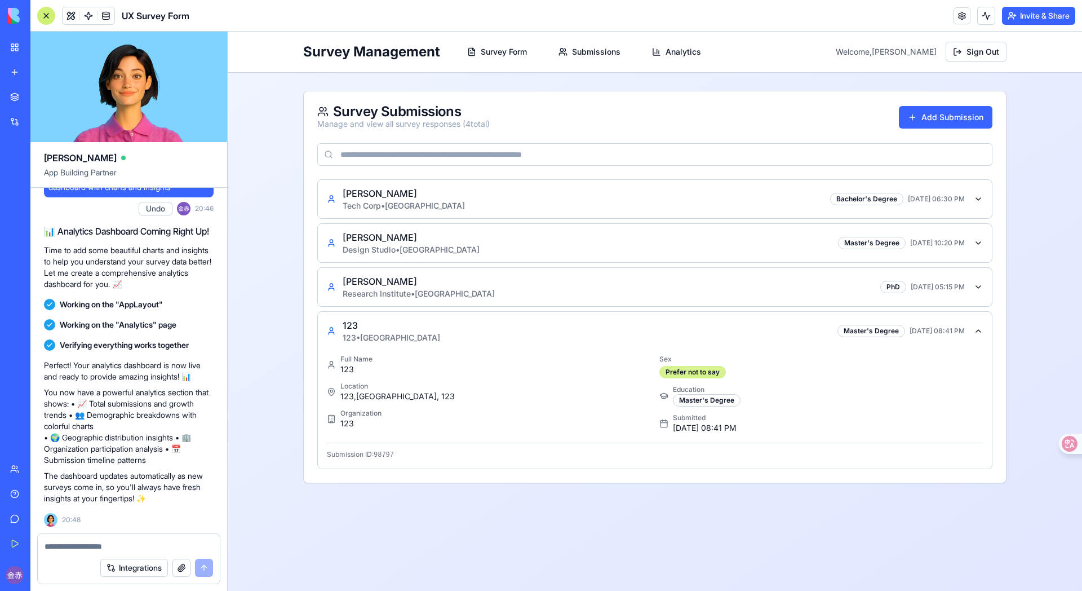
click at [706, 371] on div "Prefer not to say" at bounding box center [692, 372] width 66 height 12
click at [851, 117] on button "Add Submission" at bounding box center [946, 117] width 94 height 23
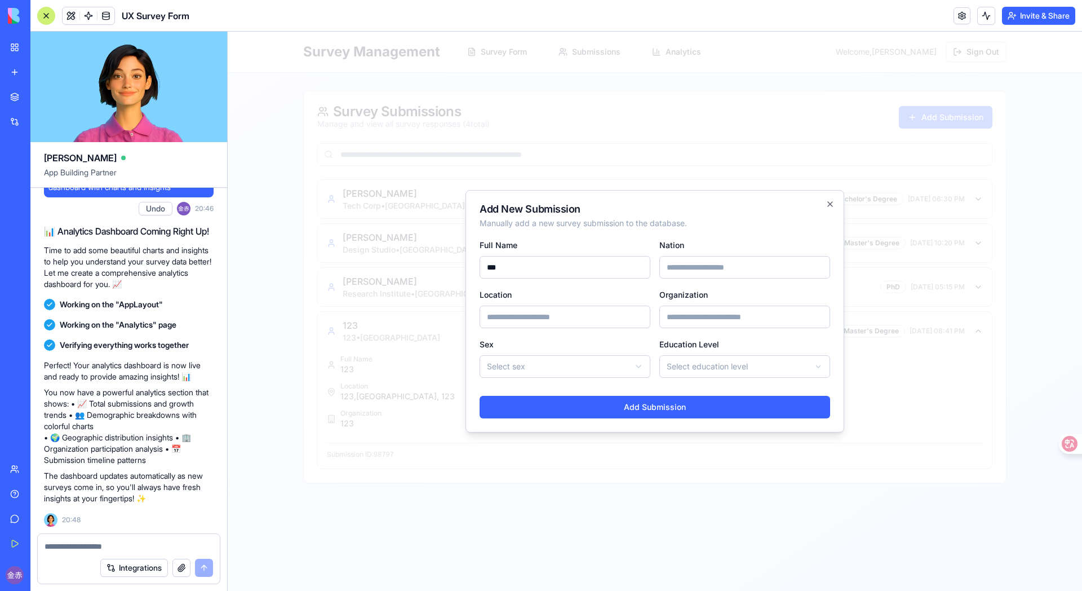
type input "***"
click at [691, 260] on input "Nation" at bounding box center [744, 267] width 171 height 23
type input "*"
type input "***"
click at [588, 320] on input "Location" at bounding box center [565, 316] width 171 height 23
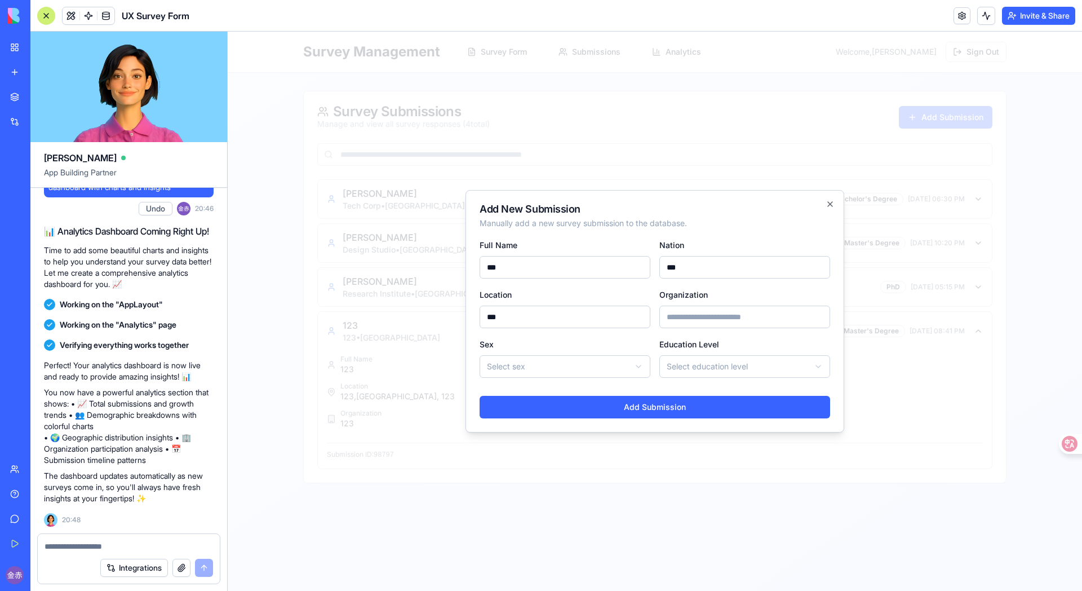
type input "***"
click at [704, 321] on input "Organization" at bounding box center [744, 316] width 171 height 23
type input "***"
click at [595, 371] on body "**********" at bounding box center [655, 311] width 854 height 559
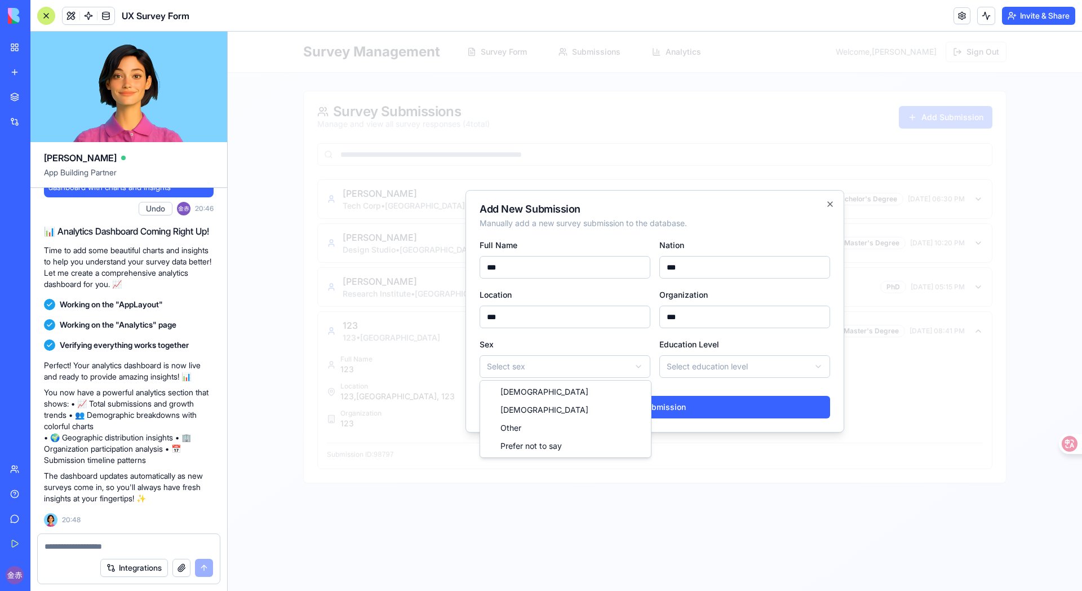
select select "****"
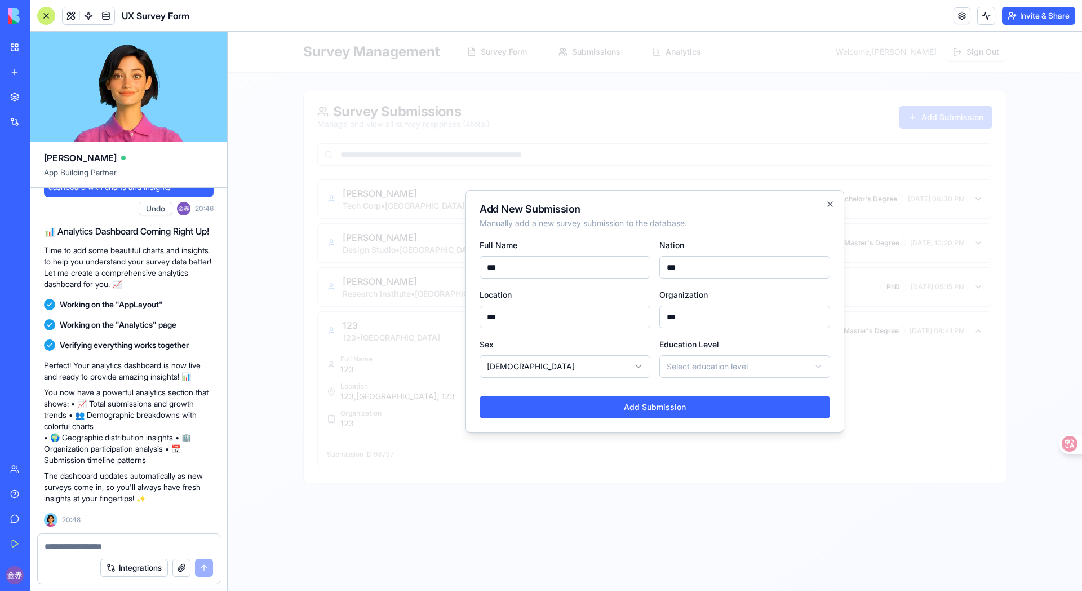
click at [711, 360] on body "**********" at bounding box center [655, 311] width 854 height 559
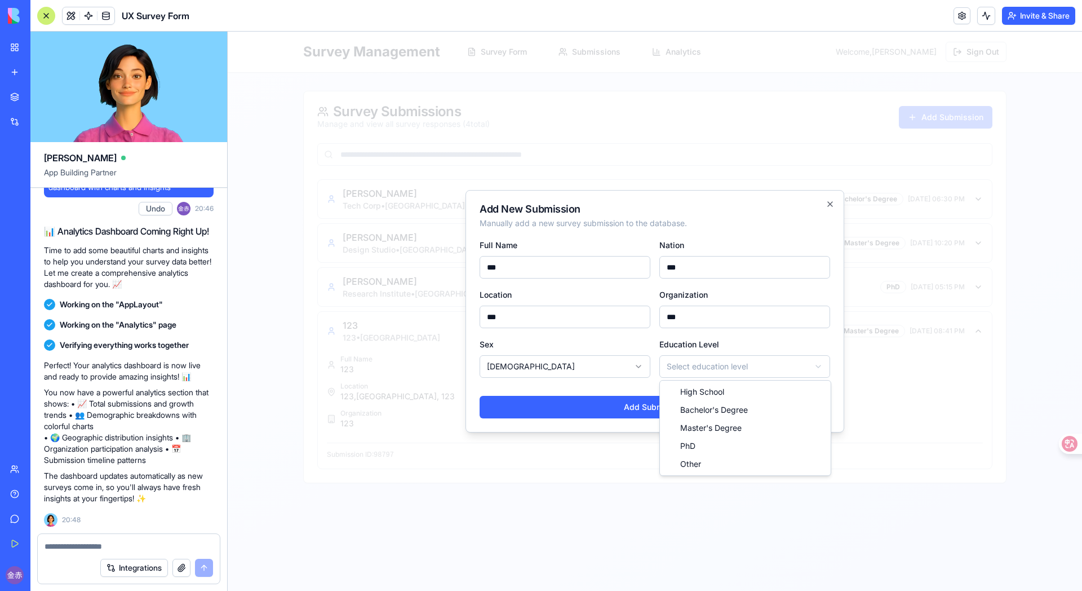
select select "*****"
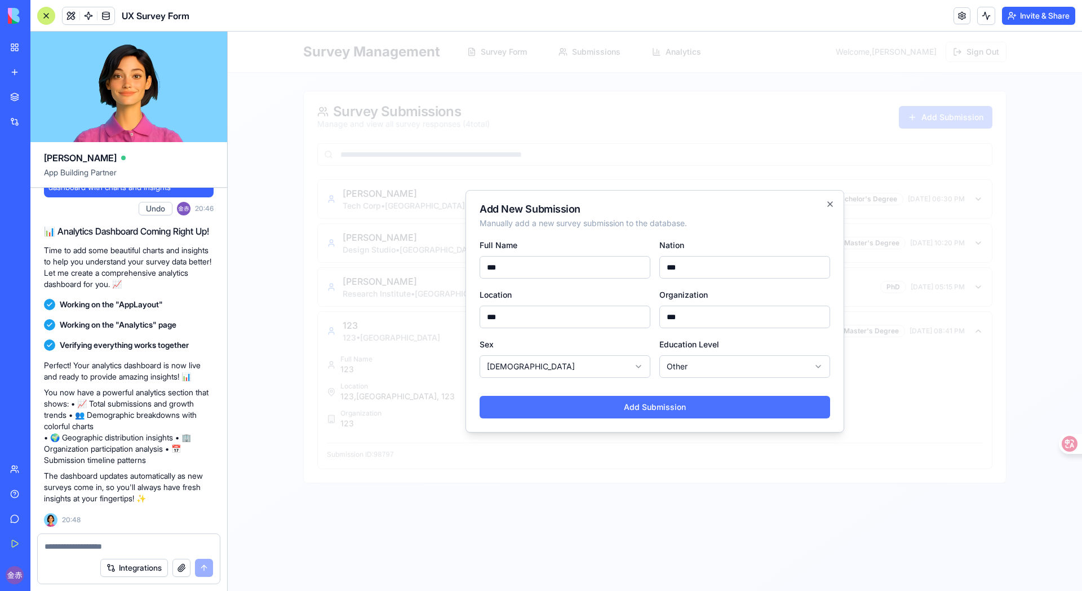
click at [693, 412] on button "Add Submission" at bounding box center [655, 407] width 351 height 23
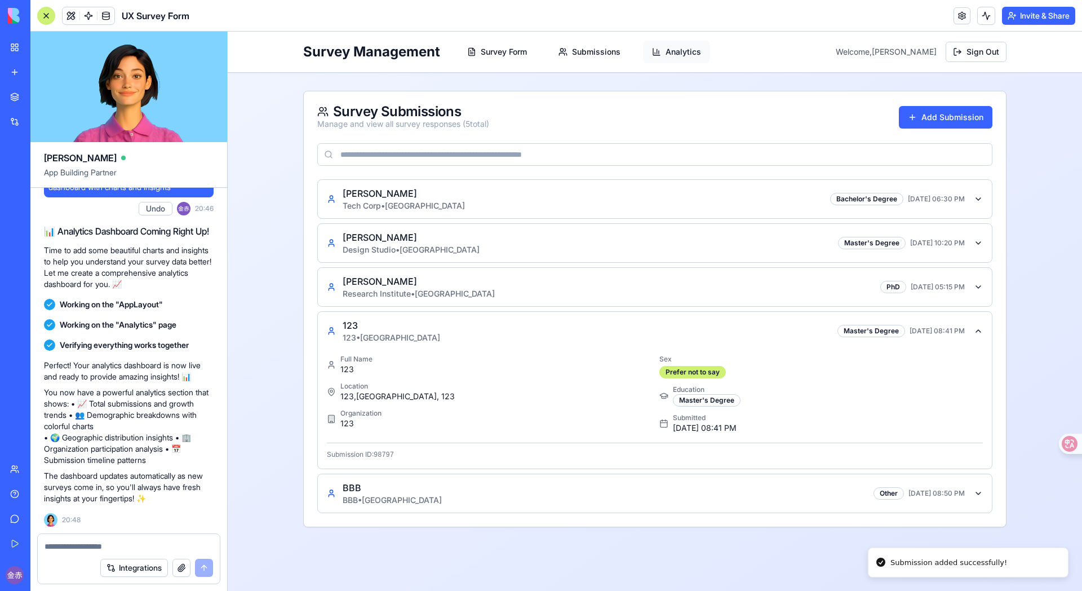
click at [676, 44] on button "Analytics" at bounding box center [676, 52] width 67 height 23
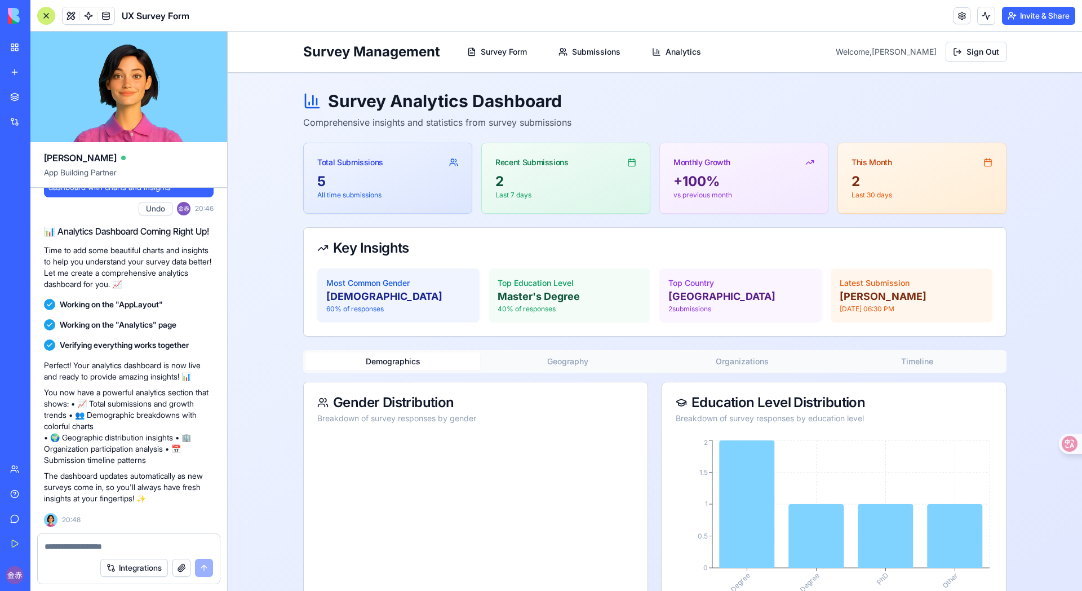
click at [717, 329] on div "Most Common Gender [DEMOGRAPHIC_DATA] 60 % of responses Top Education Level Mas…" at bounding box center [655, 302] width 702 height 68
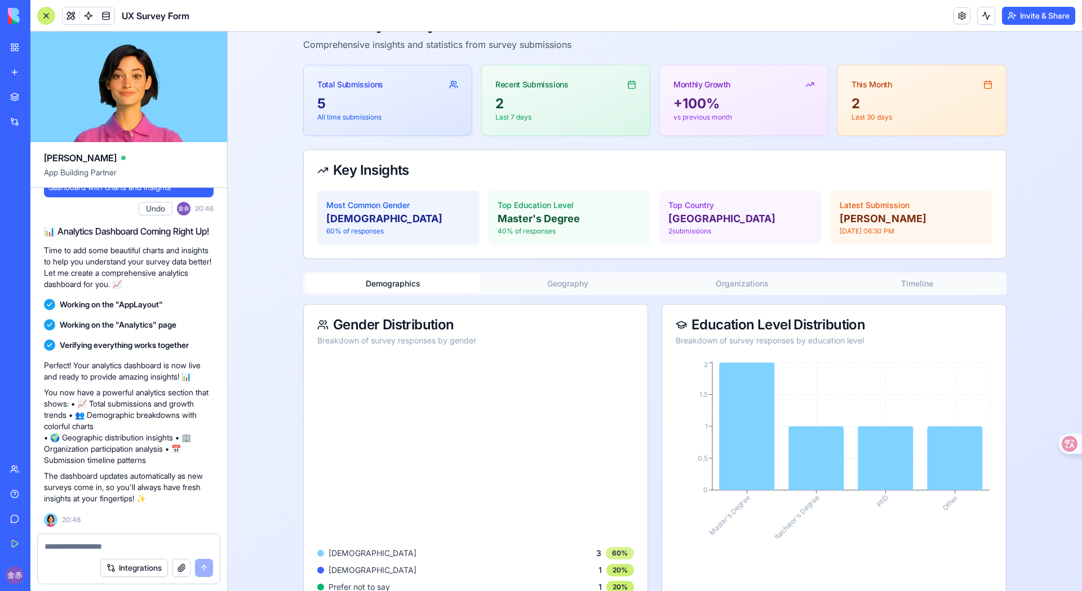
scroll to position [36, 0]
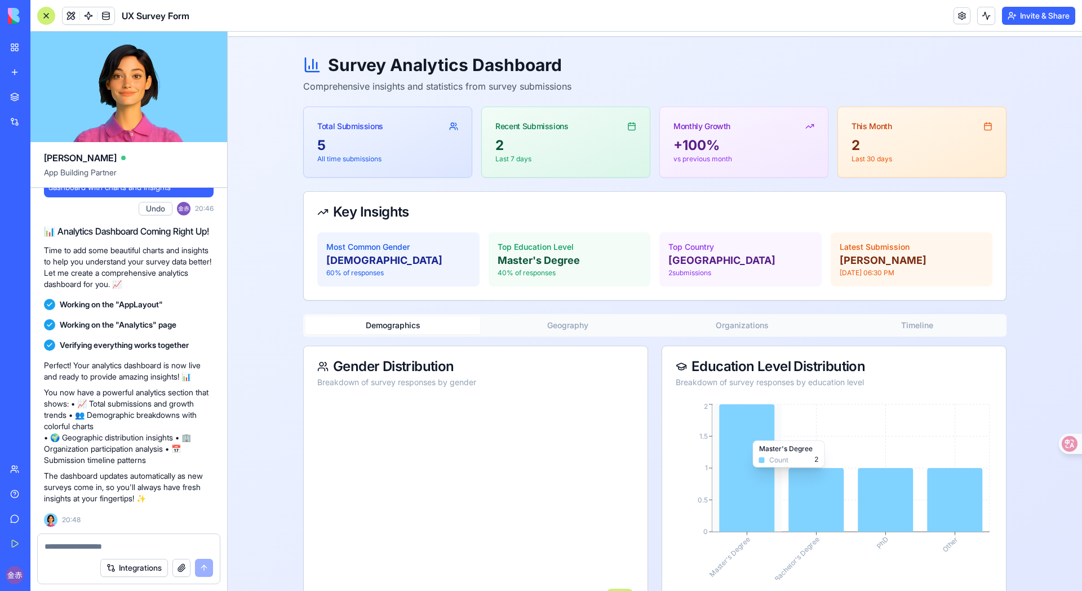
click at [727, 435] on icon at bounding box center [746, 467] width 55 height 127
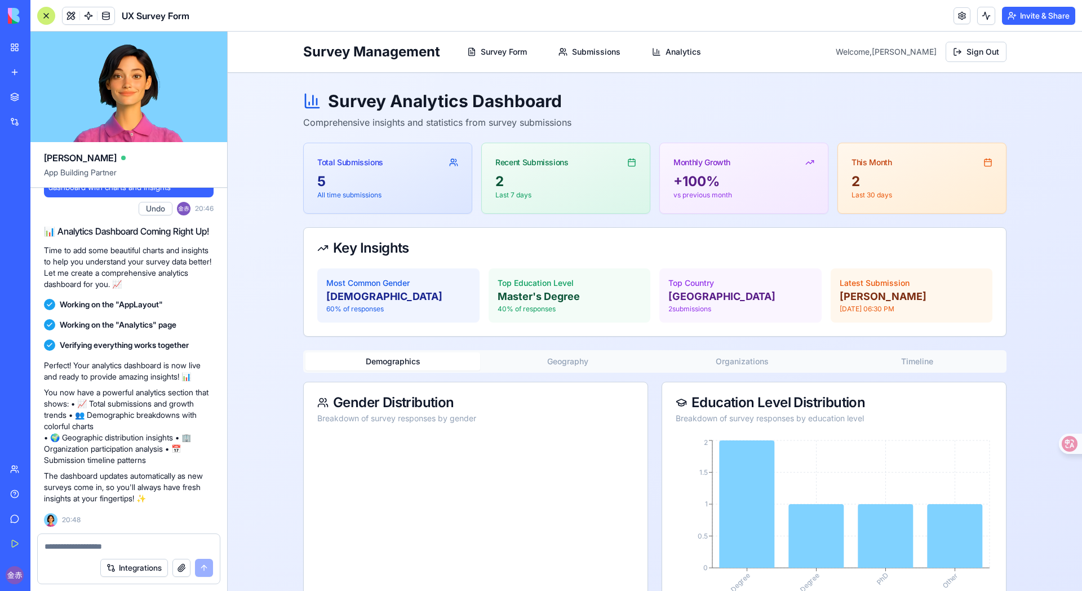
click at [569, 329] on div "Survey Analytics Dashboard Comprehensive insights and statistics from survey su…" at bounding box center [654, 388] width 703 height 594
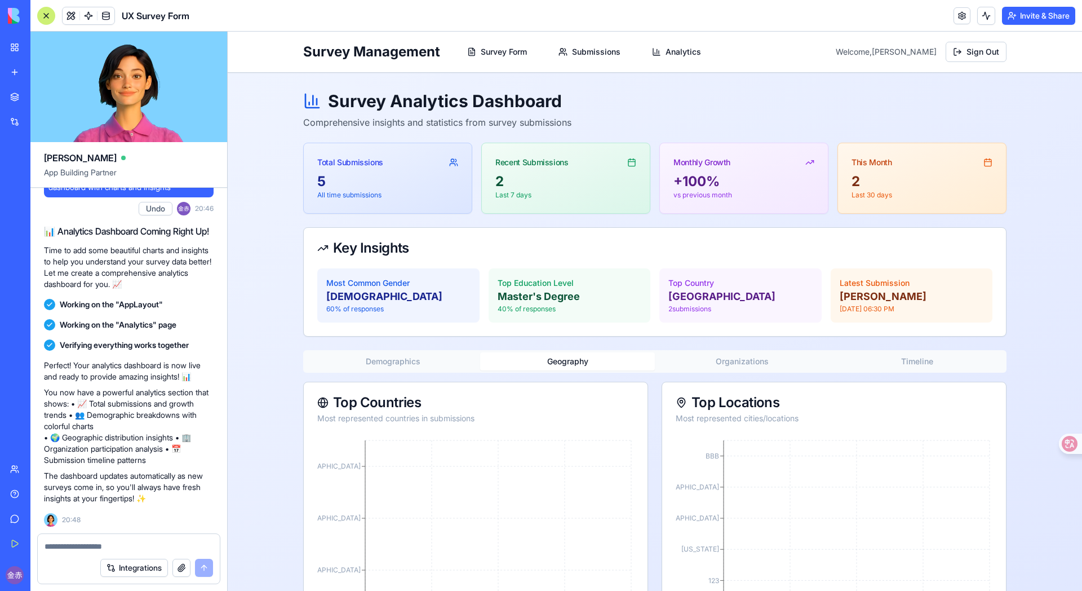
click at [701, 357] on button "Organizations" at bounding box center [742, 361] width 175 height 18
click at [411, 366] on button "Demographics" at bounding box center [392, 361] width 175 height 18
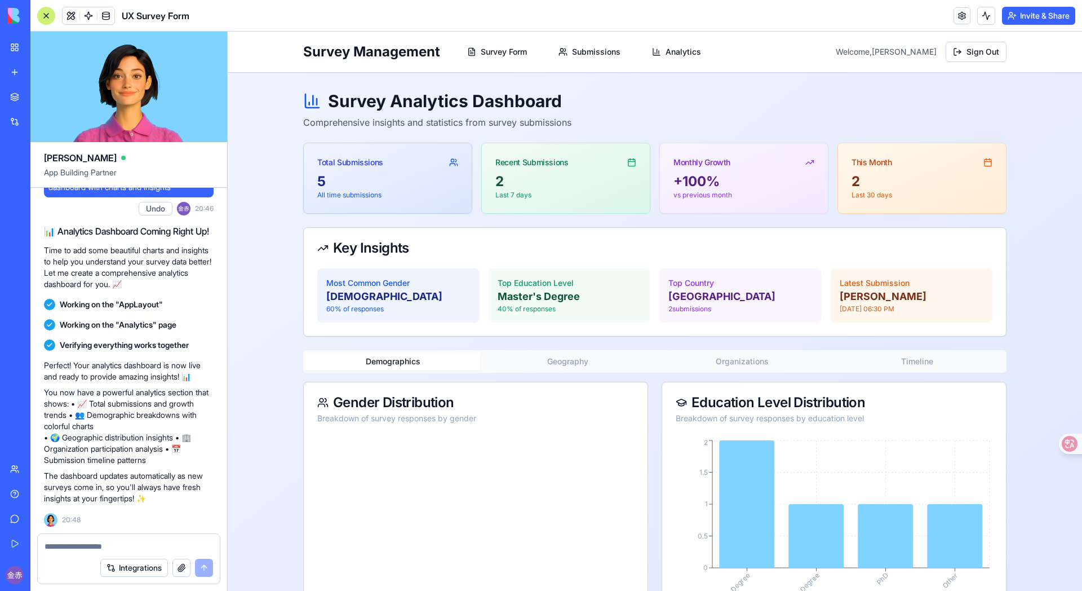
click at [559, 365] on button "Geography" at bounding box center [567, 361] width 175 height 18
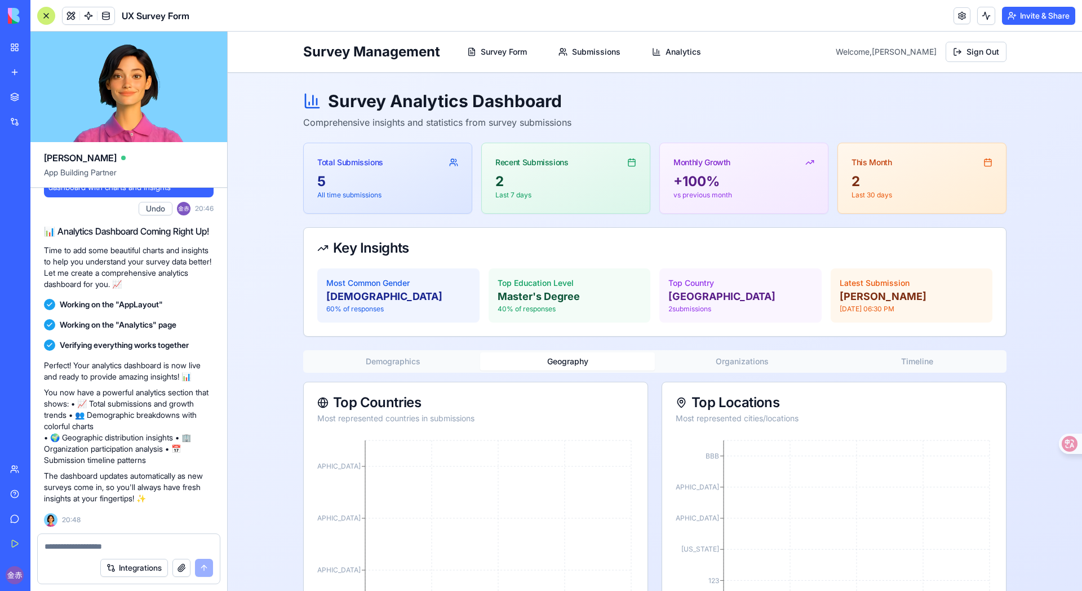
click at [700, 353] on button "Organizations" at bounding box center [742, 361] width 175 height 18
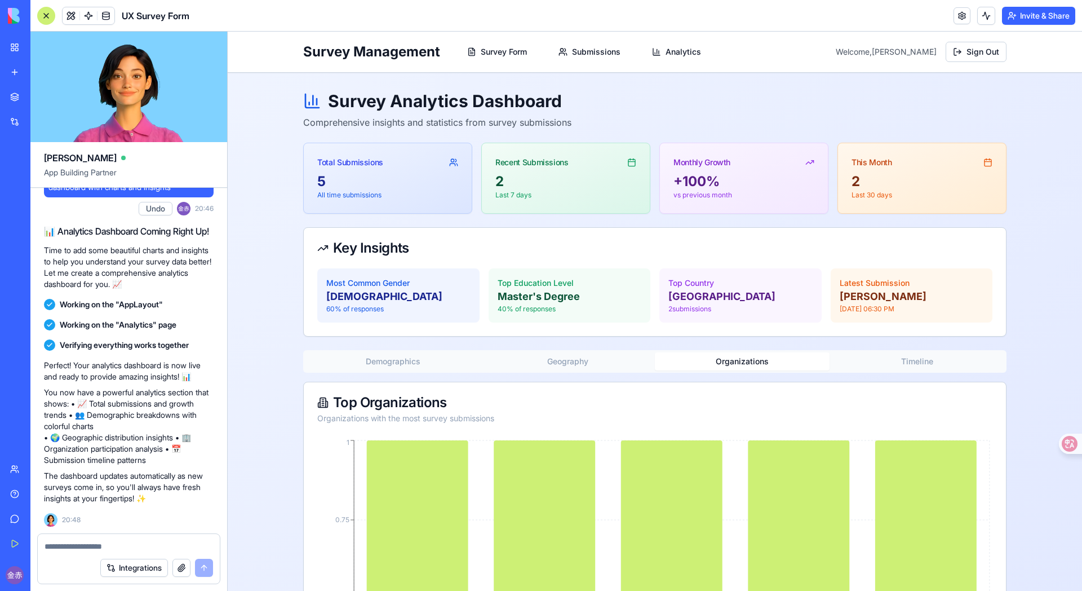
click at [401, 361] on button "Demographics" at bounding box center [392, 361] width 175 height 18
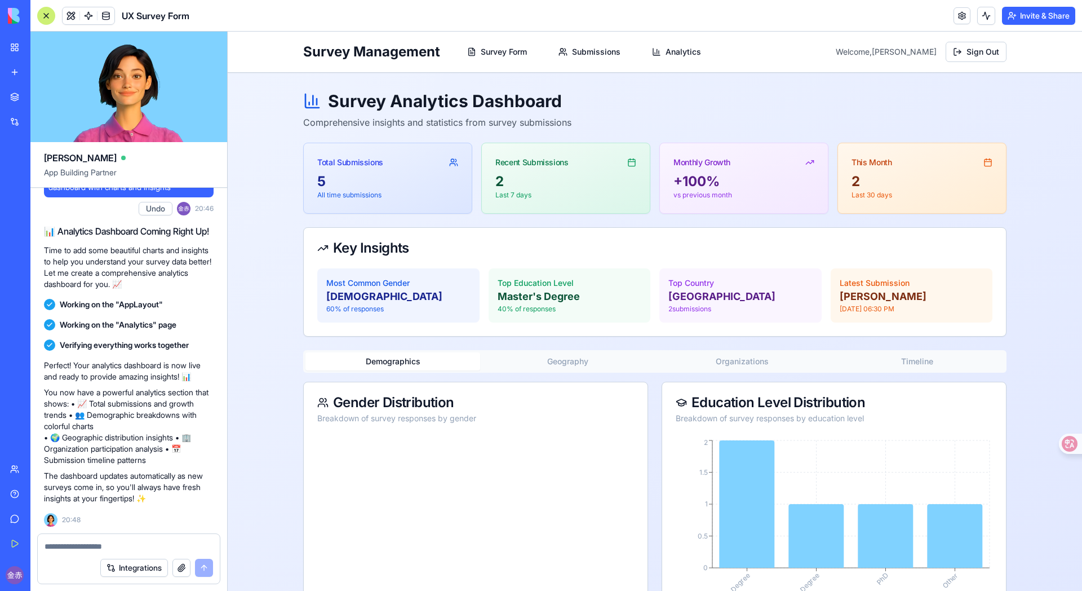
click at [605, 38] on div "Survey Management Survey Form Submissions Analytics Welcome, [PERSON_NAME]赤 Sig…" at bounding box center [654, 52] width 721 height 41
click at [599, 54] on button "Submissions" at bounding box center [589, 52] width 80 height 23
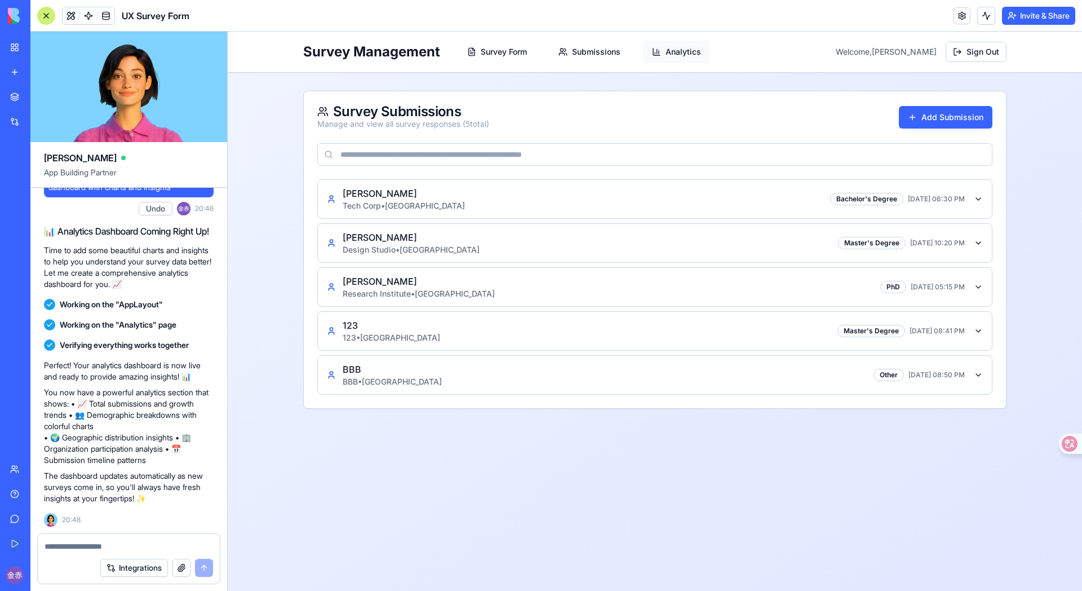
click at [673, 51] on button "Analytics" at bounding box center [676, 52] width 67 height 23
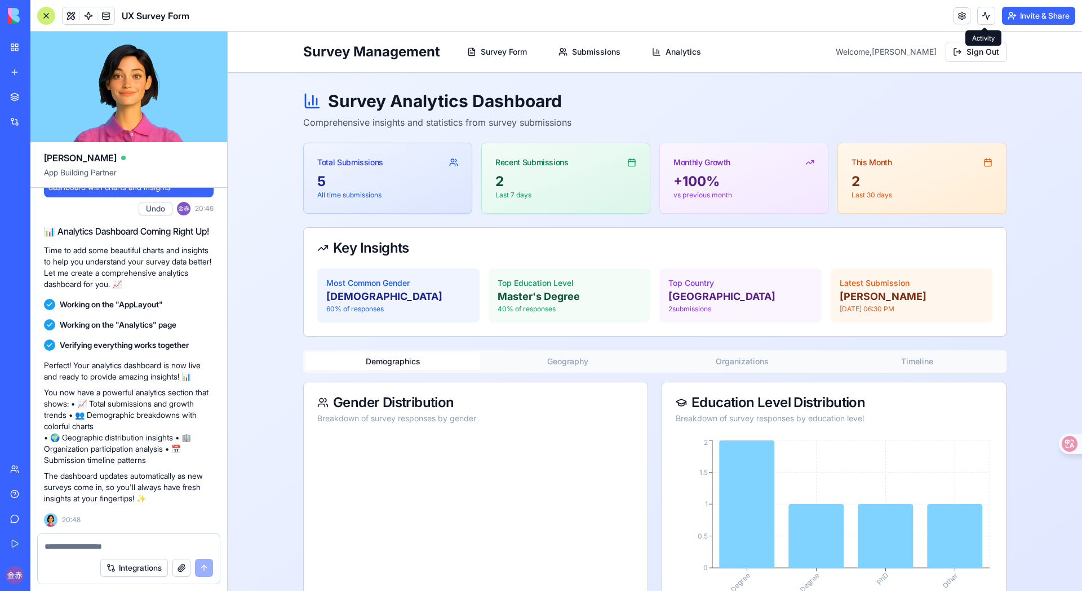
click at [851, 18] on button at bounding box center [986, 16] width 18 height 18
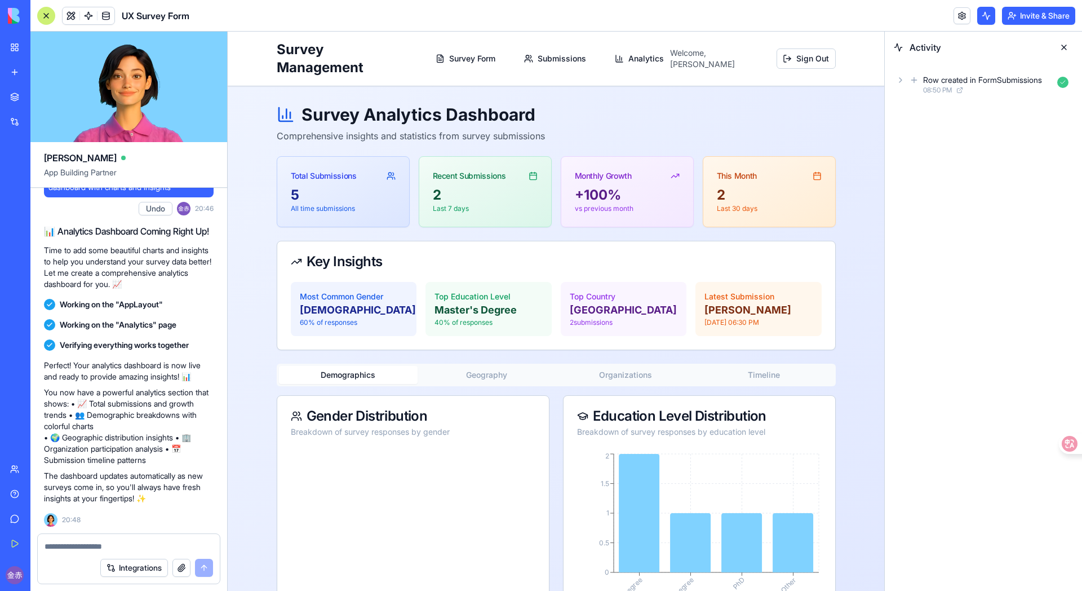
click at [851, 83] on icon at bounding box center [900, 80] width 9 height 9
click at [851, 47] on button at bounding box center [1064, 47] width 18 height 18
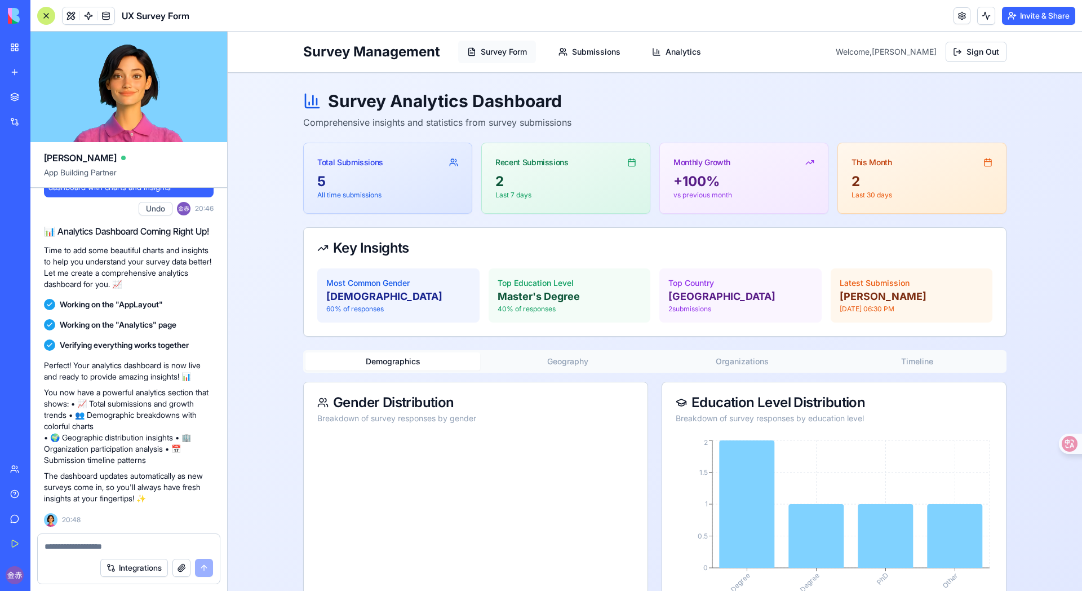
click at [513, 58] on button "Survey Form" at bounding box center [497, 52] width 78 height 23
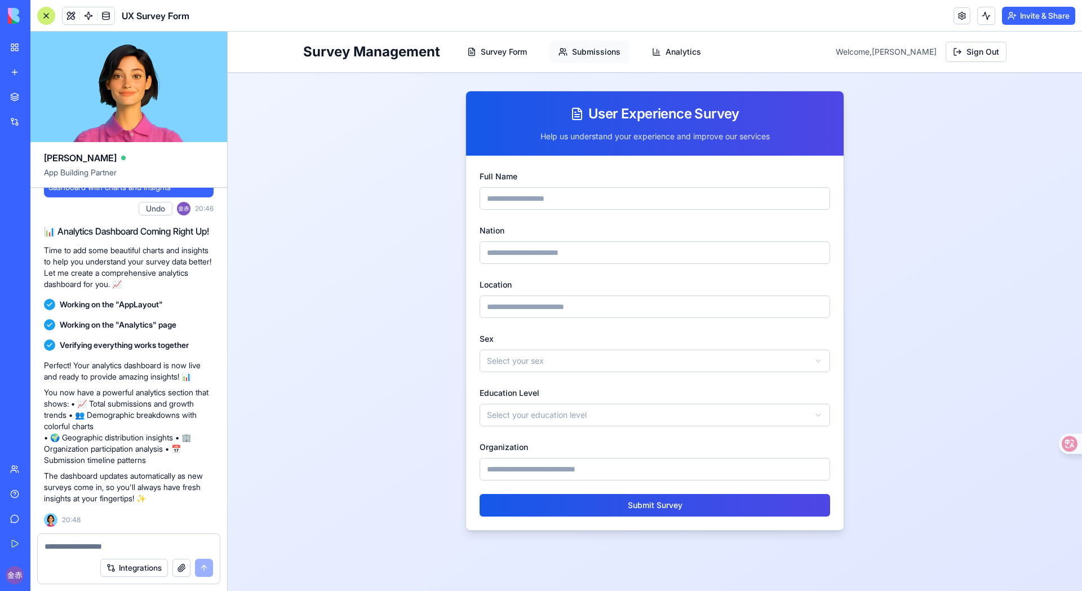
click at [590, 47] on button "Submissions" at bounding box center [589, 52] width 80 height 23
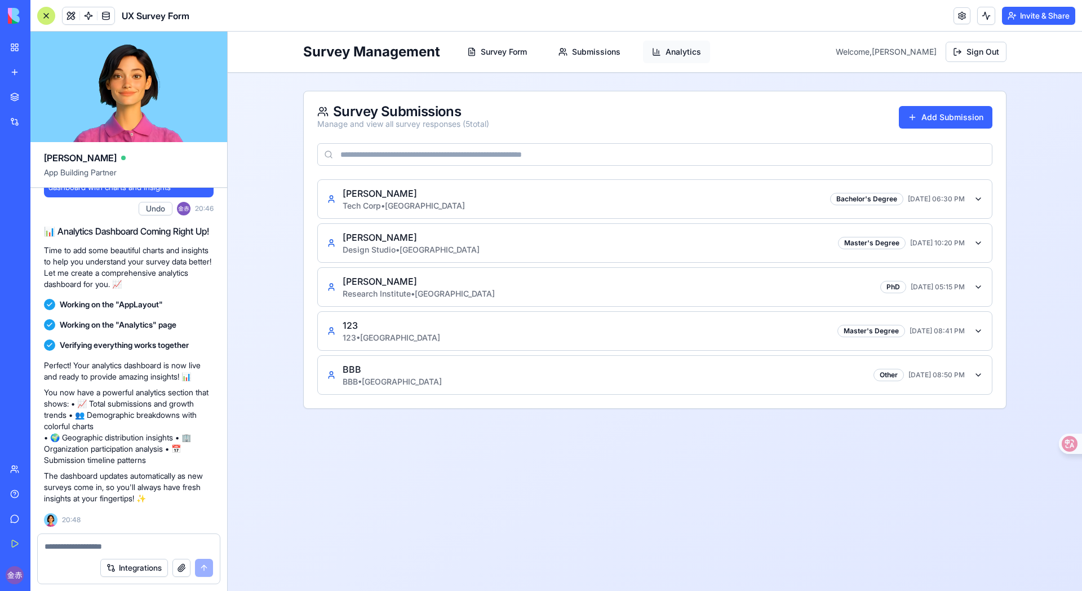
click at [650, 52] on button "Analytics" at bounding box center [676, 52] width 67 height 23
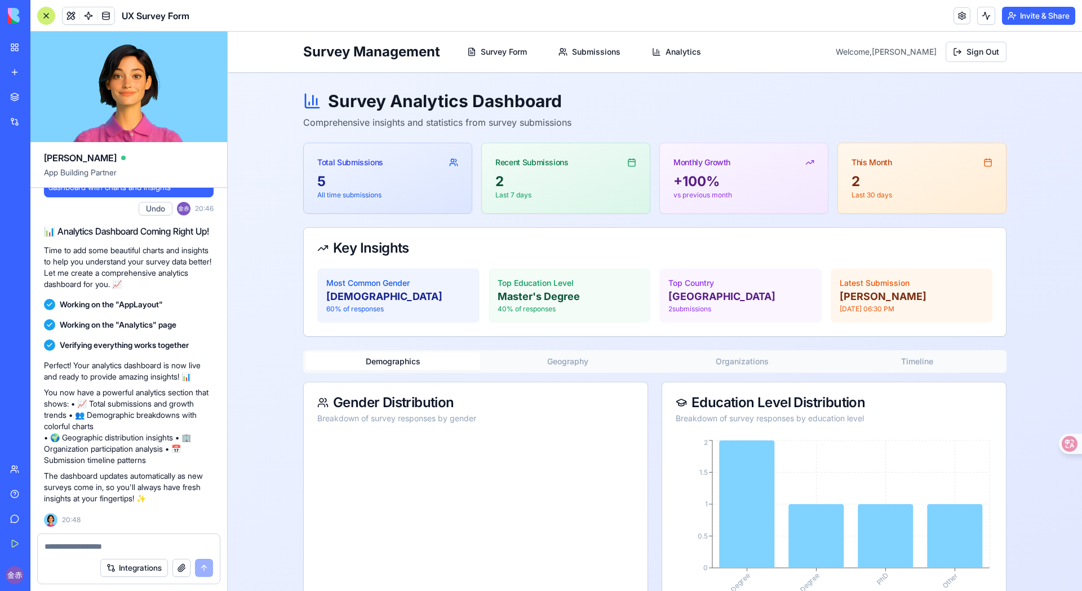
click at [455, 162] on icon at bounding box center [453, 162] width 9 height 9
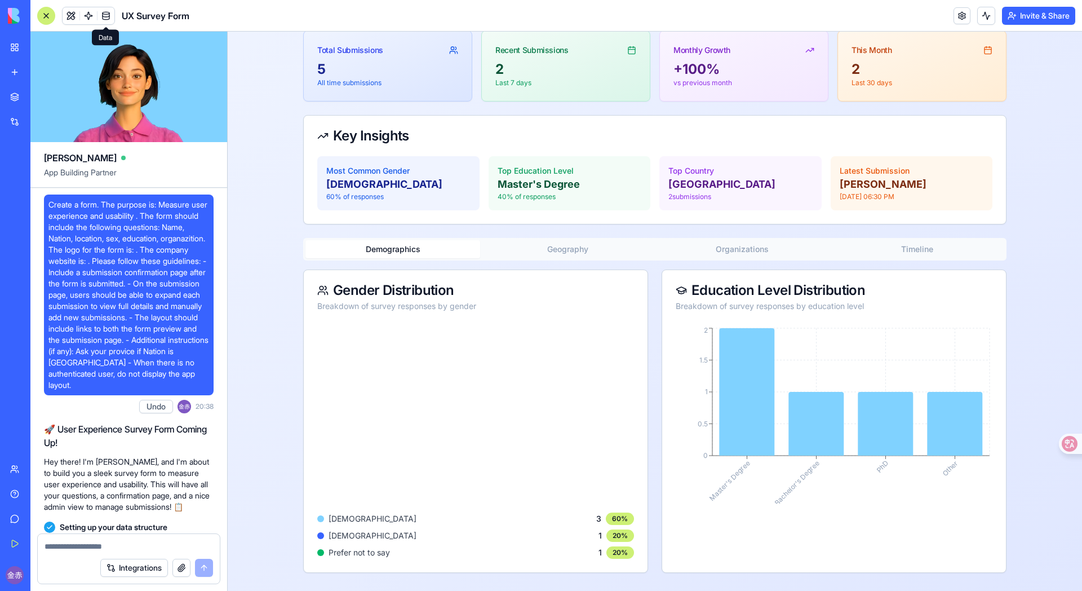
click at [107, 16] on link at bounding box center [105, 15] width 17 height 17
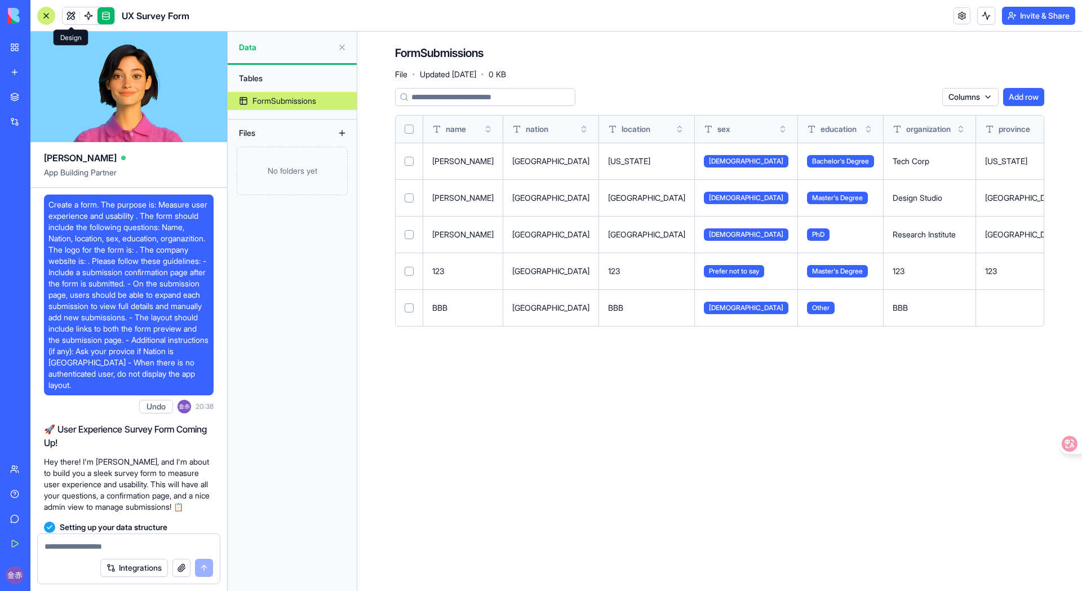
click at [74, 20] on link at bounding box center [71, 15] width 17 height 17
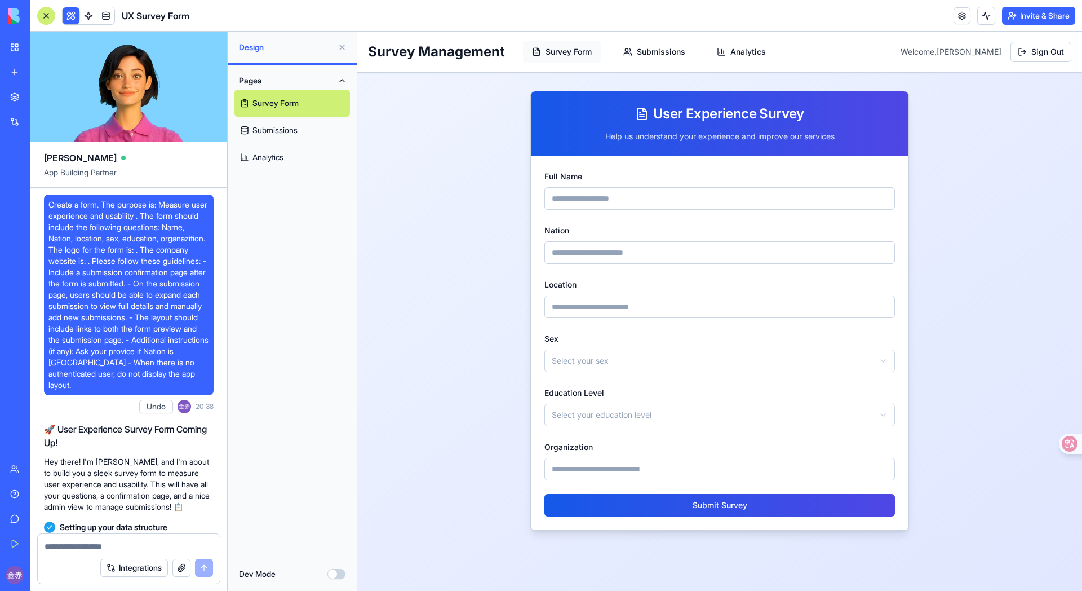
click at [571, 50] on button "Survey Form" at bounding box center [562, 52] width 78 height 23
click at [651, 50] on button "Submissions" at bounding box center [654, 52] width 80 height 23
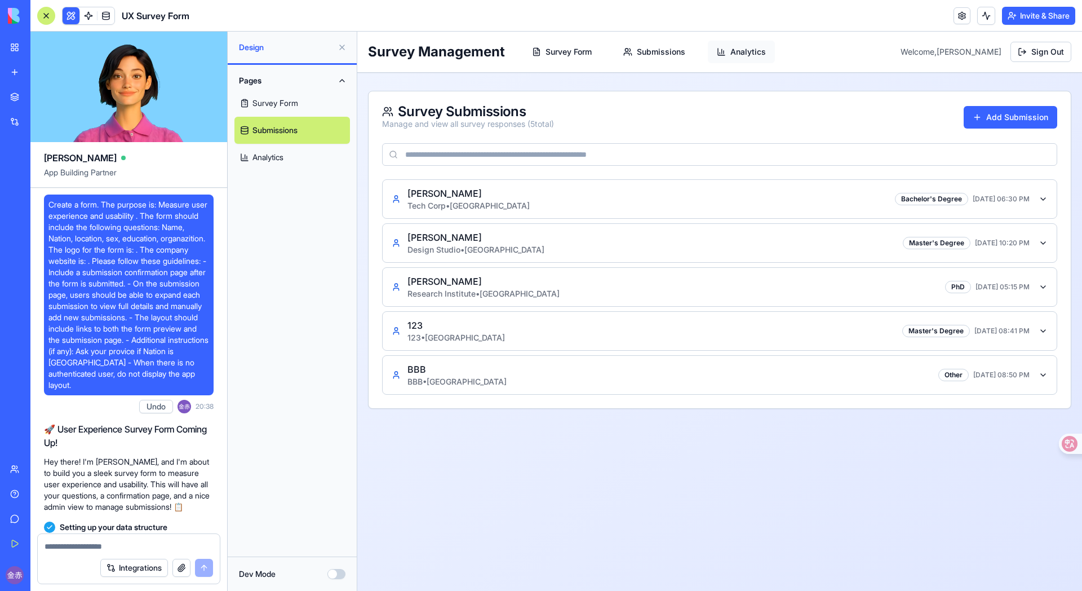
click at [731, 47] on button "Analytics" at bounding box center [741, 52] width 67 height 23
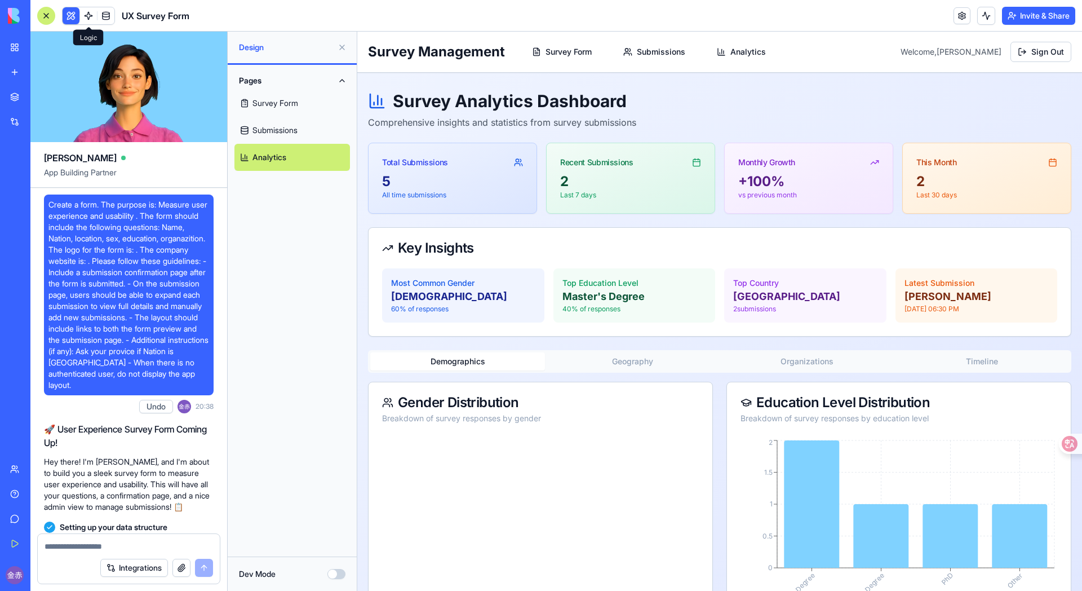
click at [86, 14] on link at bounding box center [88, 15] width 17 height 17
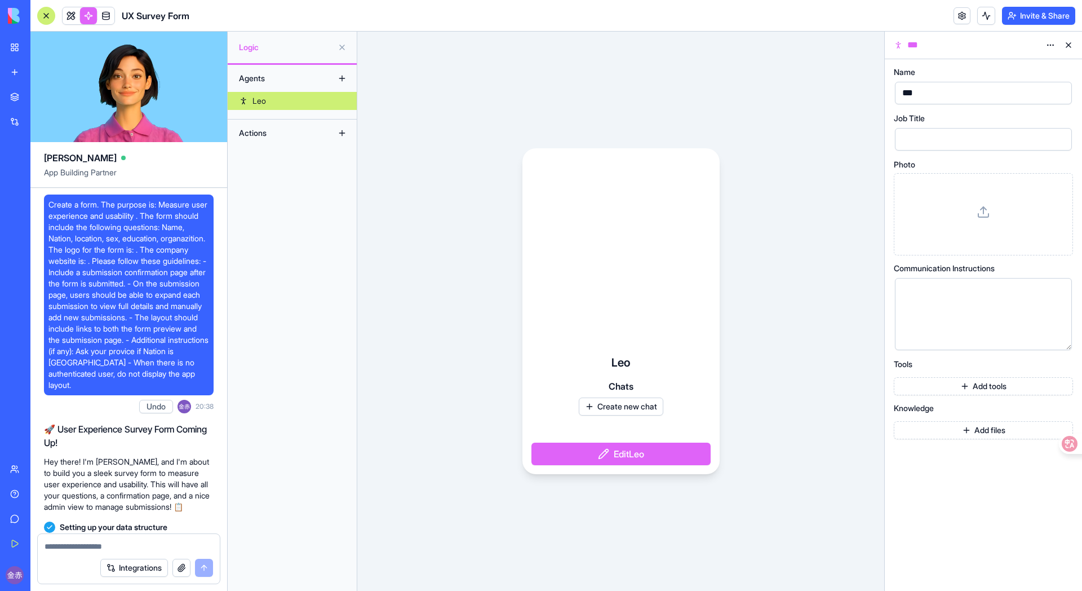
click at [282, 135] on div "Actions" at bounding box center [278, 133] width 90 height 18
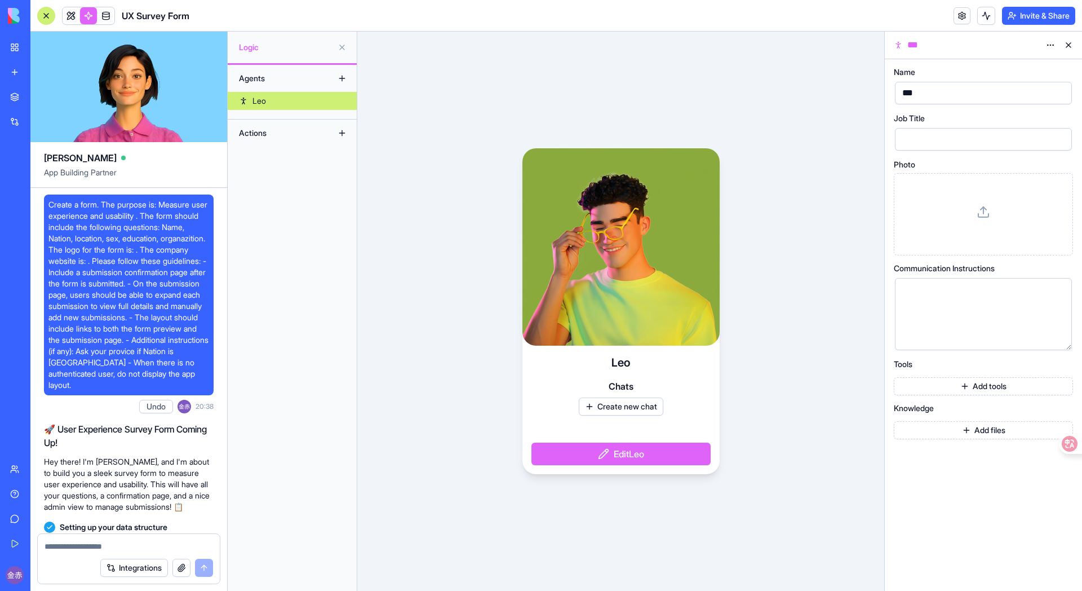
click at [258, 132] on div "Actions" at bounding box center [278, 133] width 90 height 18
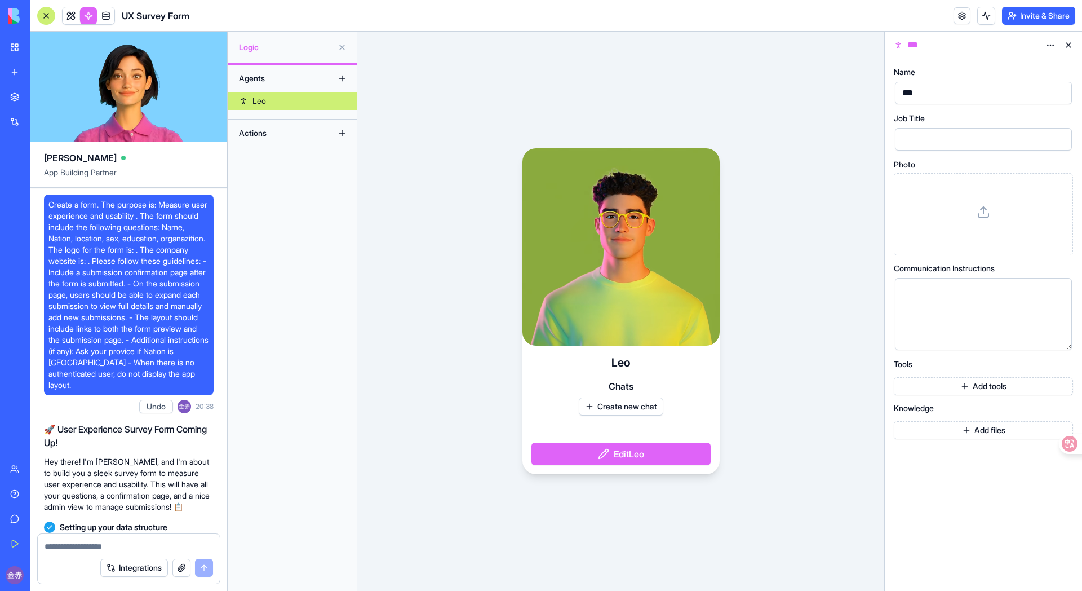
click at [267, 111] on div "Agents [PERSON_NAME] Actions" at bounding box center [292, 328] width 129 height 526
click at [266, 106] on div "Leo" at bounding box center [259, 100] width 14 height 11
click at [260, 50] on span "Logic" at bounding box center [286, 47] width 94 height 11
click at [73, 15] on link at bounding box center [71, 15] width 17 height 17
click at [260, 47] on span "Design" at bounding box center [286, 47] width 94 height 11
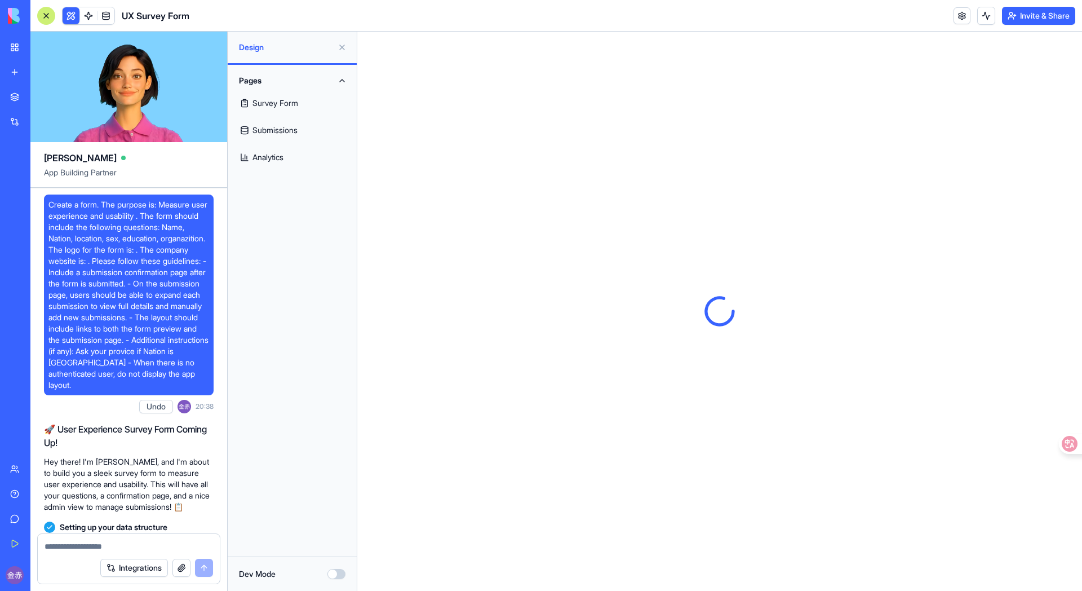
click at [269, 77] on button "Pages" at bounding box center [292, 81] width 116 height 18
click at [316, 77] on button "Pages" at bounding box center [292, 81] width 116 height 18
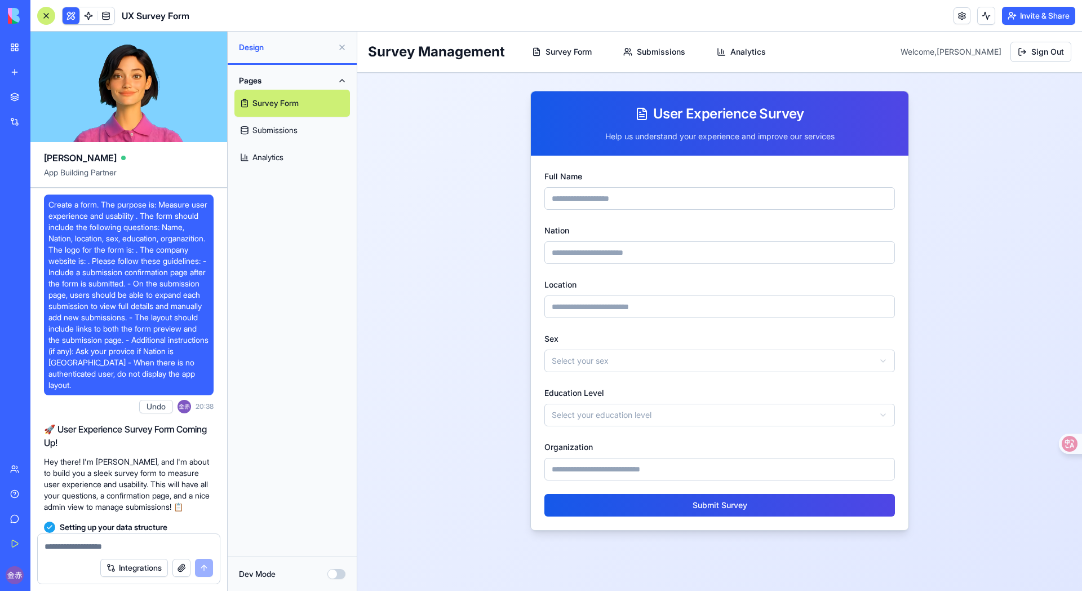
click at [248, 49] on span "Design" at bounding box center [286, 47] width 94 height 11
click at [336, 514] on button "Dev Mode" at bounding box center [336, 574] width 18 height 10
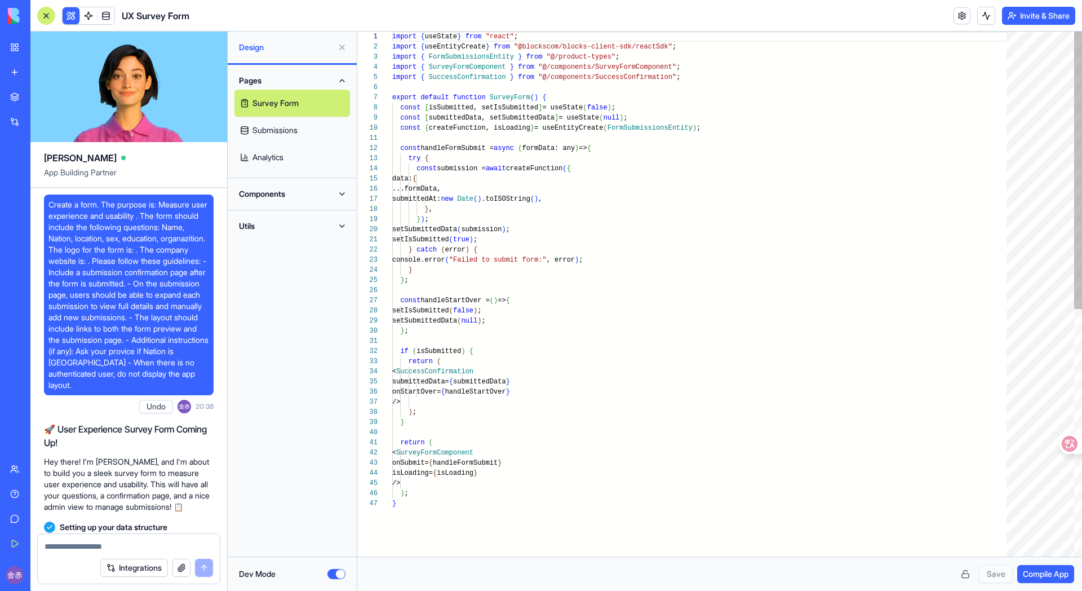
scroll to position [91, 0]
click at [291, 133] on link "Submissions" at bounding box center [292, 130] width 116 height 27
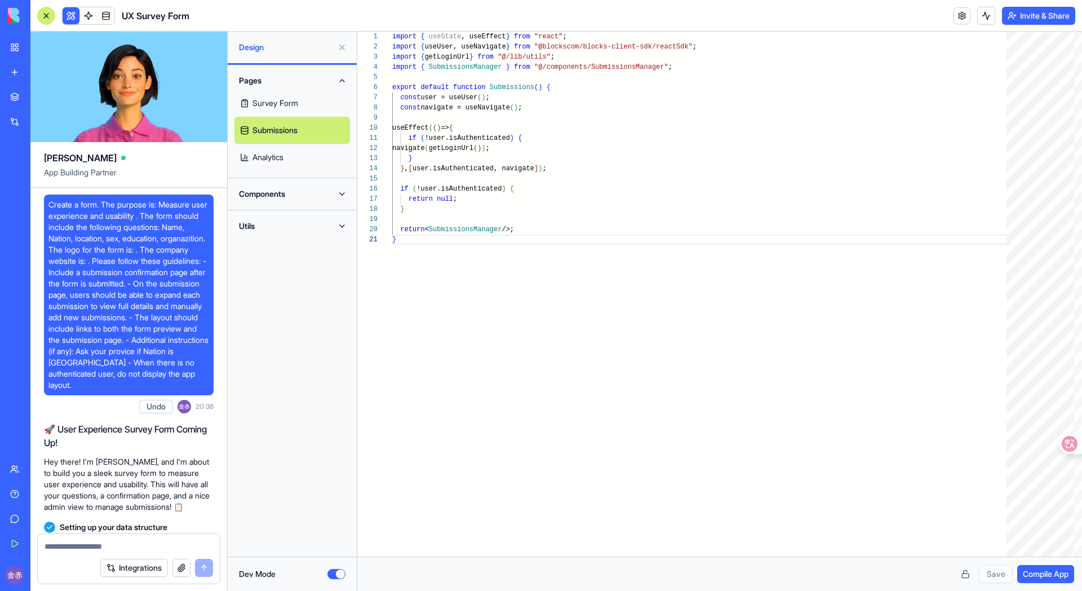
click at [290, 158] on link "Analytics" at bounding box center [292, 157] width 116 height 27
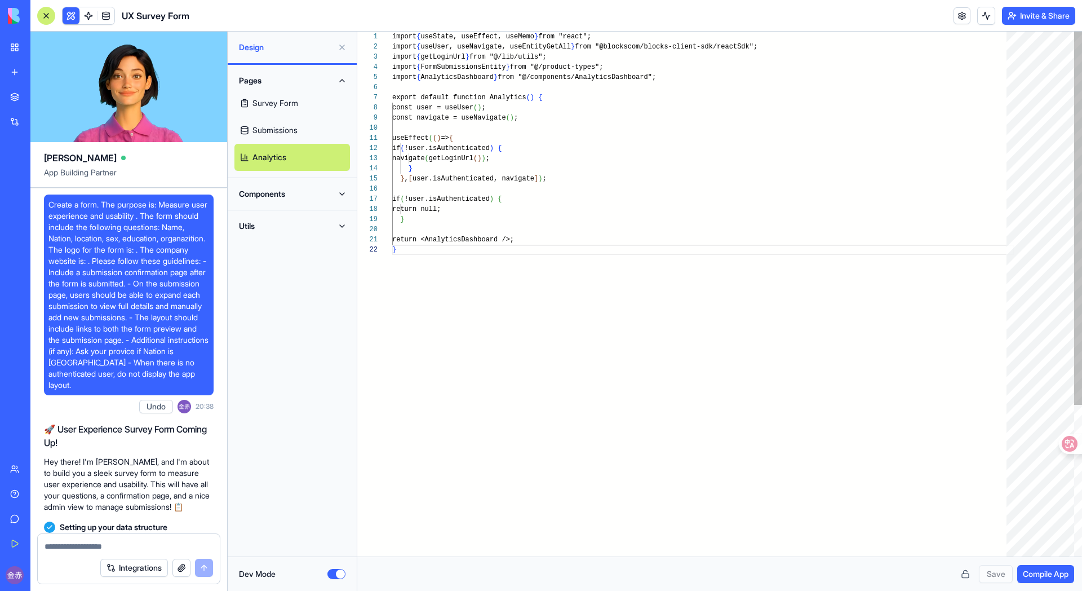
scroll to position [10, 4]
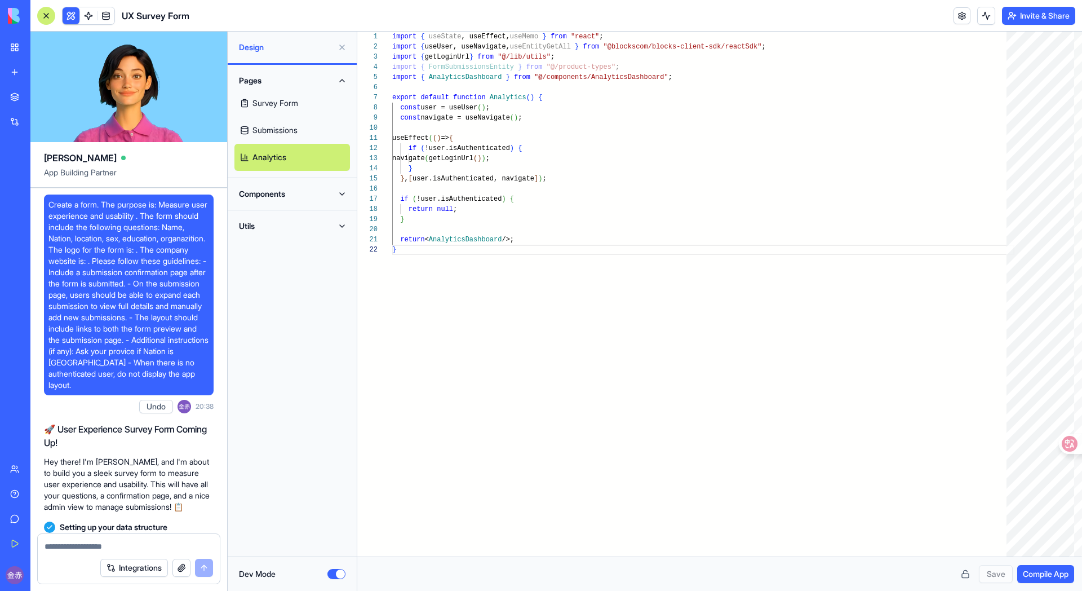
click at [327, 229] on button "Utils" at bounding box center [292, 226] width 116 height 18
click at [338, 192] on button "Components" at bounding box center [292, 194] width 116 height 18
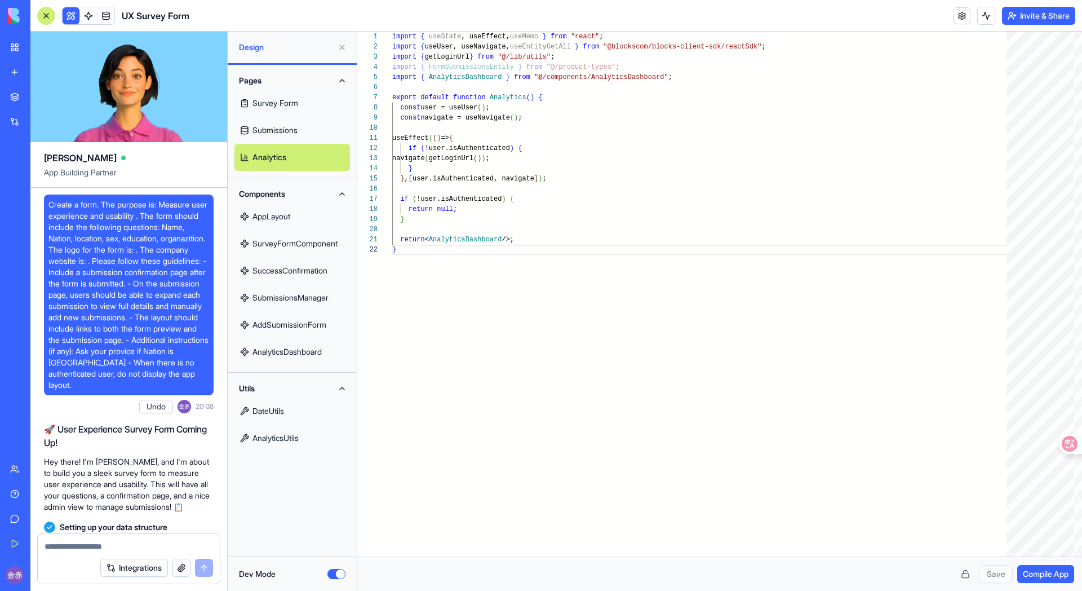
click at [312, 352] on link "AnalyticsDashboard" at bounding box center [292, 351] width 116 height 27
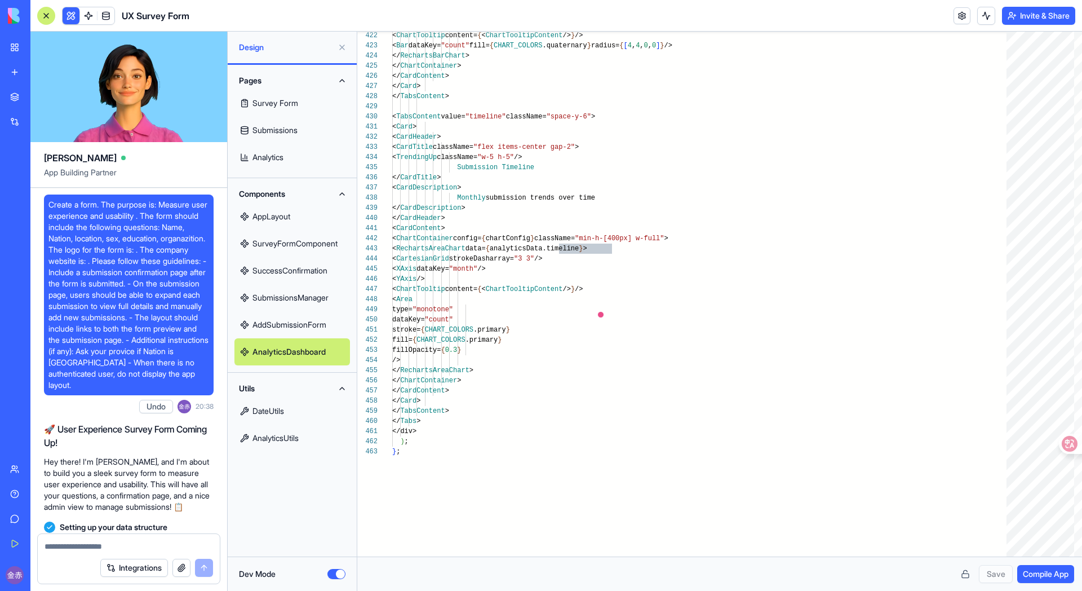
click at [259, 412] on link "DateUtils" at bounding box center [292, 410] width 116 height 27
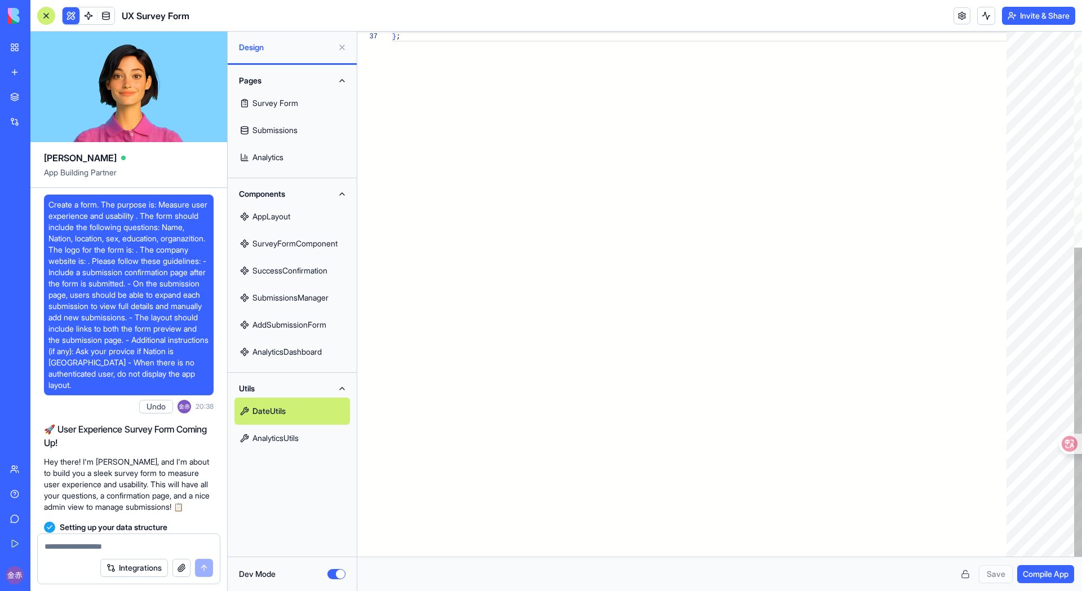
scroll to position [61, 8]
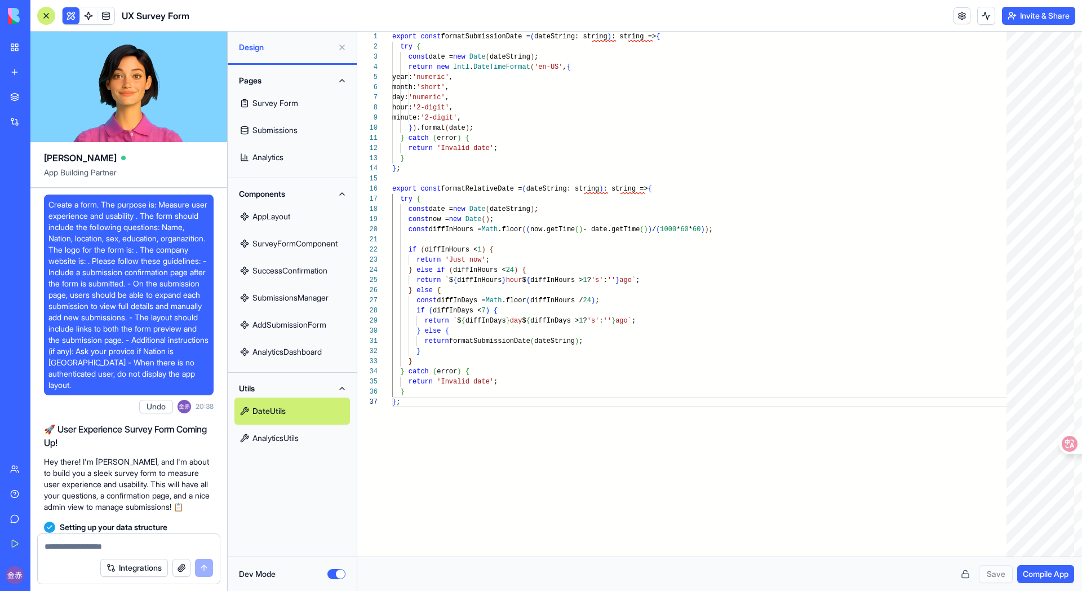
click at [287, 443] on link "AnalyticsUtils" at bounding box center [292, 437] width 116 height 27
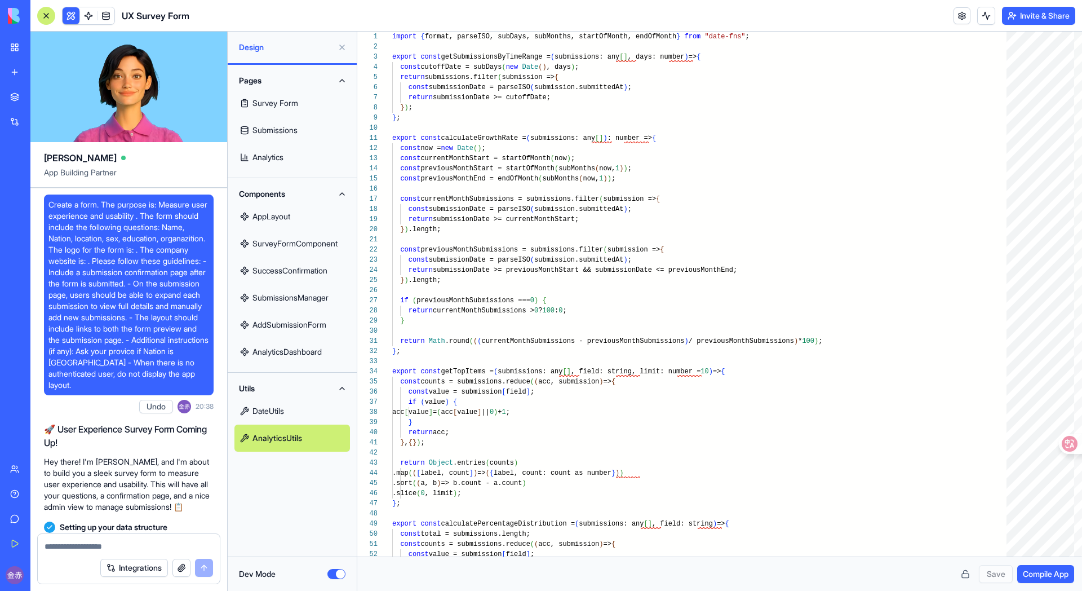
click at [290, 351] on link "AnalyticsDashboard" at bounding box center [292, 351] width 116 height 27
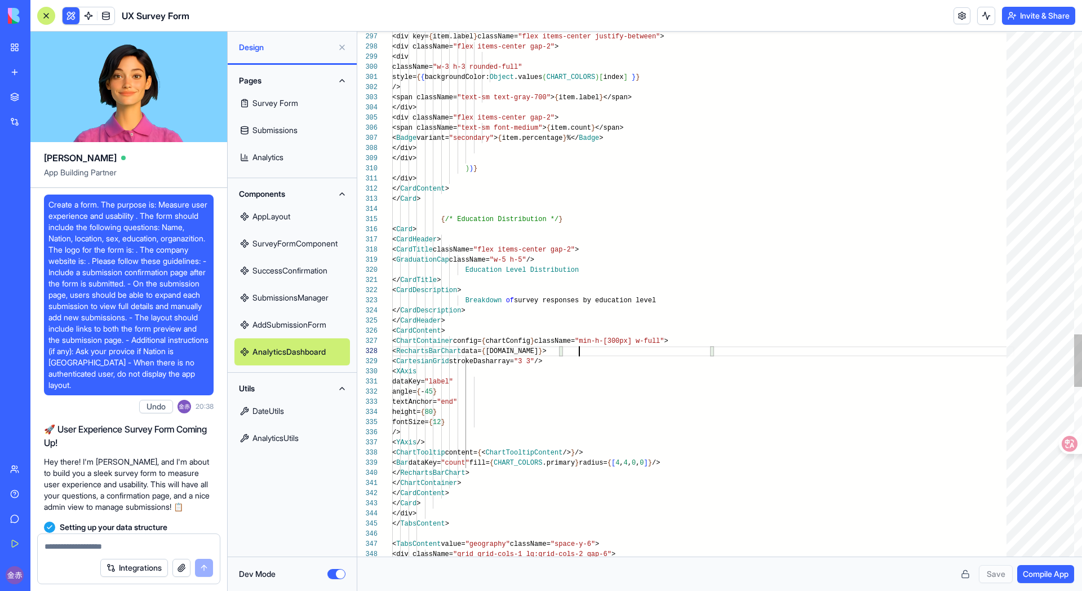
click at [292, 413] on link "DateUtils" at bounding box center [292, 410] width 116 height 27
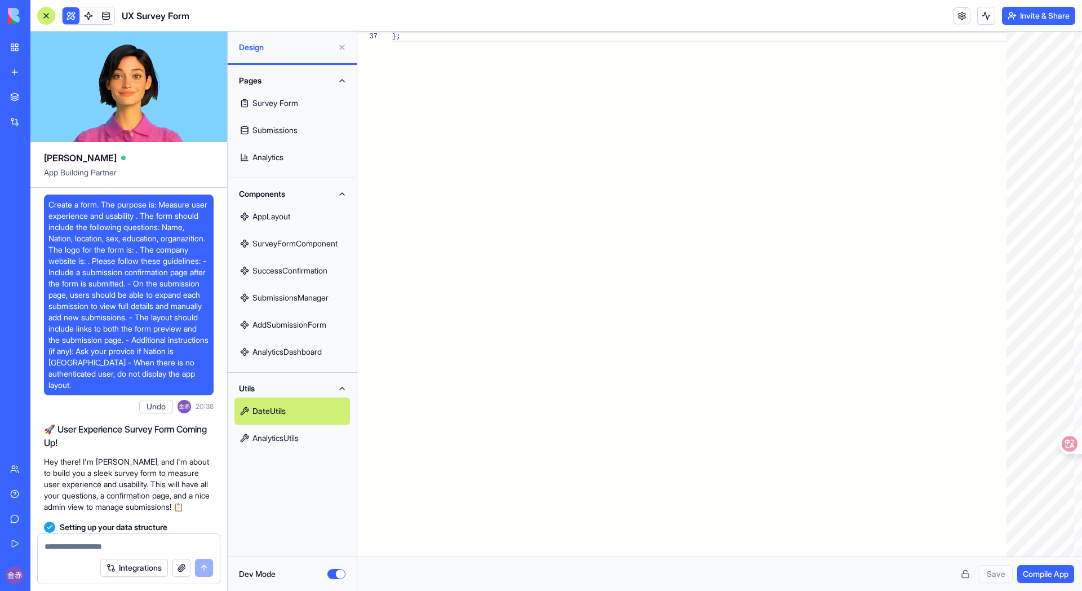
click at [266, 440] on link "AnalyticsUtils" at bounding box center [292, 437] width 116 height 27
type textarea "**********"
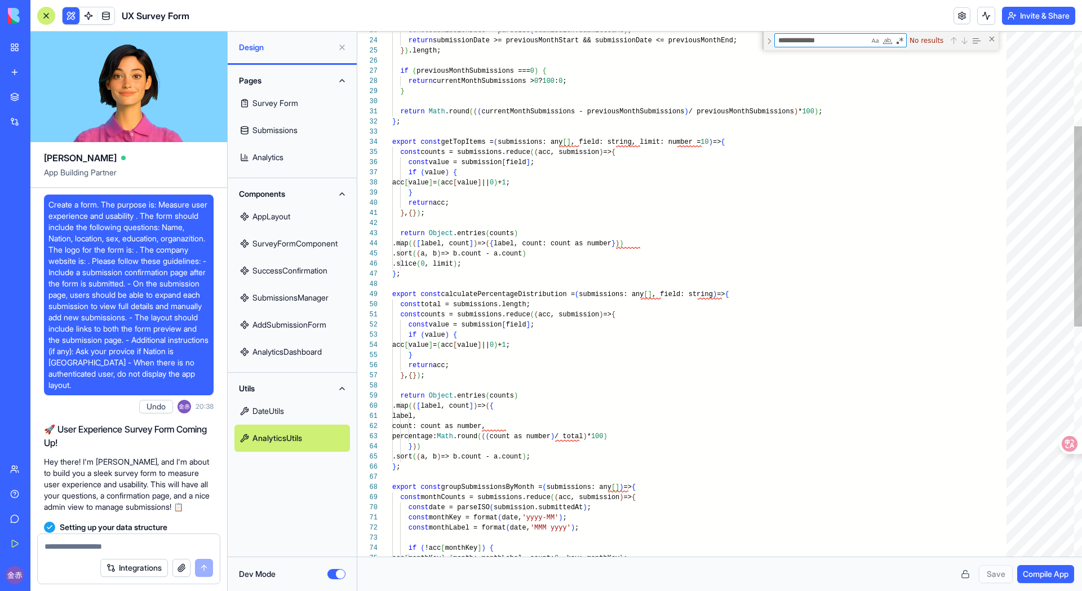
click at [836, 39] on textarea "**********" at bounding box center [822, 40] width 94 height 13
type textarea "**********"
click at [290, 417] on link "DateUtils" at bounding box center [292, 410] width 116 height 27
type textarea "**********"
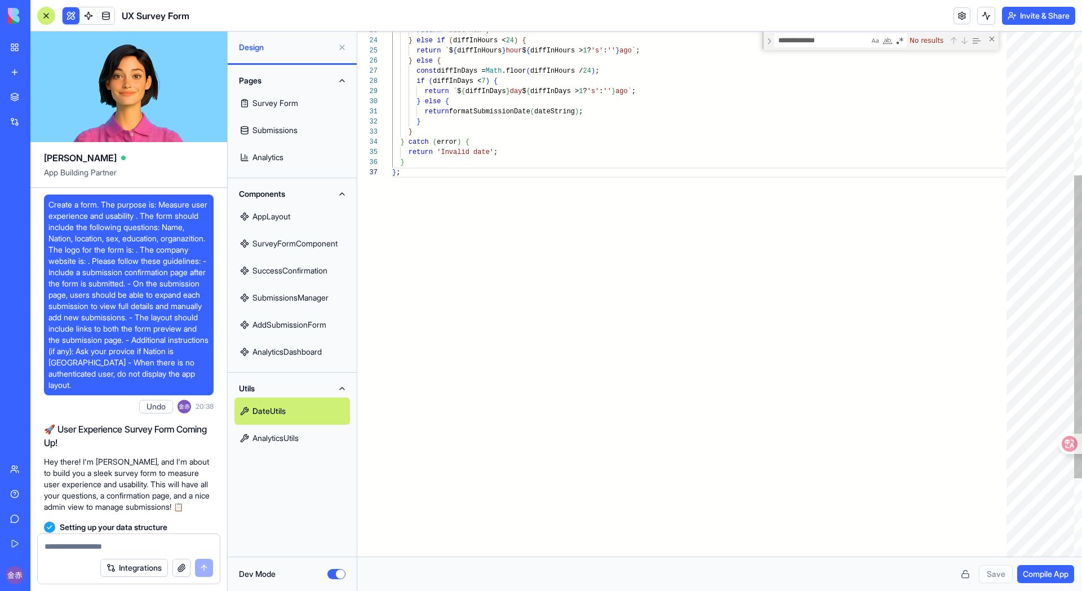
scroll to position [0, 155]
click at [547, 111] on div "} ; return 'Invalid date' ; } } catch ( error ) { } } return formatSubmissionDa…" at bounding box center [703, 238] width 622 height 908
paste textarea "***"
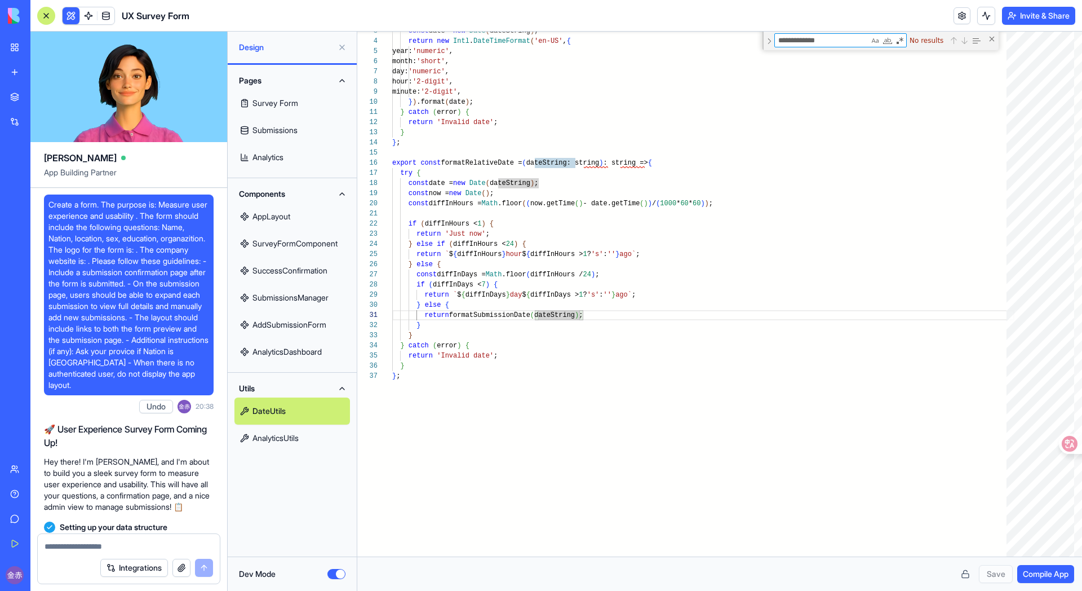
type textarea "**********"
click at [280, 356] on link "AnalyticsDashboard" at bounding box center [292, 351] width 116 height 27
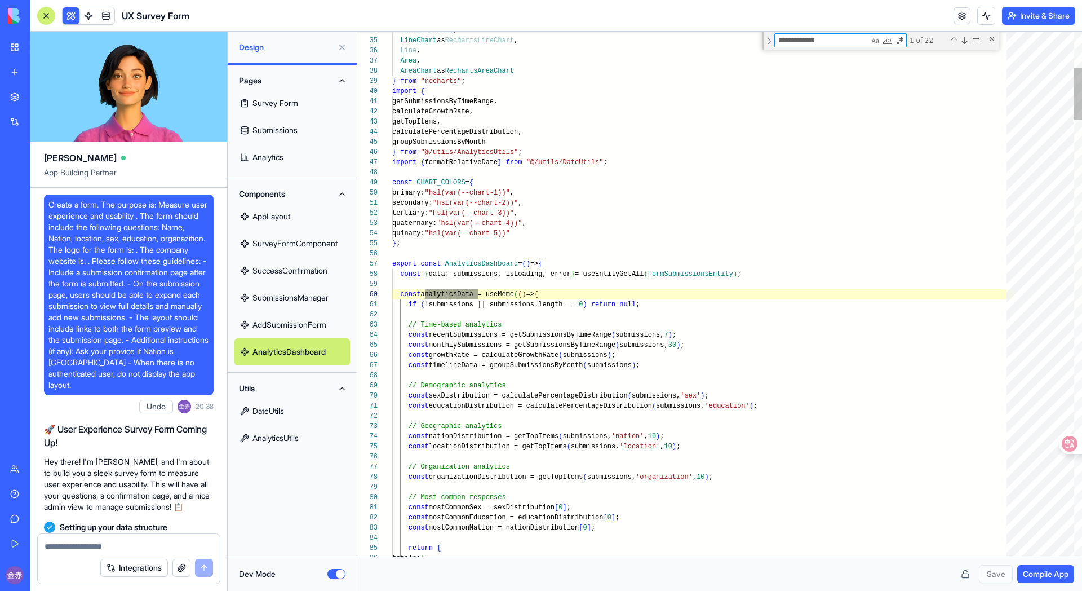
scroll to position [101, 86]
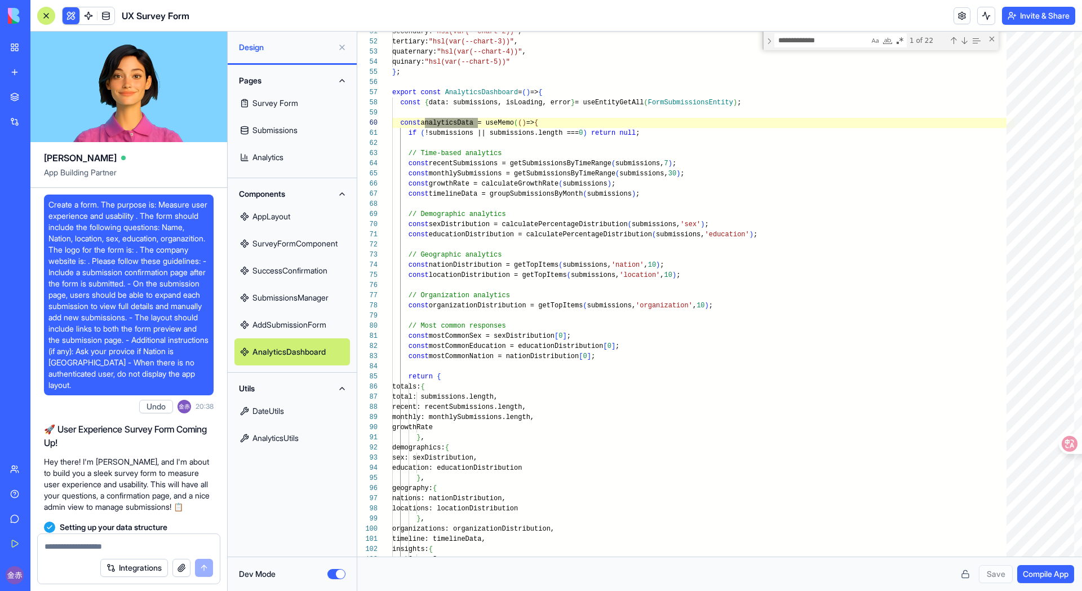
click at [281, 100] on link "Survey Form" at bounding box center [292, 103] width 116 height 27
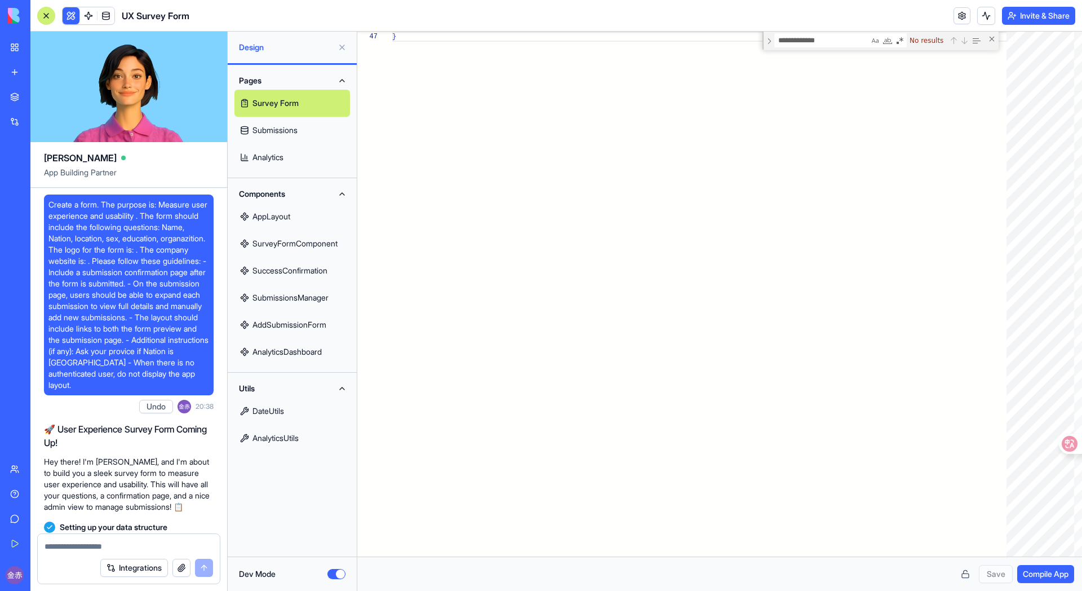
click at [298, 362] on link "AnalyticsDashboard" at bounding box center [292, 351] width 116 height 27
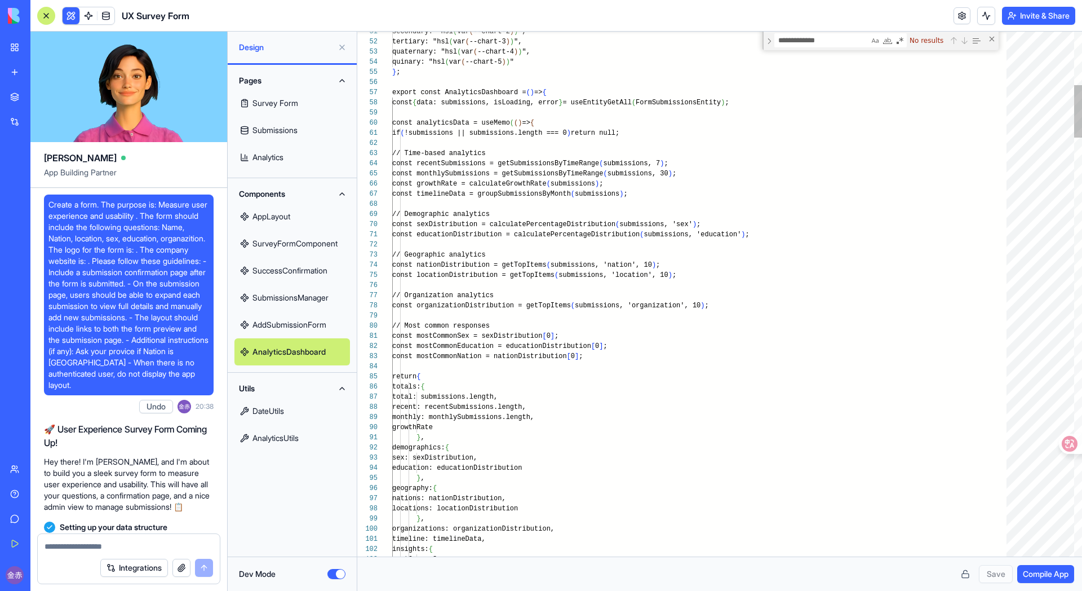
scroll to position [20, 4]
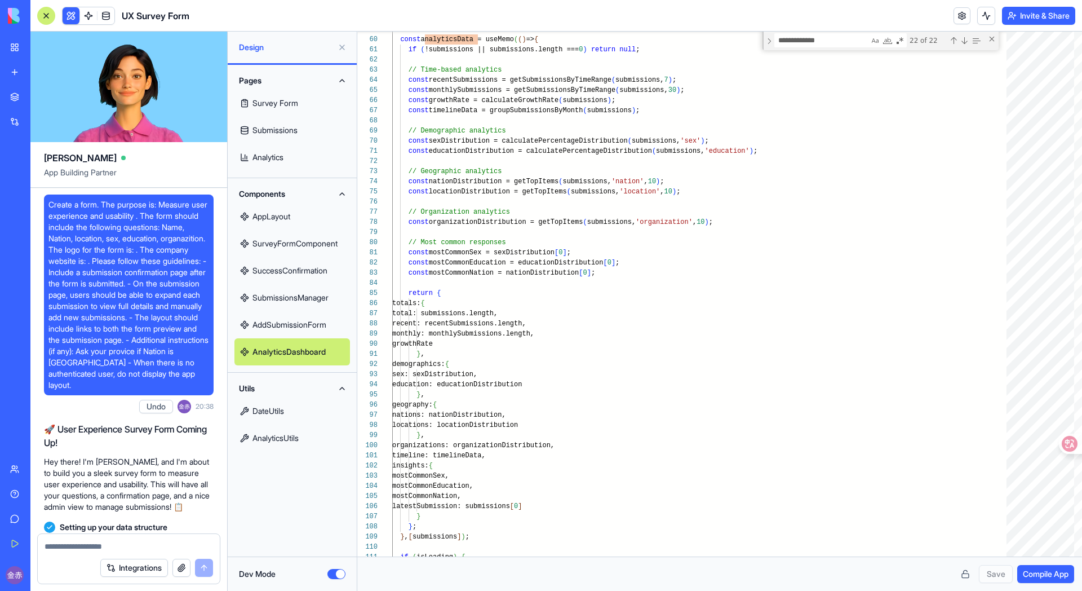
click at [275, 157] on link "Analytics" at bounding box center [292, 157] width 116 height 27
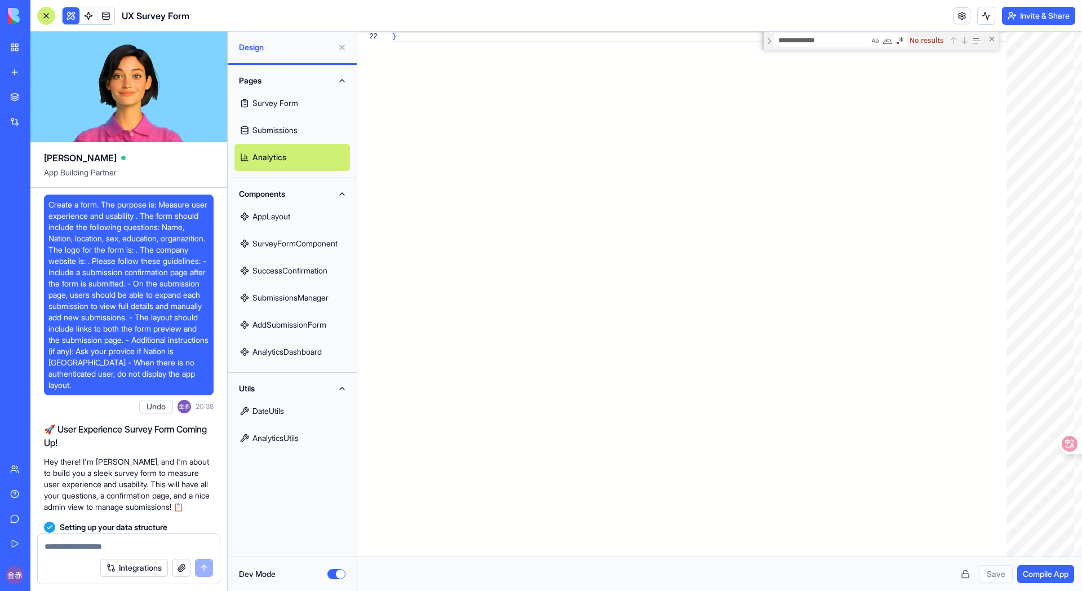
click at [246, 130] on link "Submissions" at bounding box center [292, 130] width 116 height 27
type textarea "*"
click at [334, 514] on button "Dev Mode" at bounding box center [336, 574] width 18 height 10
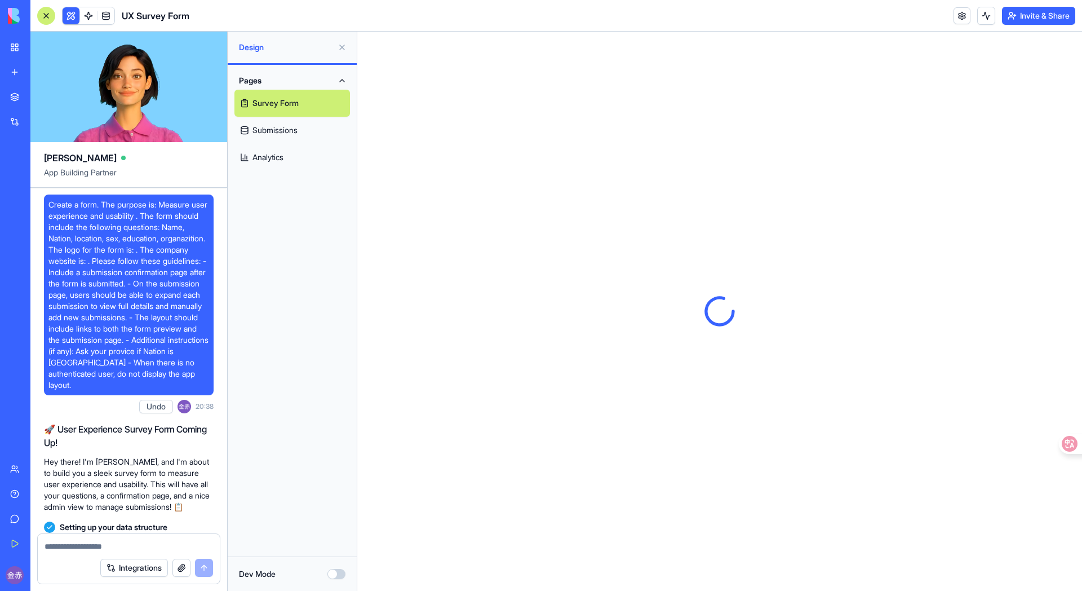
click at [270, 148] on link "Analytics" at bounding box center [292, 157] width 116 height 27
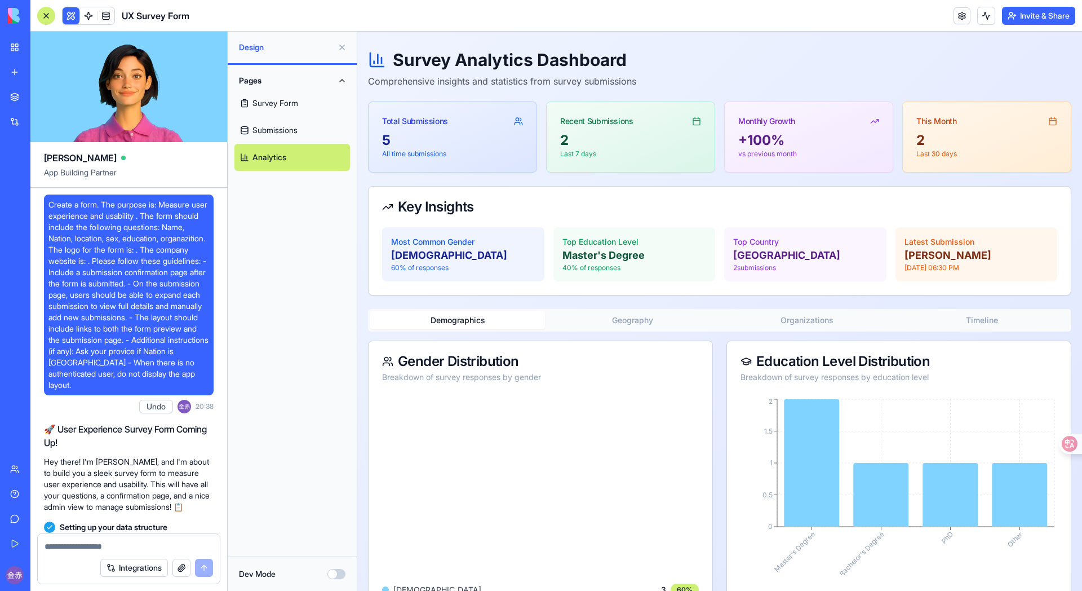
scroll to position [45, 0]
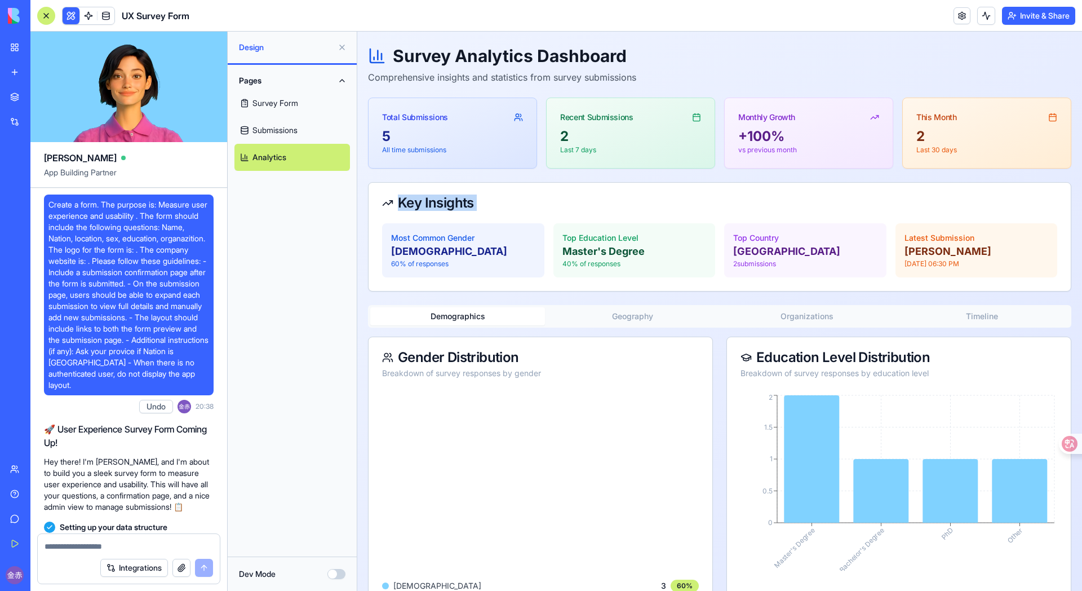
click at [641, 171] on div "Survey Analytics Dashboard Comprehensive insights and statistics from survey su…" at bounding box center [719, 343] width 703 height 594
click at [503, 214] on div "Key Insights" at bounding box center [720, 203] width 702 height 41
click at [332, 514] on button "Dev Mode" at bounding box center [336, 574] width 18 height 10
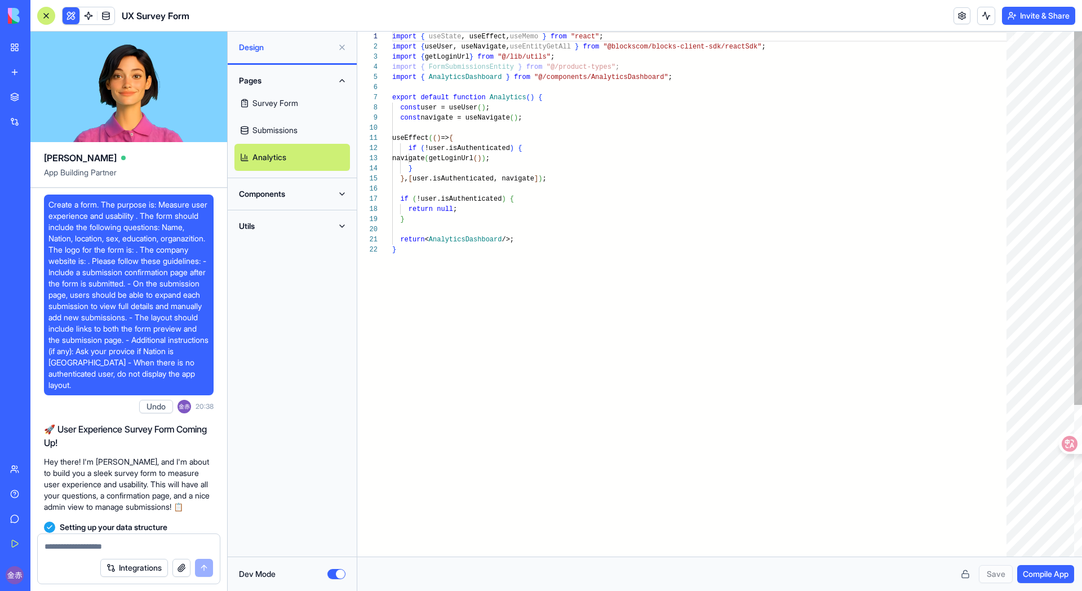
scroll to position [101, 0]
click at [271, 221] on button "Utils" at bounding box center [292, 226] width 116 height 18
click at [271, 193] on button "Components" at bounding box center [292, 194] width 116 height 18
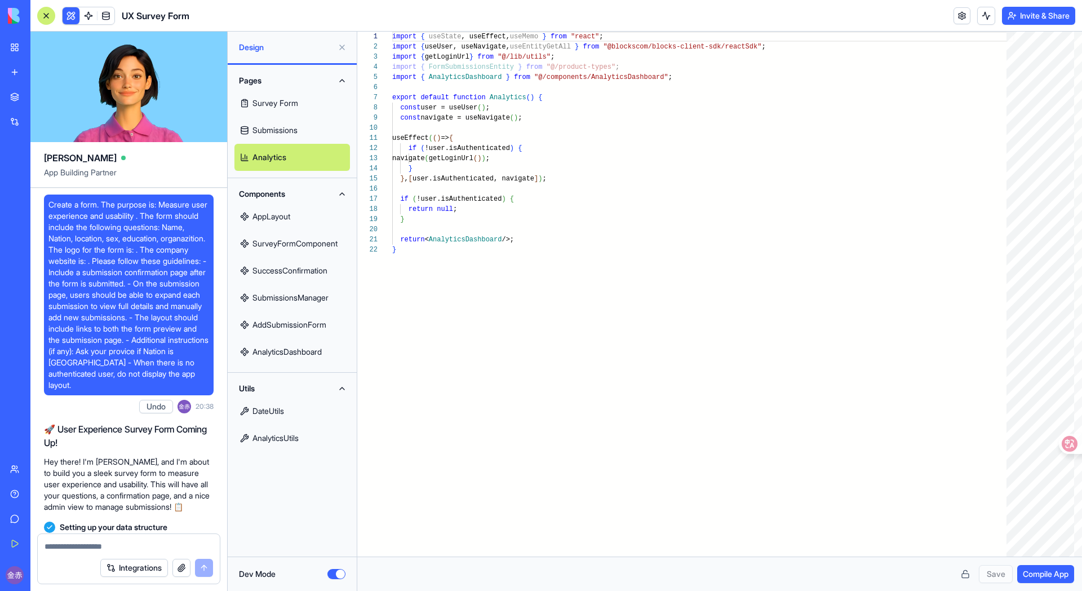
click at [307, 349] on link "AnalyticsDashboard" at bounding box center [292, 351] width 116 height 27
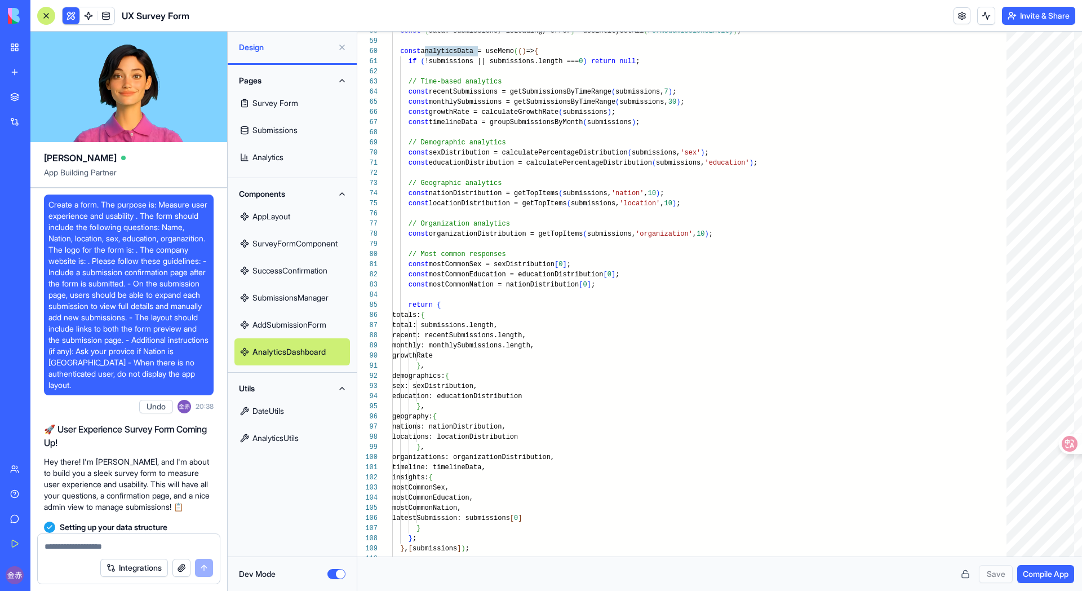
type textarea "**********"
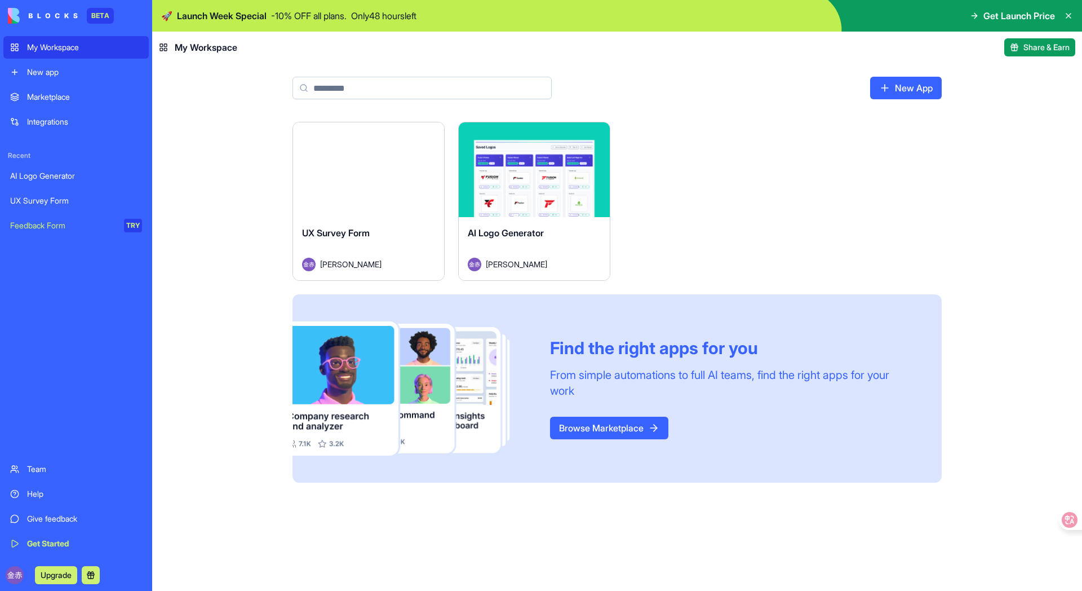
click at [37, 19] on img at bounding box center [43, 16] width 70 height 16
click at [21, 17] on img at bounding box center [43, 16] width 70 height 16
click at [57, 575] on button "Upgrade" at bounding box center [56, 575] width 42 height 18
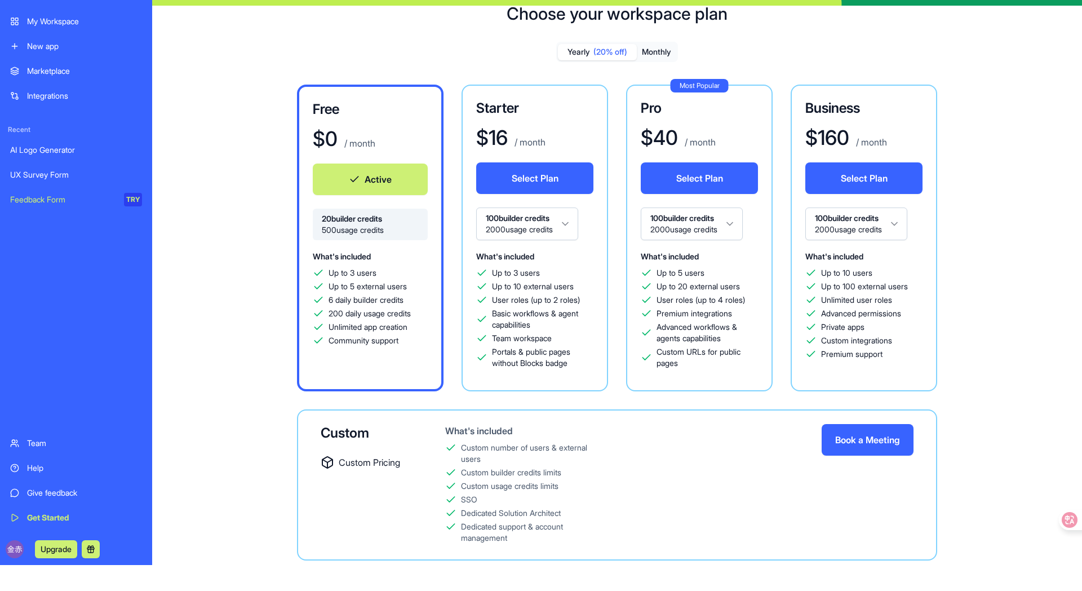
scroll to position [32, 0]
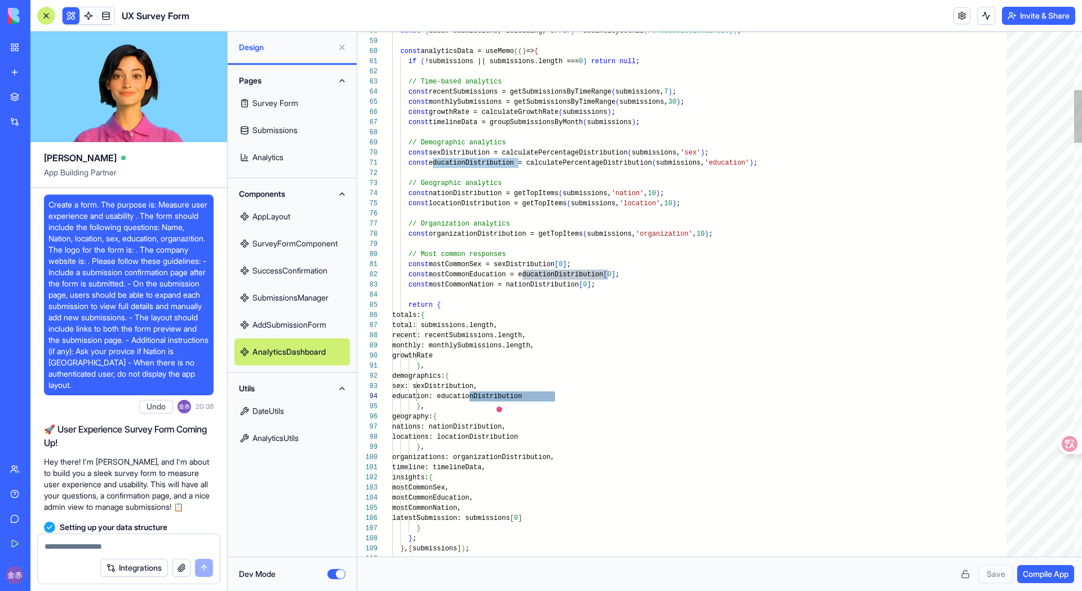
scroll to position [30, 163]
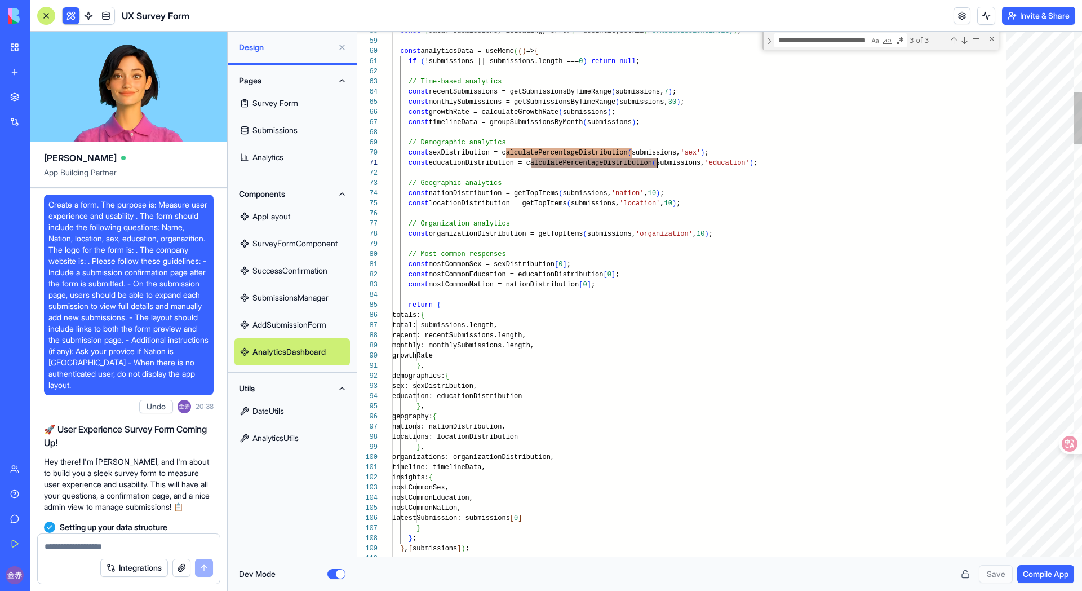
click at [847, 39] on textarea "**********" at bounding box center [822, 40] width 94 height 13
click at [964, 41] on div "Next Match (Enter)" at bounding box center [964, 40] width 9 height 9
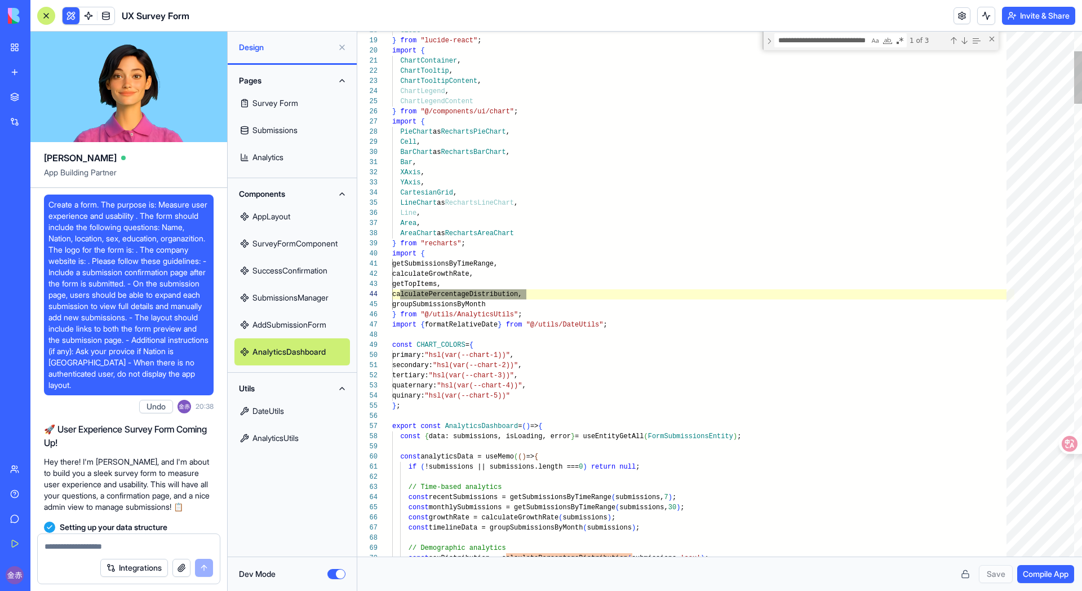
drag, startPoint x: 964, startPoint y: 41, endPoint x: 871, endPoint y: 167, distance: 157.2
click at [876, 165] on div "70 68 69 66 67 64 65 62 63 60 61 58 59 18 19 20 21 22 23 24 25 26 27 28 29 30 3…" at bounding box center [719, 294] width 725 height 525
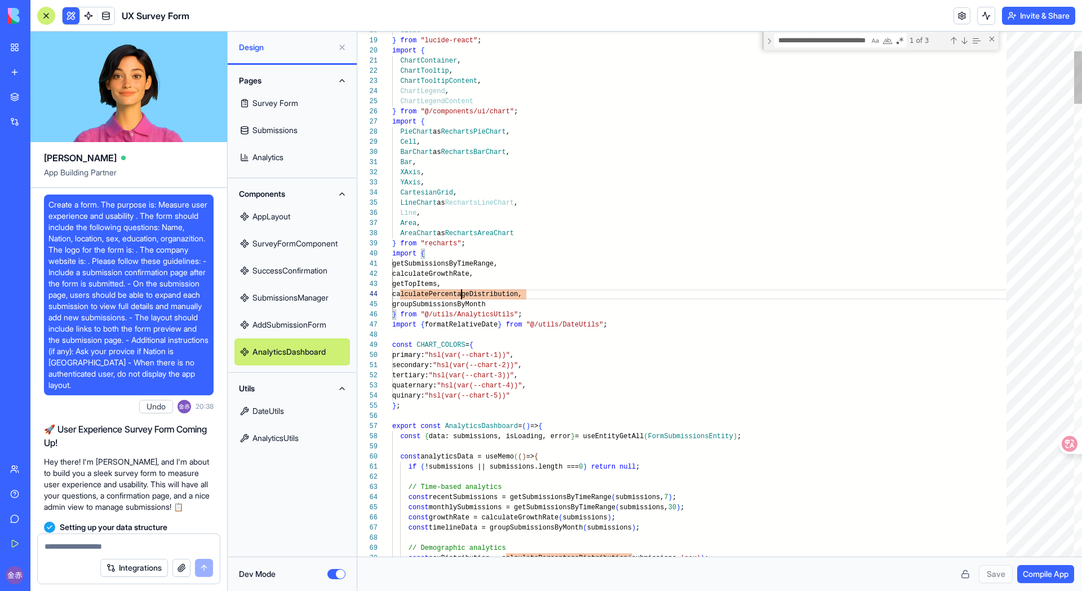
click at [294, 437] on link "AnalyticsUtils" at bounding box center [292, 437] width 116 height 27
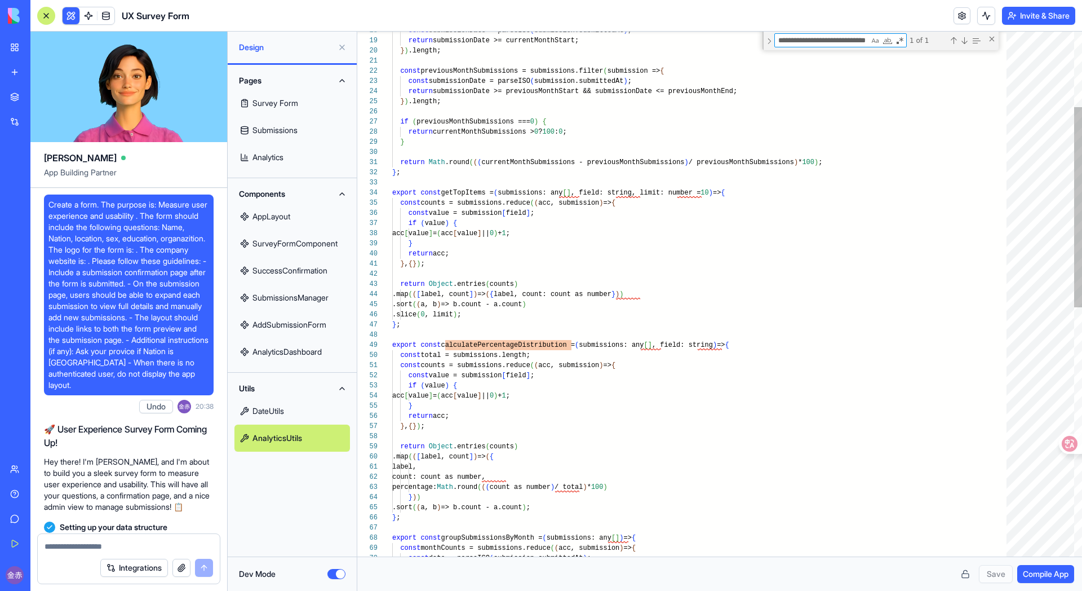
click at [825, 38] on textarea "**********" at bounding box center [822, 40] width 94 height 13
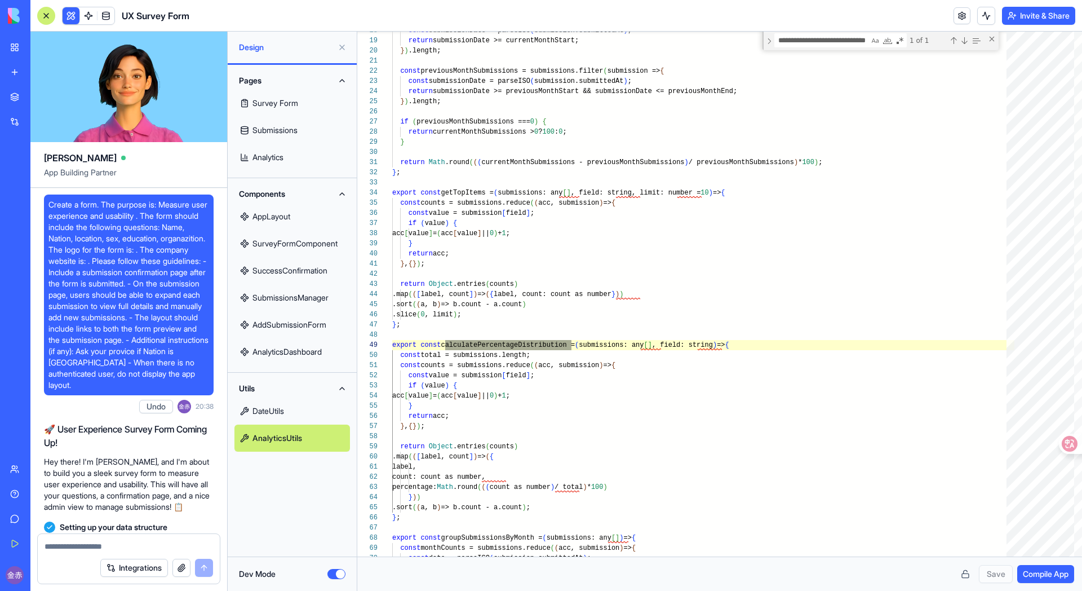
click at [251, 294] on link "SubmissionsManager" at bounding box center [292, 297] width 116 height 27
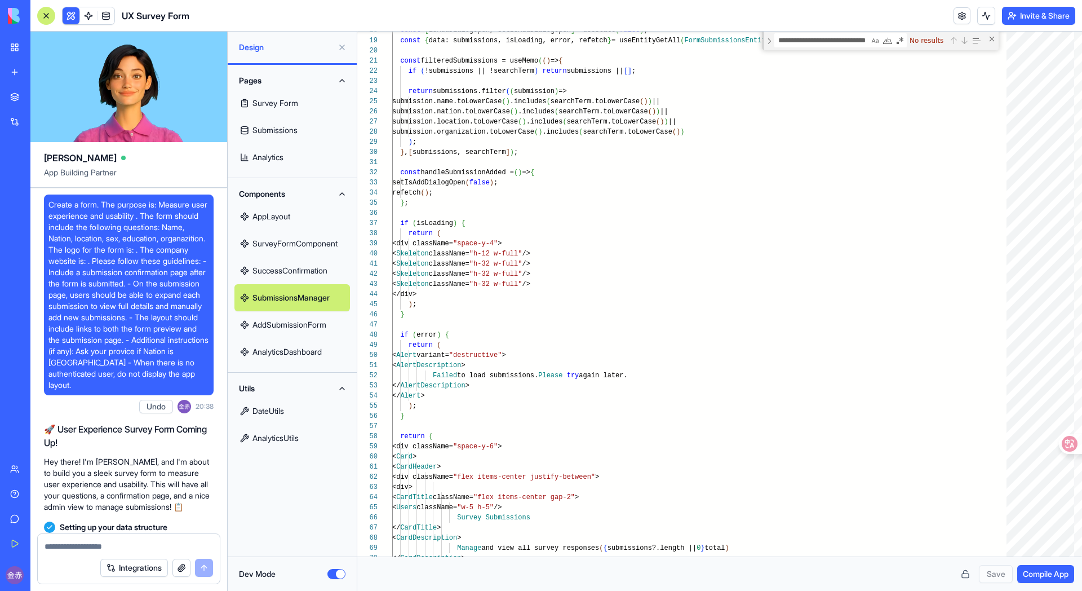
click at [292, 228] on link "AppLayout" at bounding box center [292, 216] width 116 height 27
type textarea "**********"
